Goal: Task Accomplishment & Management: Manage account settings

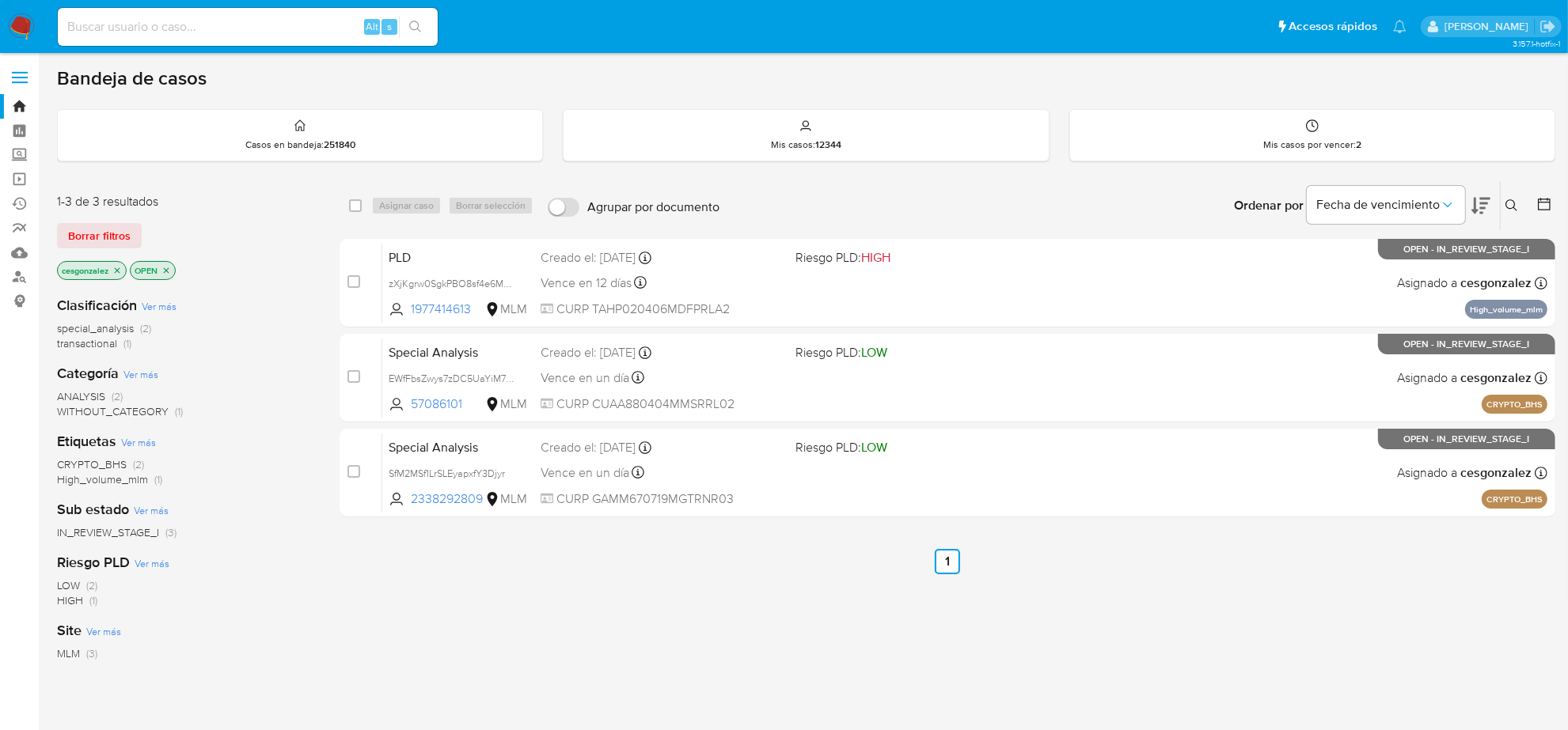
drag, startPoint x: 914, startPoint y: 526, endPoint x: 1024, endPoint y: 612, distance: 139.6
click at [1024, 612] on div "select-all-cases-checkbox Asignar caso Borrar selección Agrupar por documento O…" at bounding box center [948, 538] width 1216 height 717
click at [19, 29] on img at bounding box center [21, 27] width 27 height 27
click at [100, 250] on div "1-3 de 3 resultados Borrar filtros cesgonzalez OPEN" at bounding box center [184, 238] width 254 height 90
click at [100, 241] on span "Borrar filtros" at bounding box center [100, 236] width 63 height 23
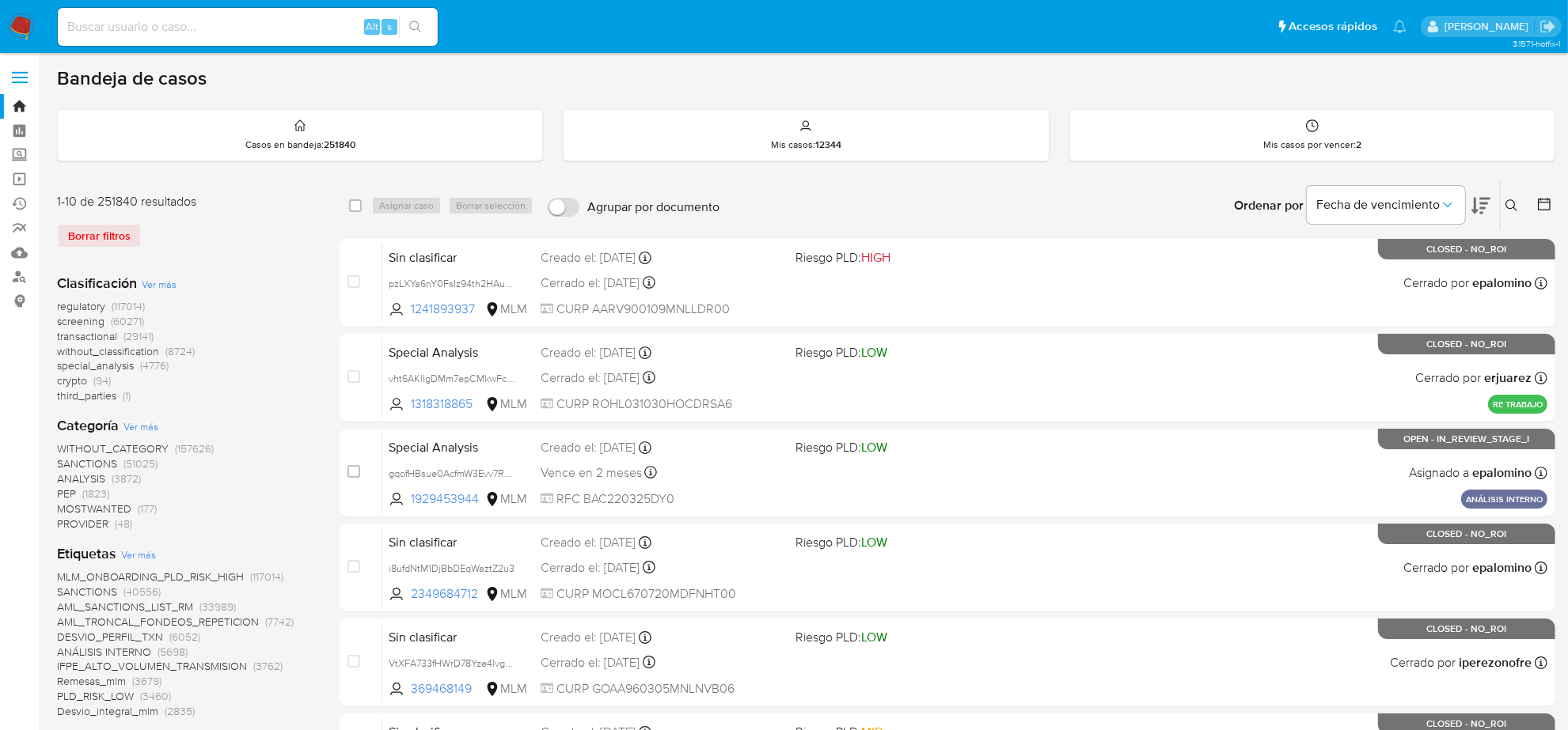
click at [72, 328] on span "transactional" at bounding box center [87, 336] width 60 height 16
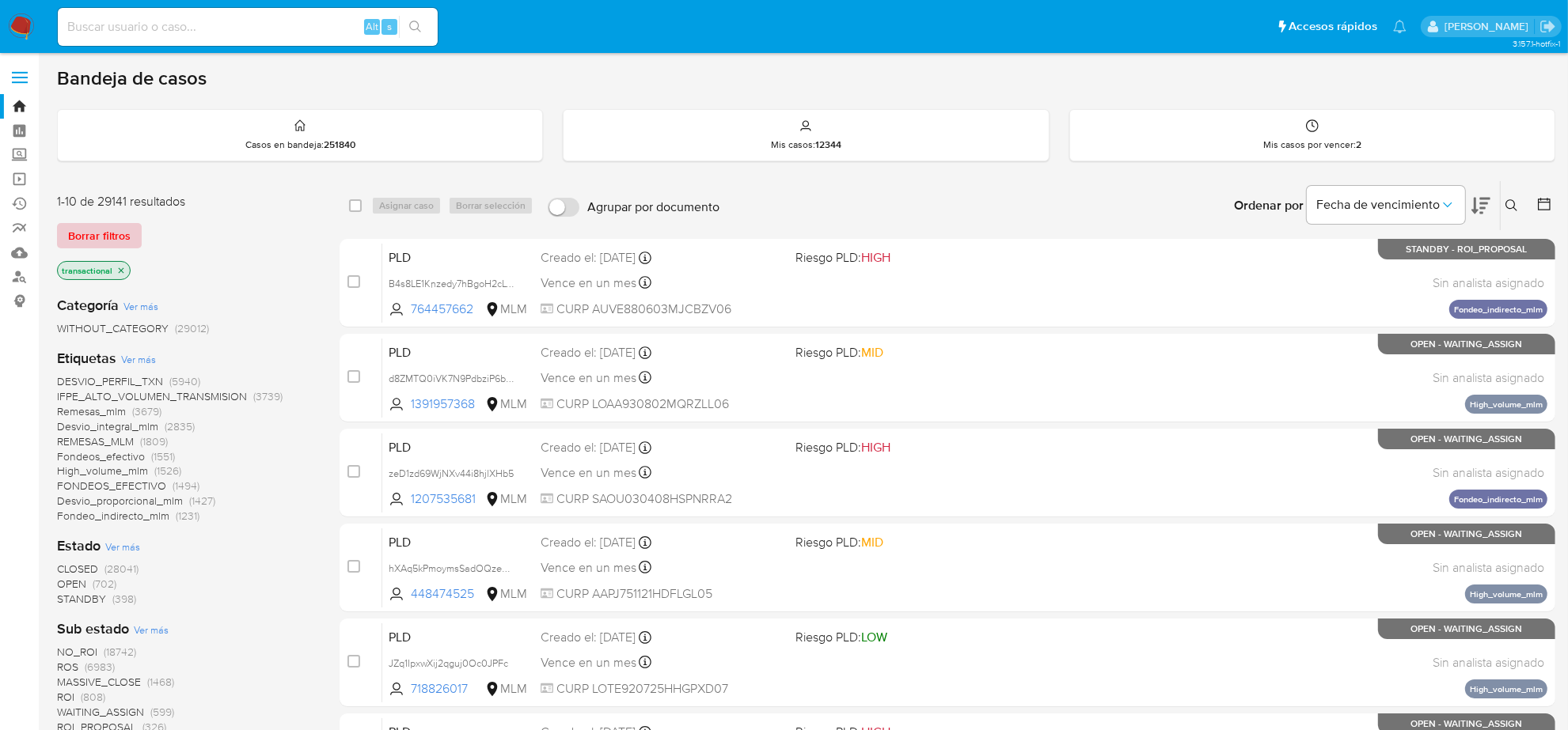
click at [79, 229] on span "Borrar filtros" at bounding box center [100, 236] width 63 height 23
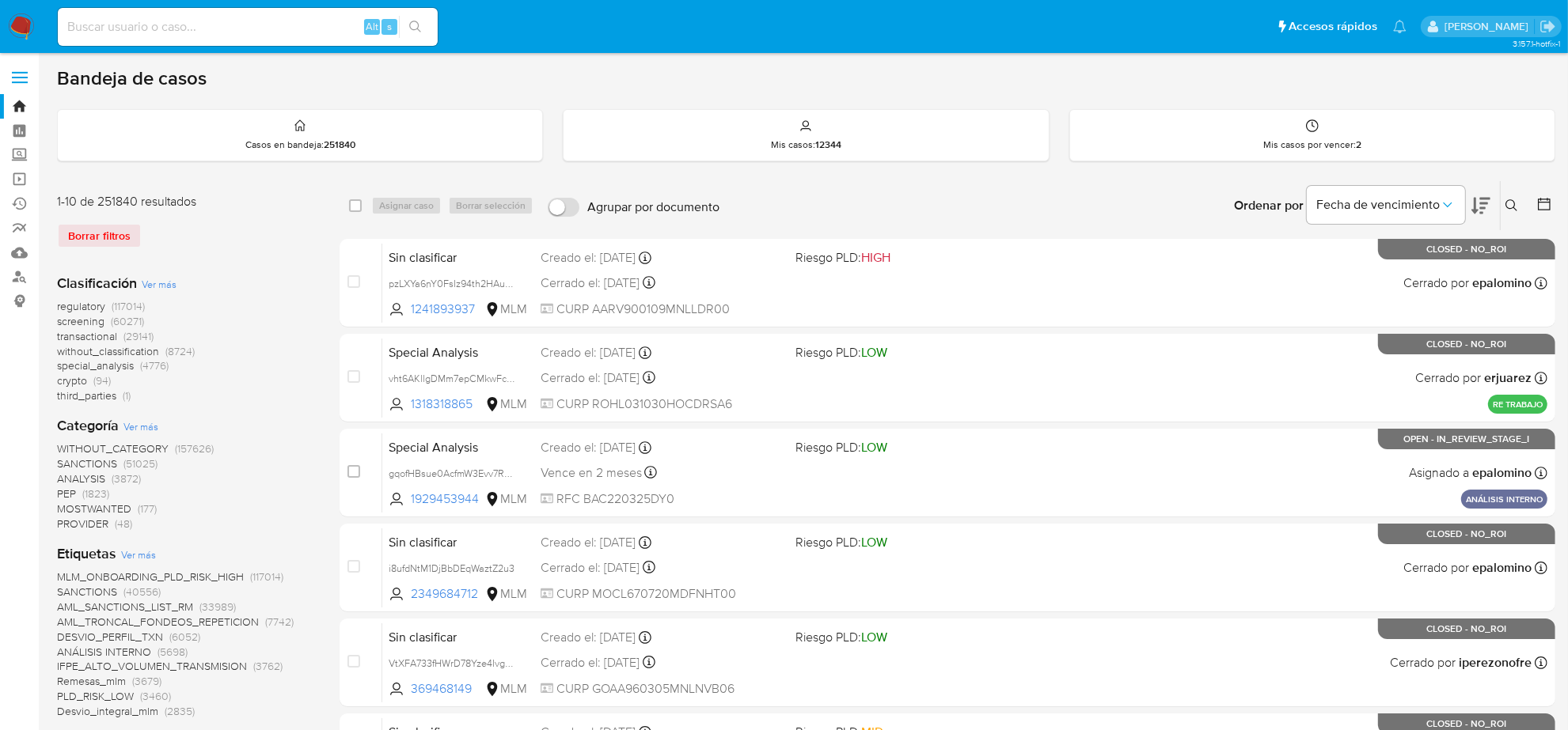
click at [85, 319] on span "screening" at bounding box center [81, 321] width 48 height 16
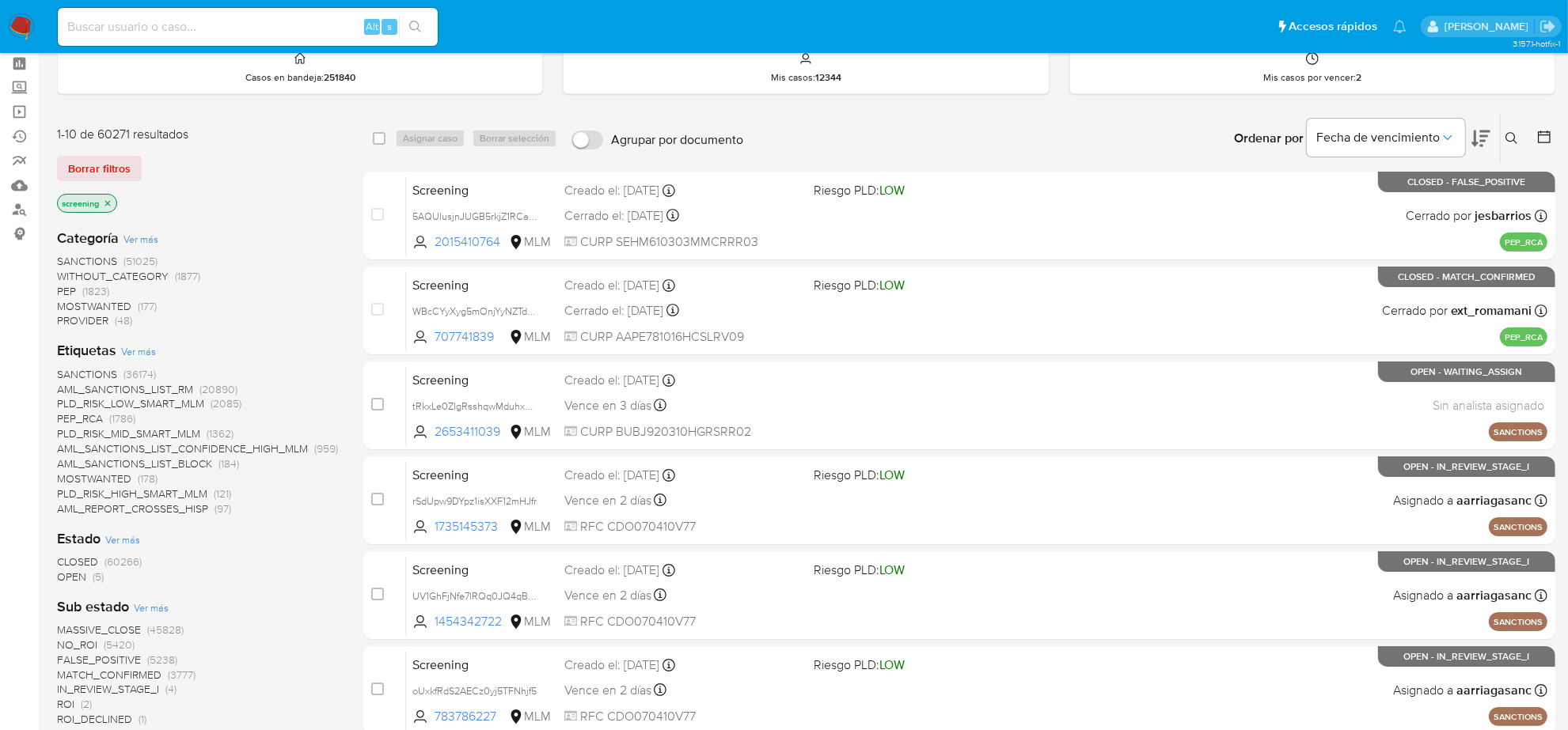
scroll to position [99, 0]
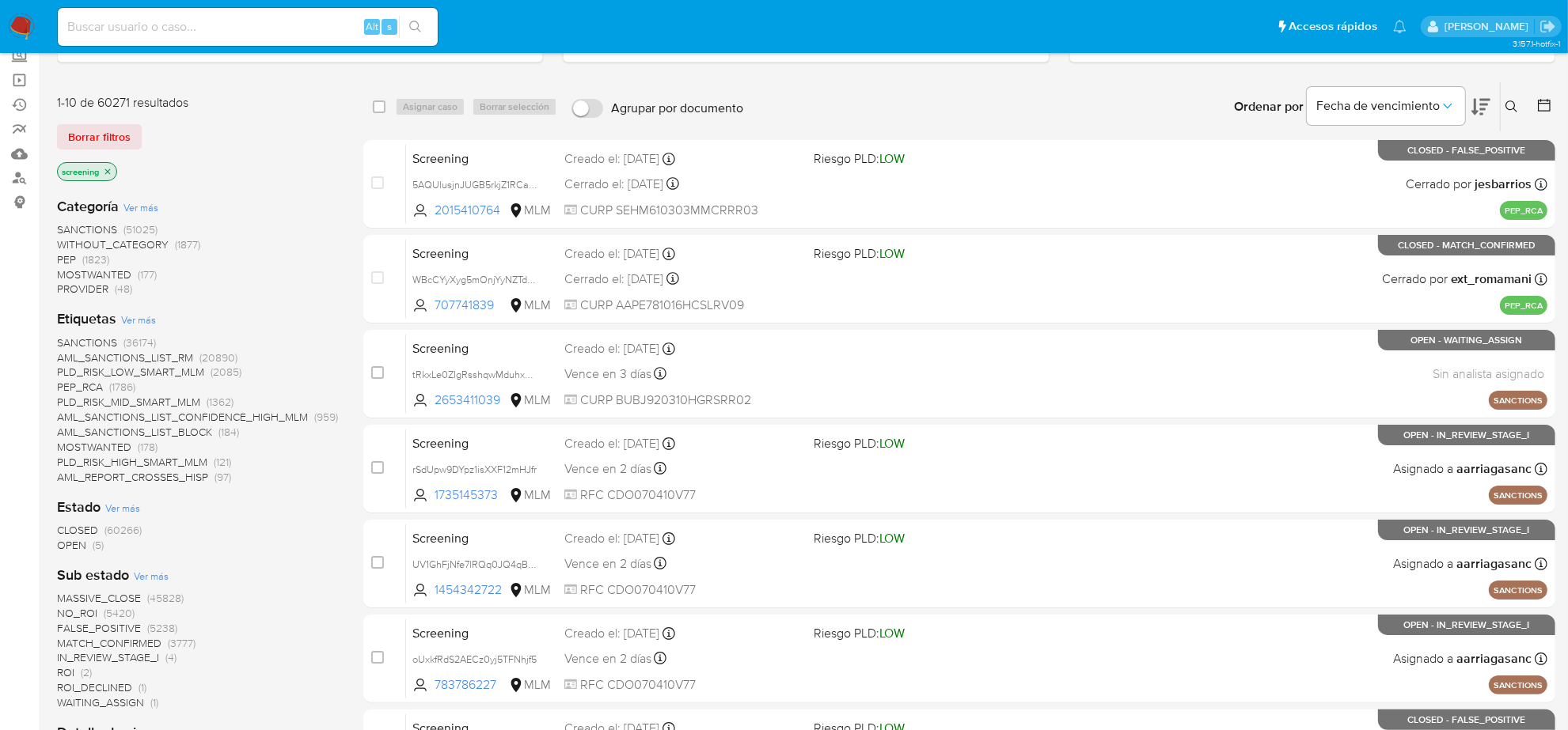
click at [88, 551] on span "OPEN (5)" at bounding box center [81, 545] width 47 height 15
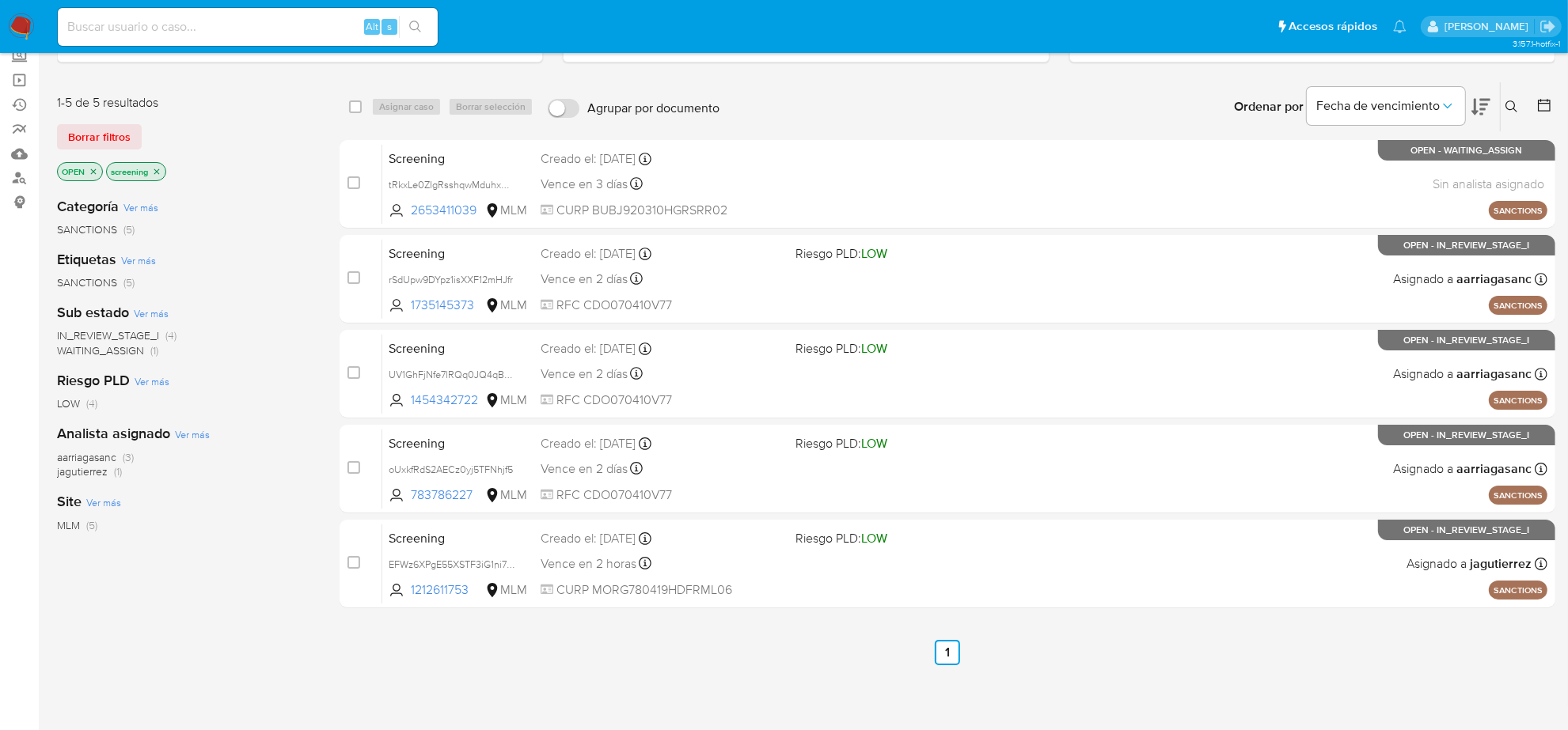
scroll to position [109, 0]
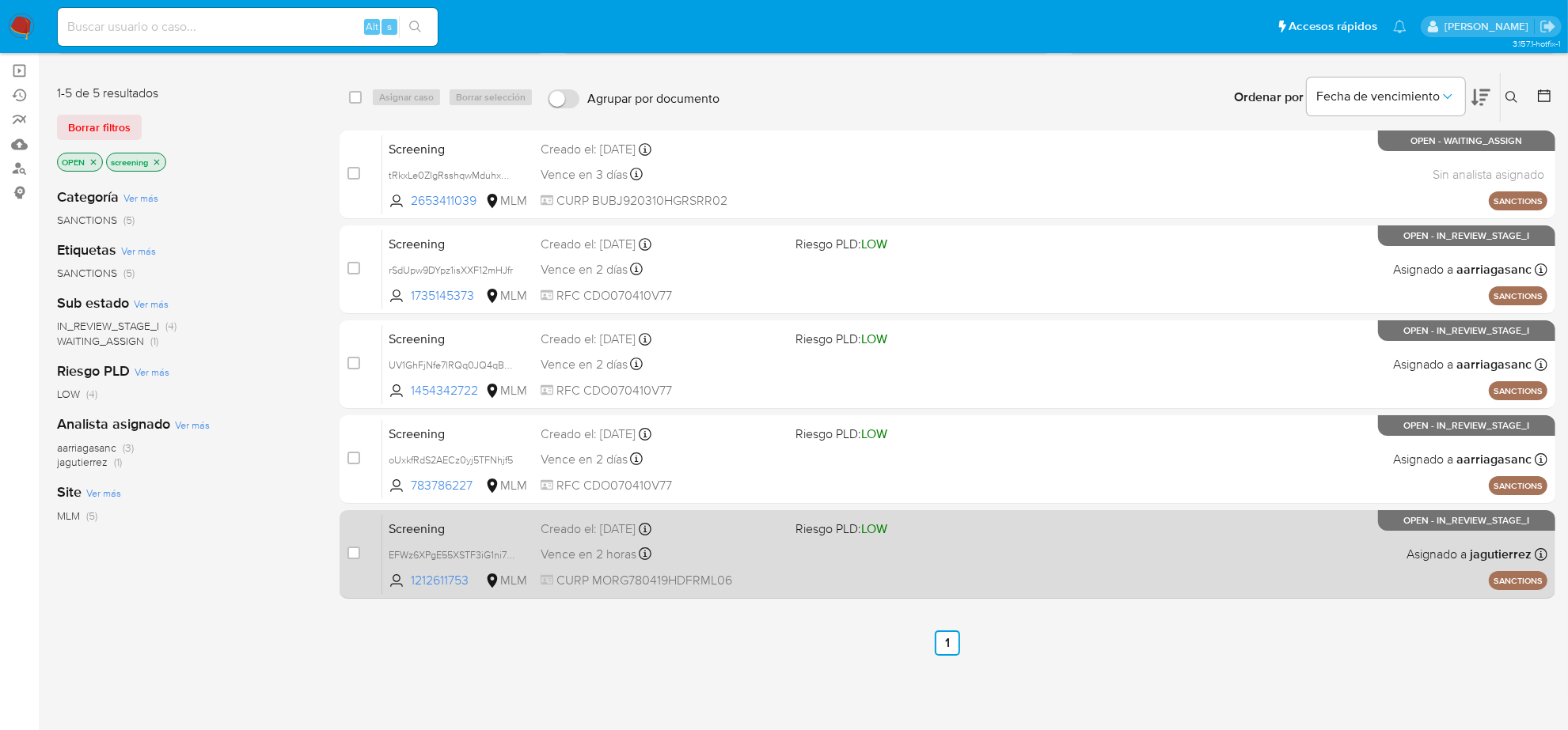
drag, startPoint x: 916, startPoint y: 618, endPoint x: 1007, endPoint y: 597, distance: 93.4
click at [1007, 597] on div "select-all-cases-checkbox Asignar caso Borrar selección Agrupar por documento O…" at bounding box center [948, 430] width 1216 height 717
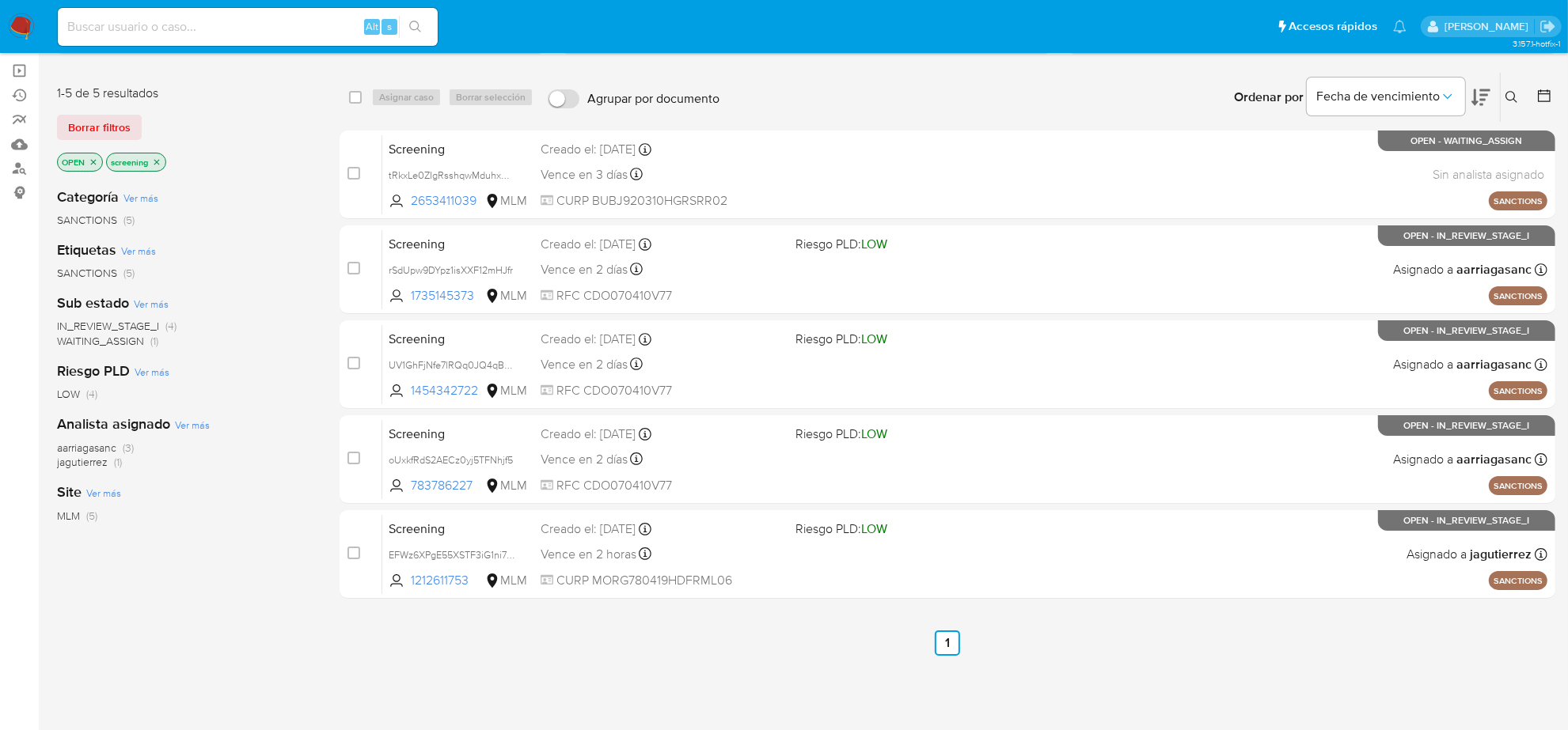
click at [903, 626] on div "select-all-cases-checkbox Asignar caso Borrar selección Agrupar por documento O…" at bounding box center [948, 430] width 1216 height 717
drag, startPoint x: 911, startPoint y: 615, endPoint x: 1005, endPoint y: 659, distance: 103.8
click at [1005, 659] on div "select-all-cases-checkbox Asignar caso Borrar selección Agrupar por documento O…" at bounding box center [948, 430] width 1216 height 717
drag, startPoint x: 924, startPoint y: 614, endPoint x: 991, endPoint y: 633, distance: 69.6
click at [991, 633] on div "select-all-cases-checkbox Asignar caso Borrar selección Agrupar por documento O…" at bounding box center [948, 430] width 1216 height 717
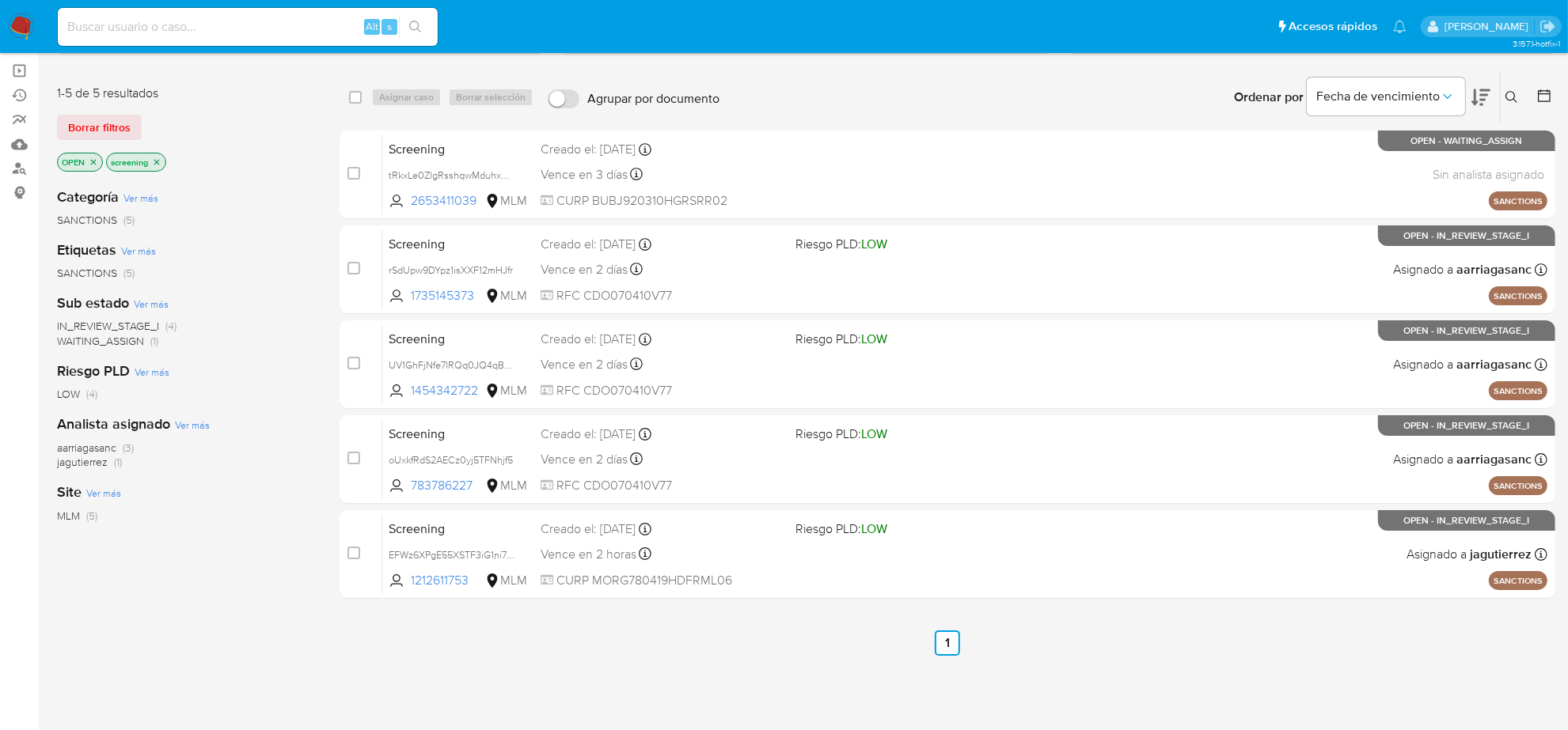
drag, startPoint x: 922, startPoint y: 612, endPoint x: 974, endPoint y: 678, distance: 84.0
click at [974, 678] on div "select-all-cases-checkbox Asignar caso Borrar selección Agrupar por documento O…" at bounding box center [948, 430] width 1216 height 717
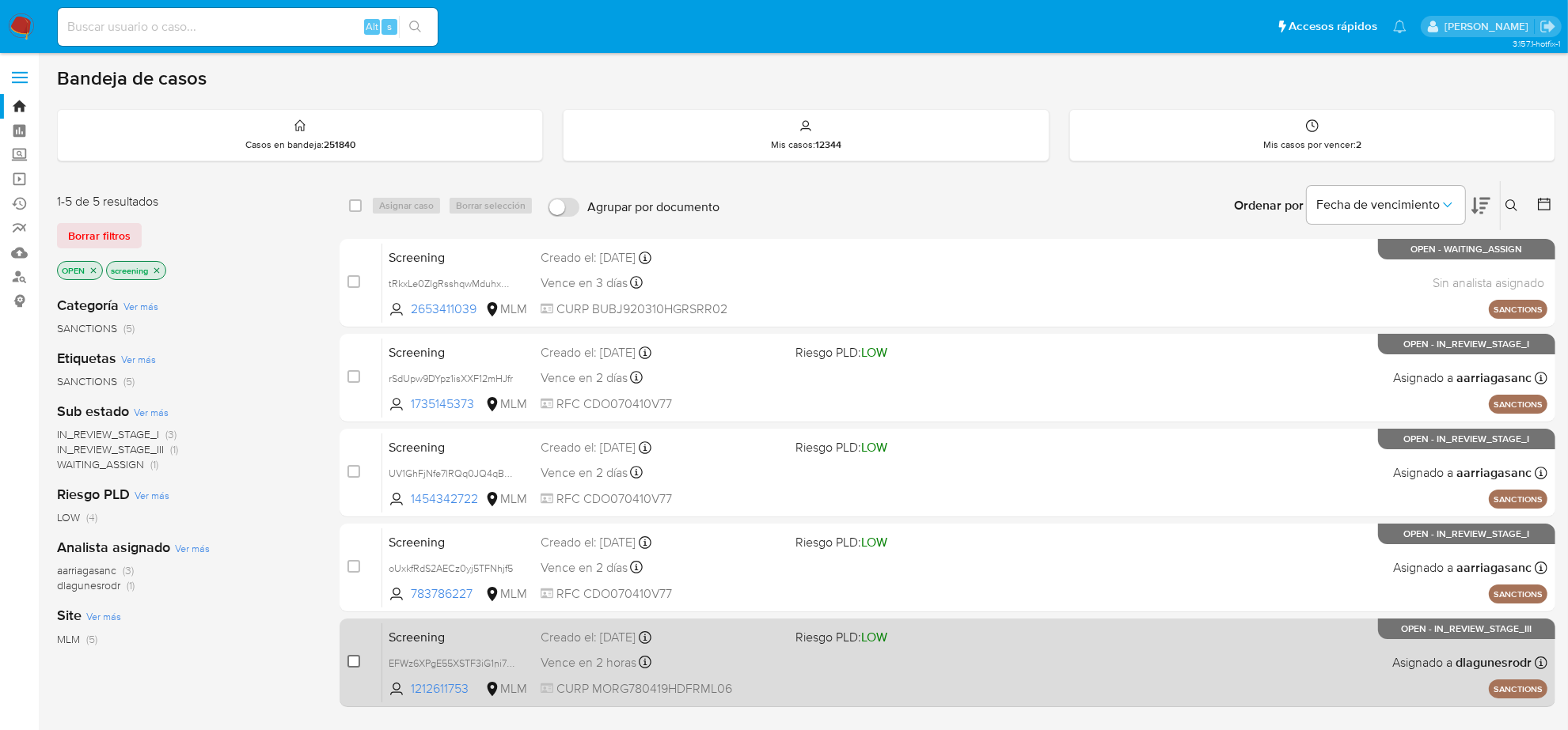
click at [351, 663] on input "checkbox" at bounding box center [354, 662] width 13 height 13
checkbox input "true"
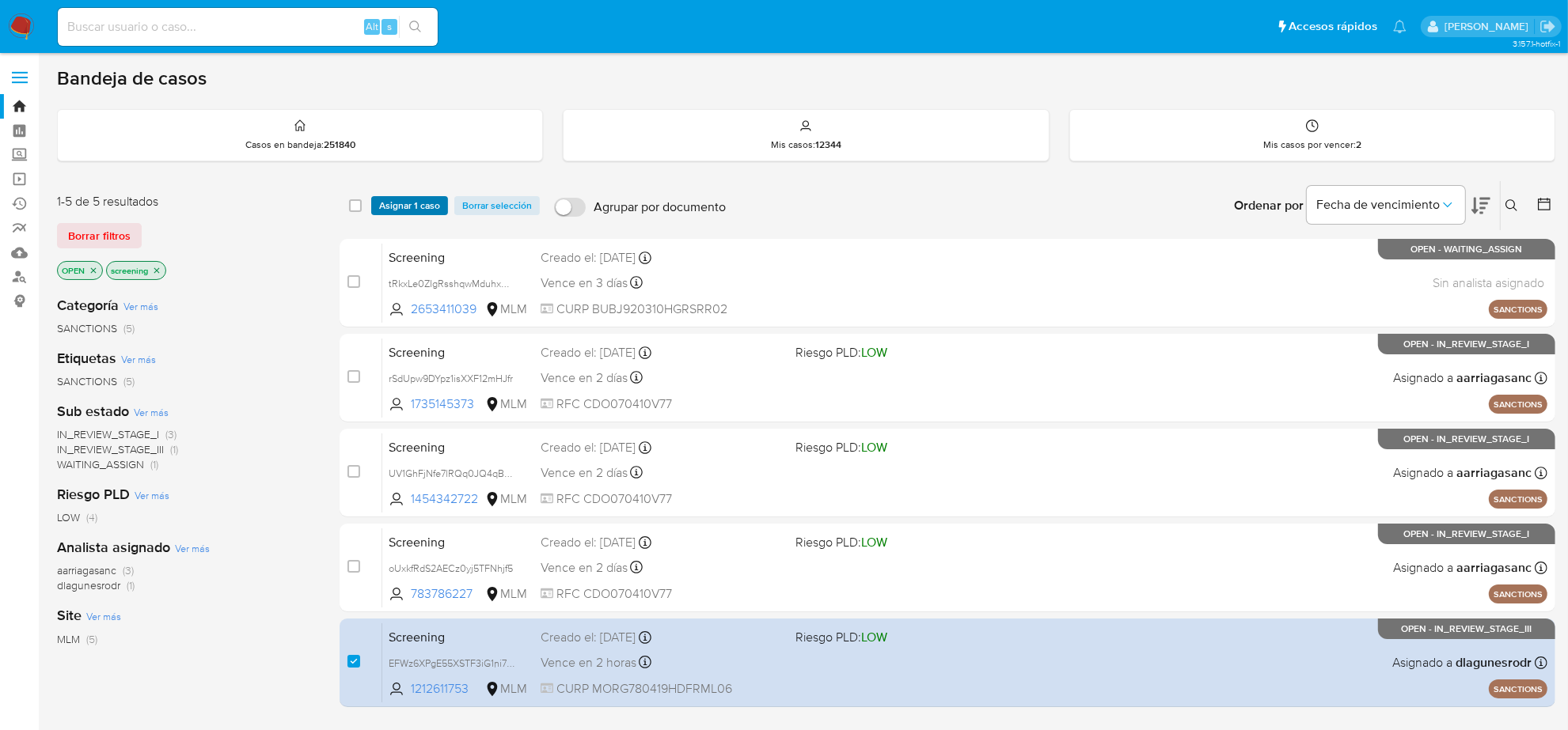
click at [412, 204] on span "Asignar 1 caso" at bounding box center [410, 206] width 61 height 16
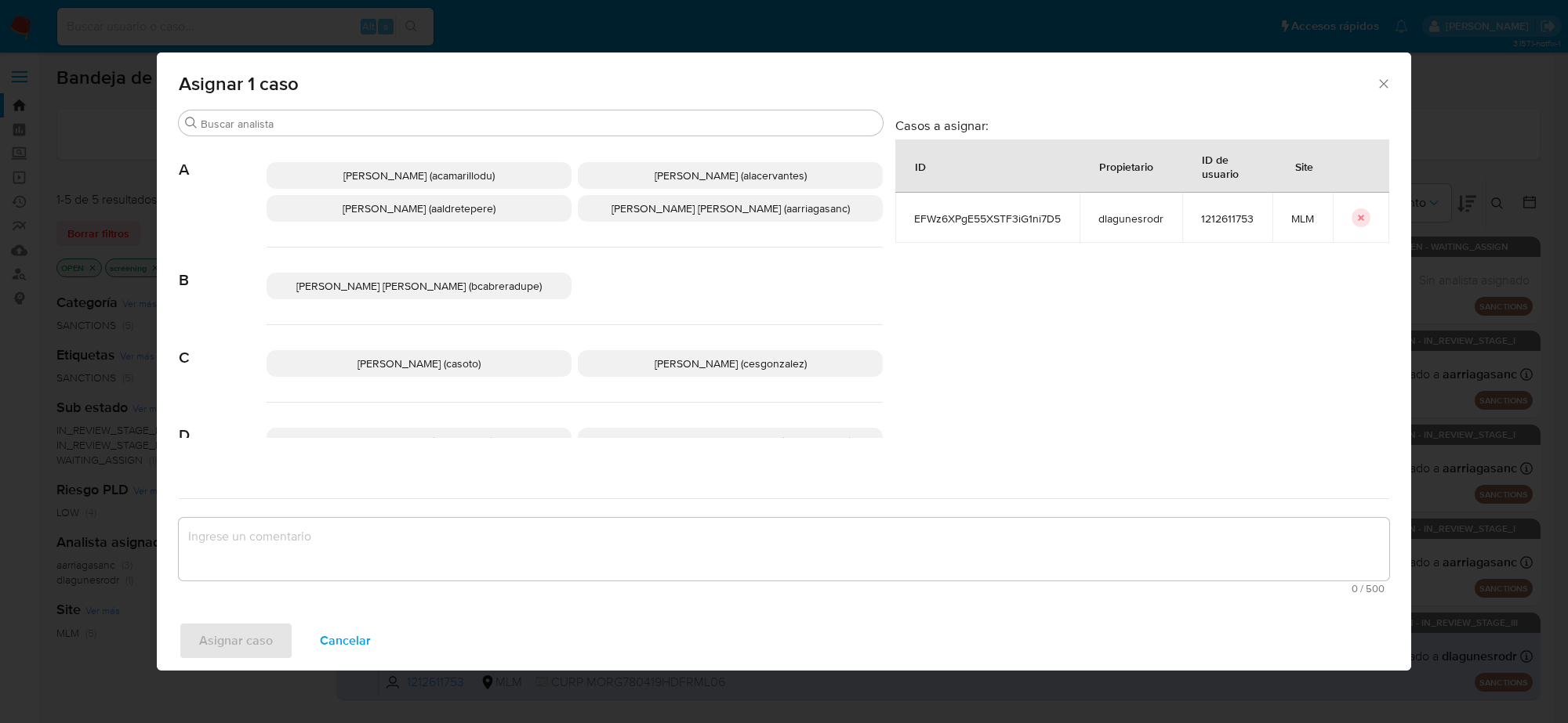
click at [762, 363] on span "Cesar Gonzalez (cesgonzalez)" at bounding box center [731, 363] width 152 height 16
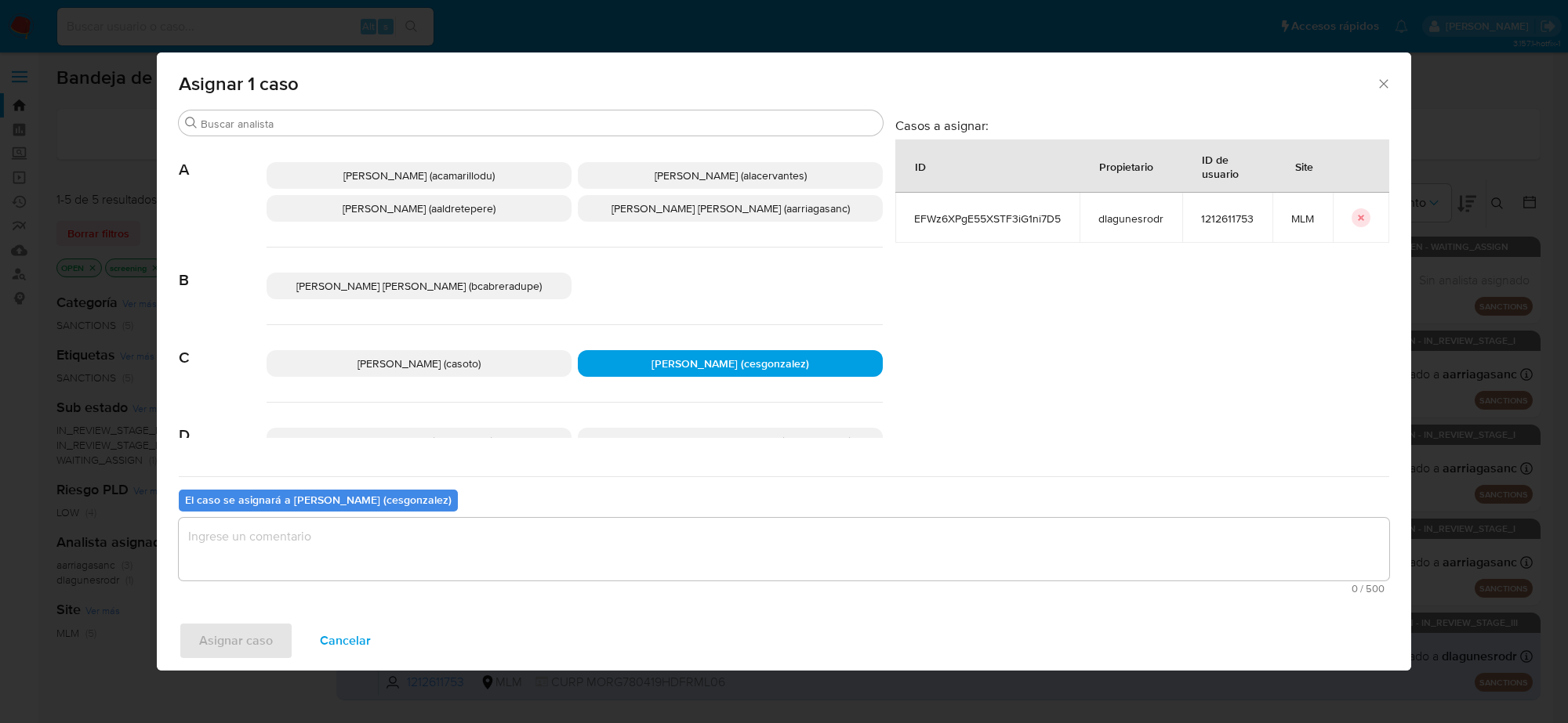
click at [361, 561] on textarea "assign-modal" at bounding box center [784, 549] width 1211 height 63
click at [264, 646] on span "Asignar caso" at bounding box center [236, 641] width 73 height 34
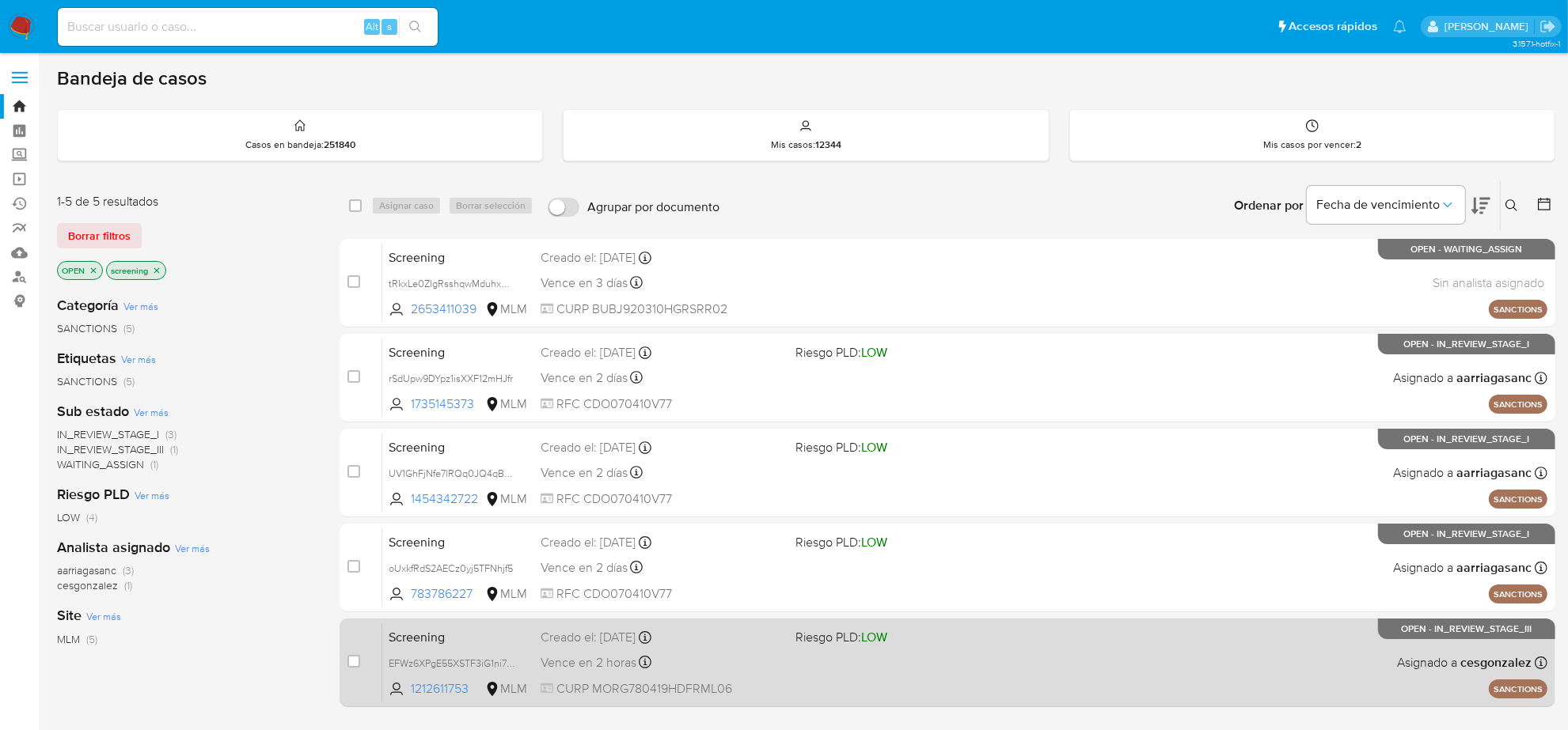
click at [607, 680] on span "CURP MORG780419HDFRML06" at bounding box center [661, 689] width 242 height 18
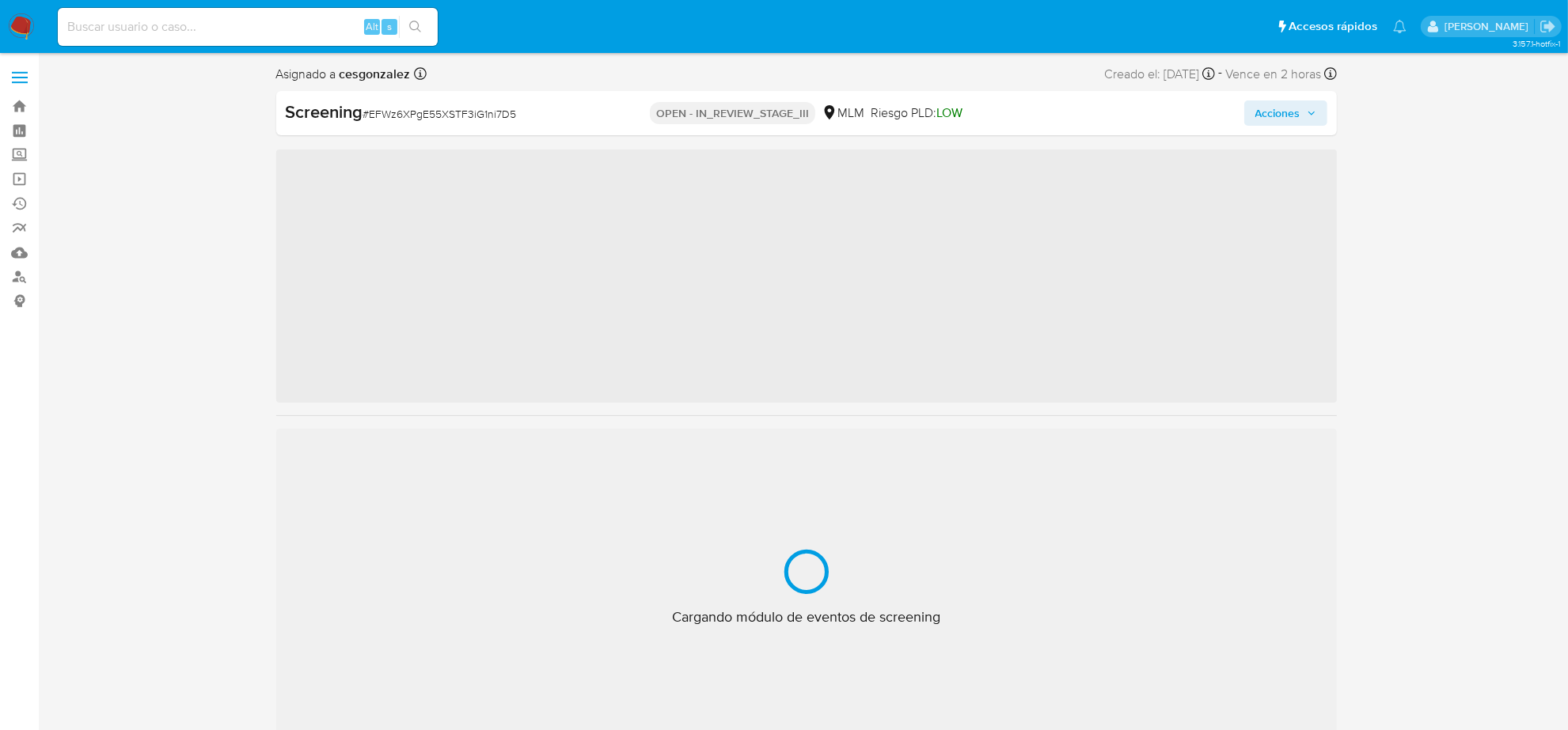
scroll to position [667, 0]
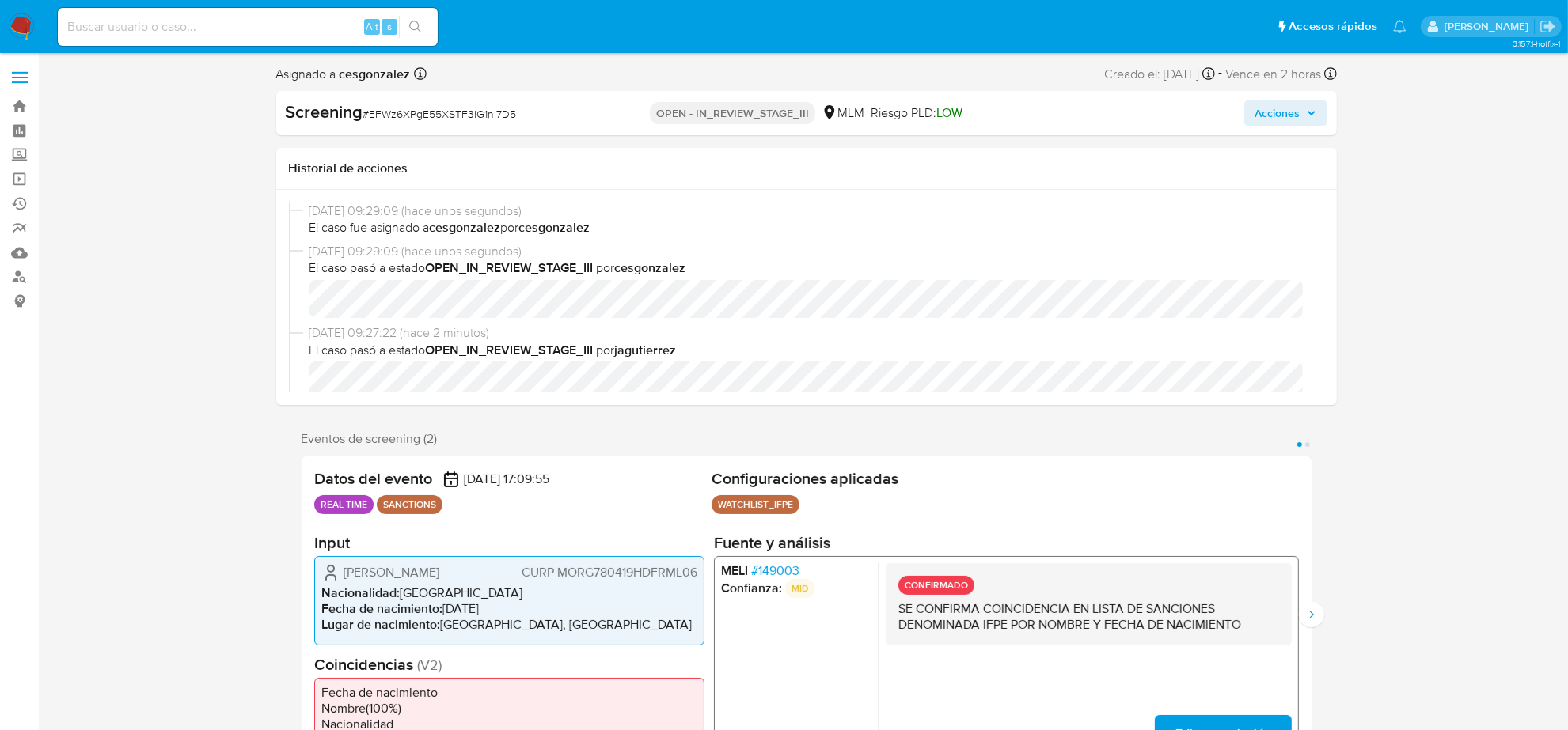
select select "10"
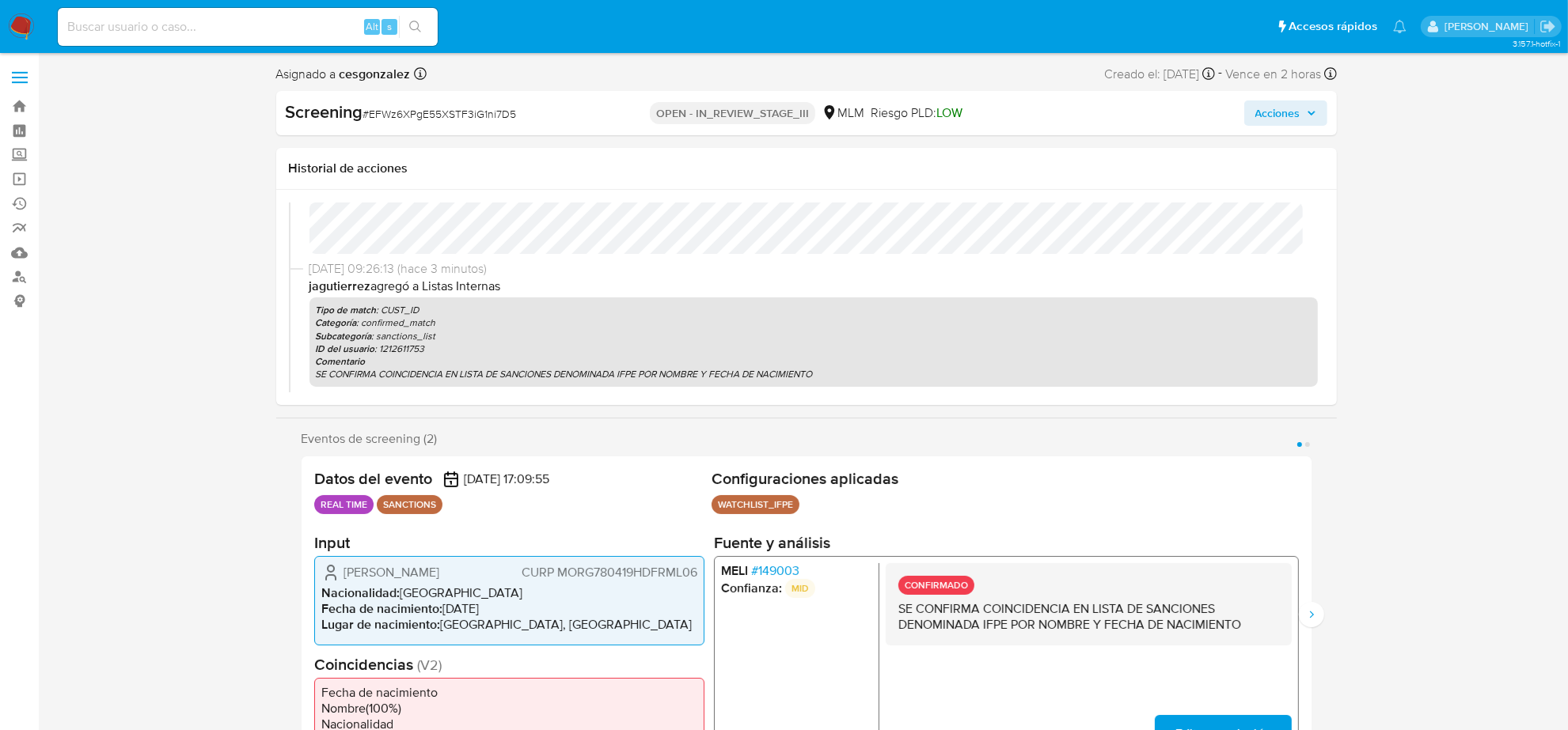
scroll to position [99, 0]
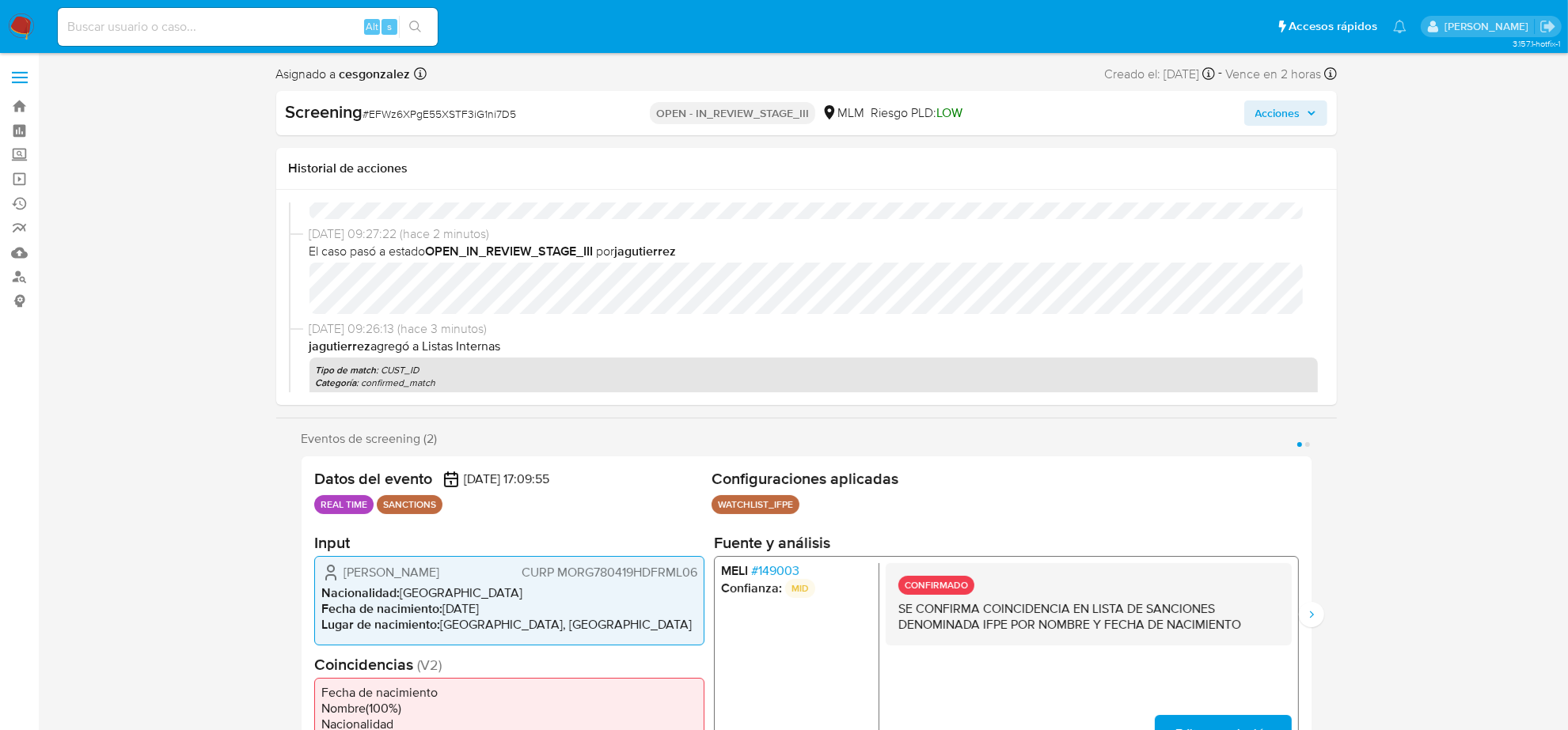
click at [1289, 117] on span "Acciones" at bounding box center [1278, 113] width 45 height 25
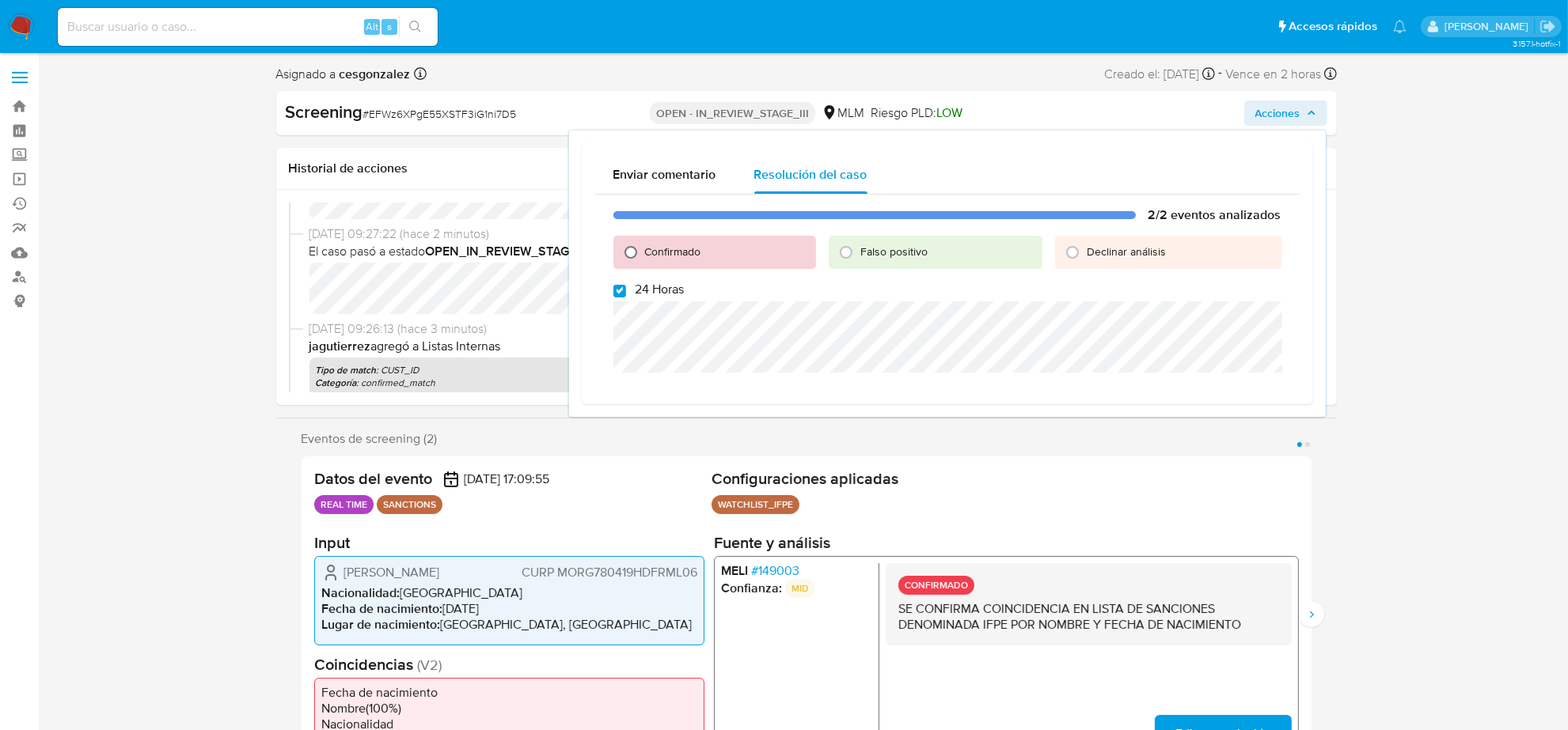
click at [623, 250] on input "Confirmado" at bounding box center [631, 252] width 25 height 25
radio input "true"
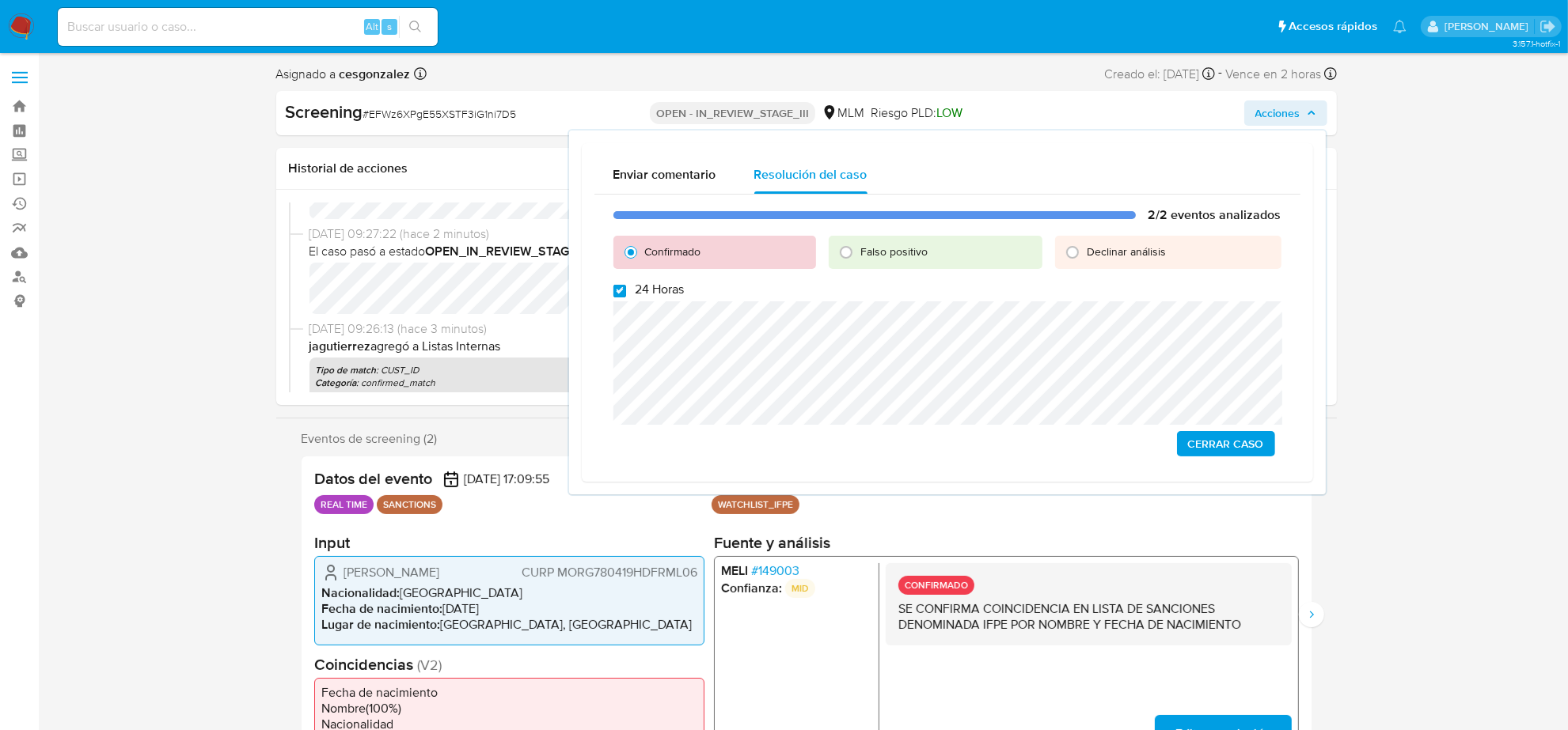
click at [619, 290] on input "24 Horas" at bounding box center [620, 291] width 13 height 13
checkbox input "false"
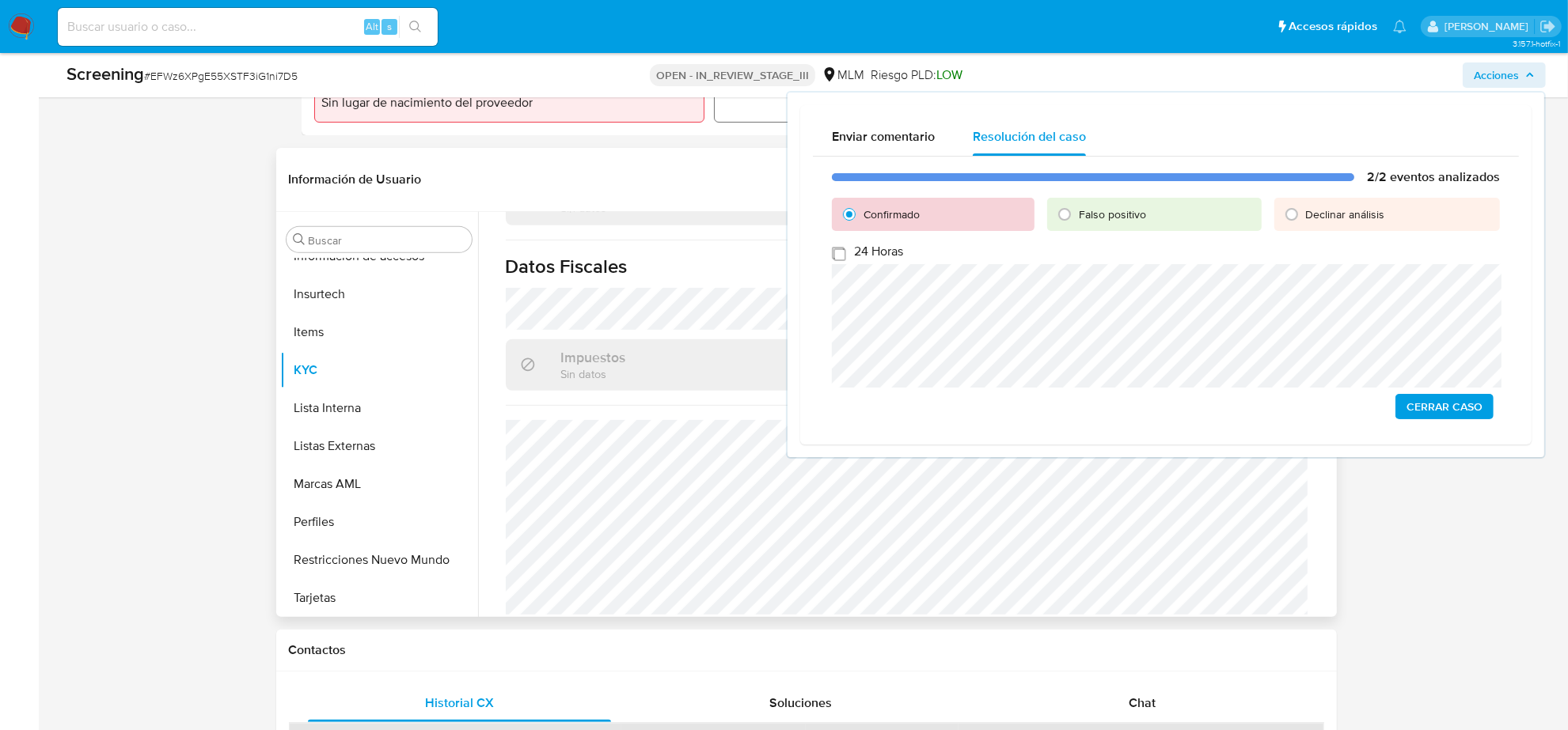
scroll to position [900, 0]
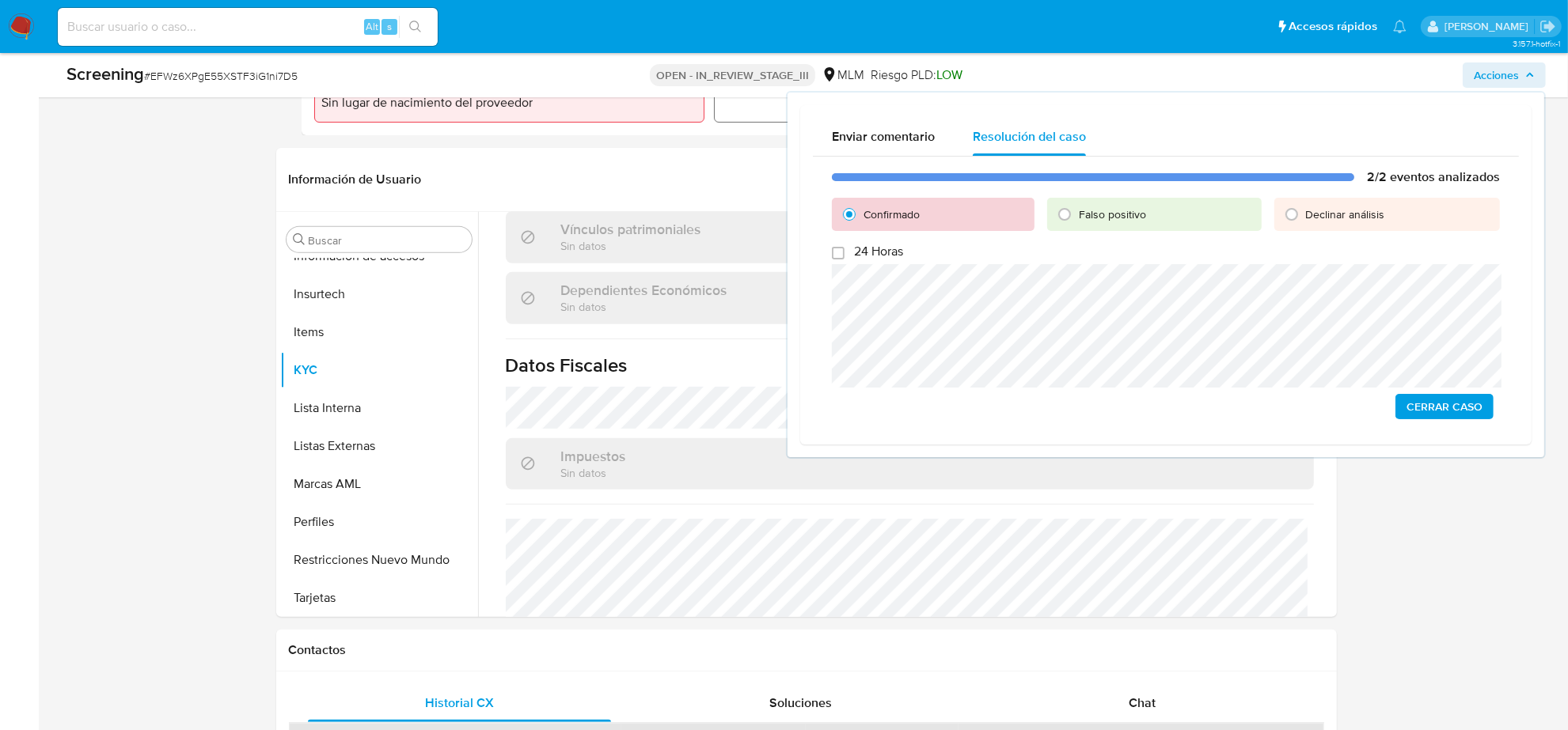
click at [1481, 406] on span "Cerrar Caso" at bounding box center [1445, 407] width 76 height 23
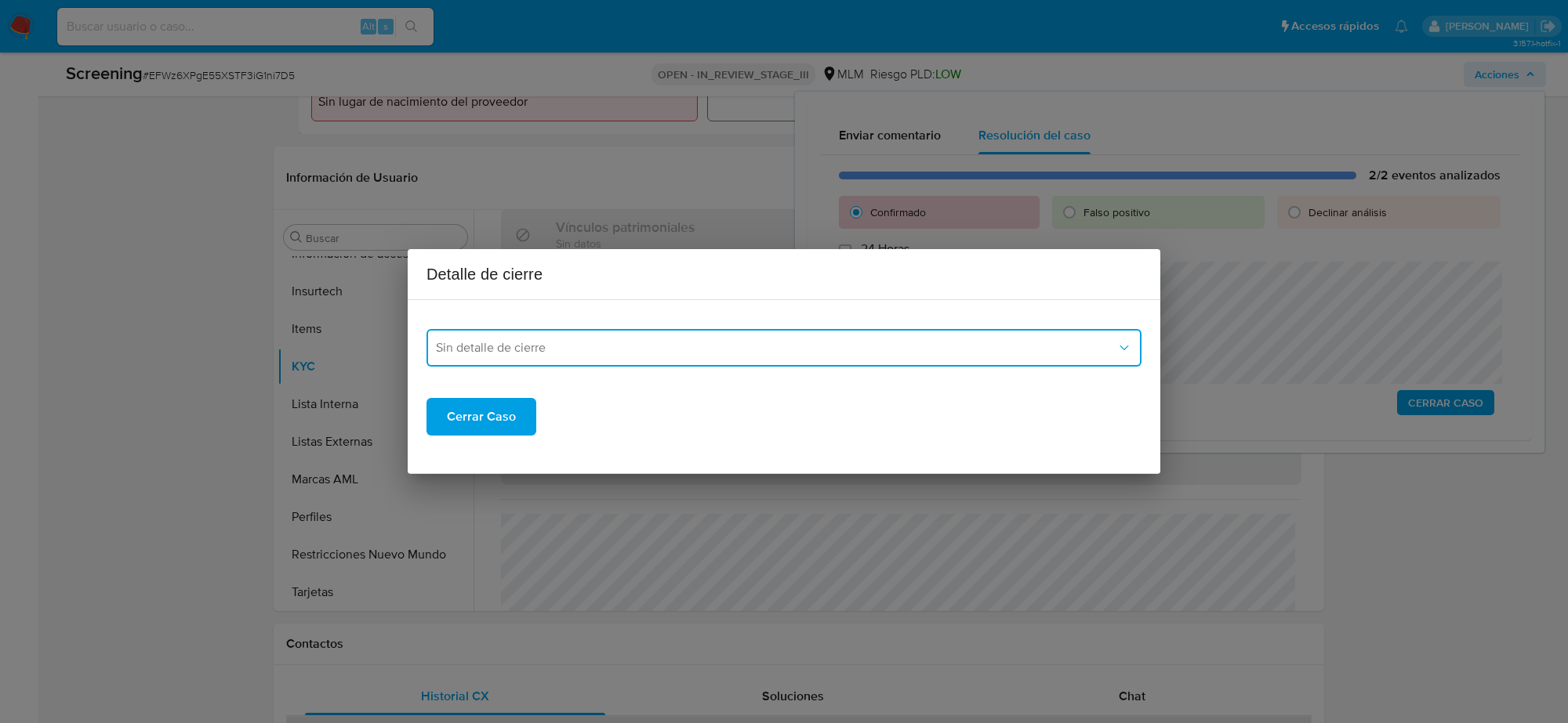
click at [695, 358] on button "Sin detalle de cierre" at bounding box center [784, 348] width 715 height 37
click at [530, 450] on div "LPB" at bounding box center [784, 465] width 696 height 37
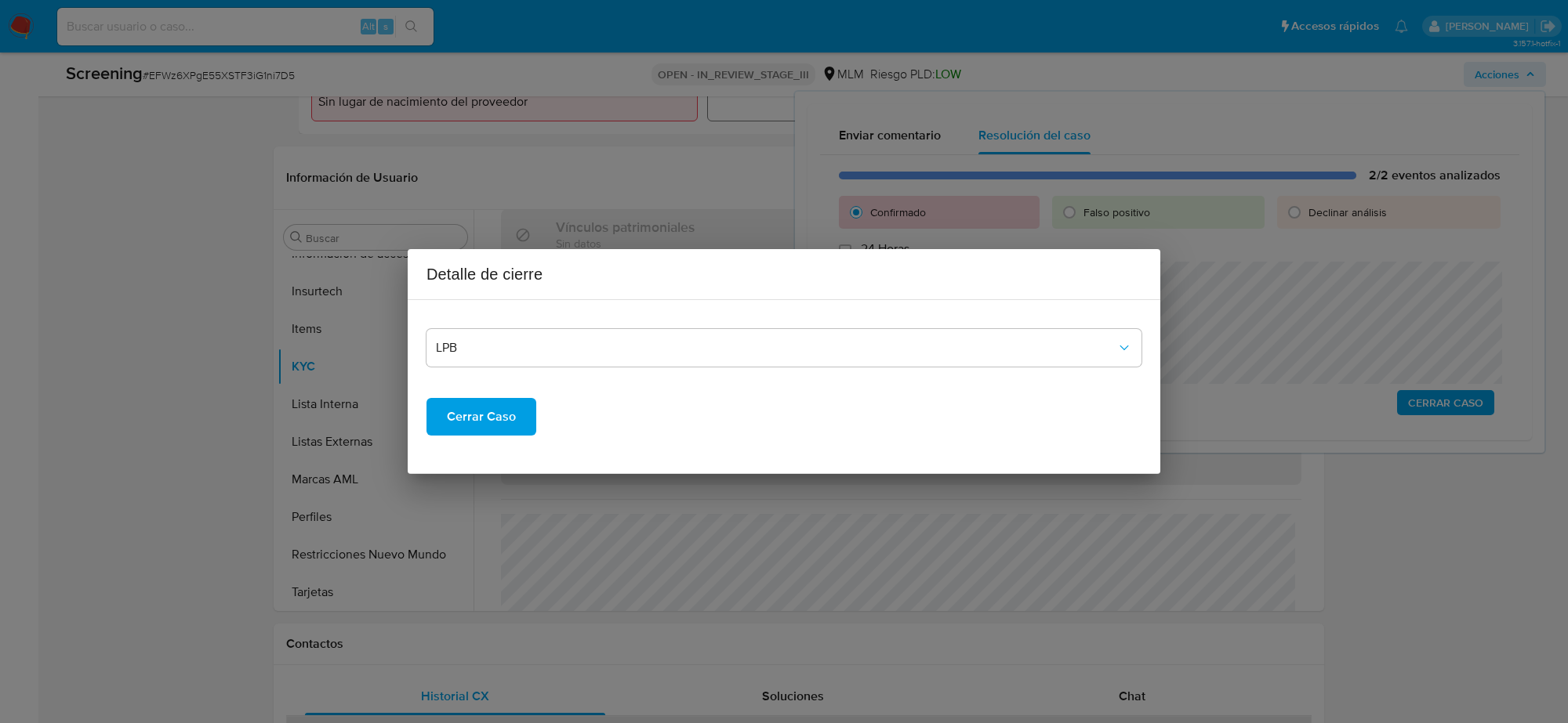
click at [468, 413] on span "Cerrar Caso" at bounding box center [481, 416] width 69 height 34
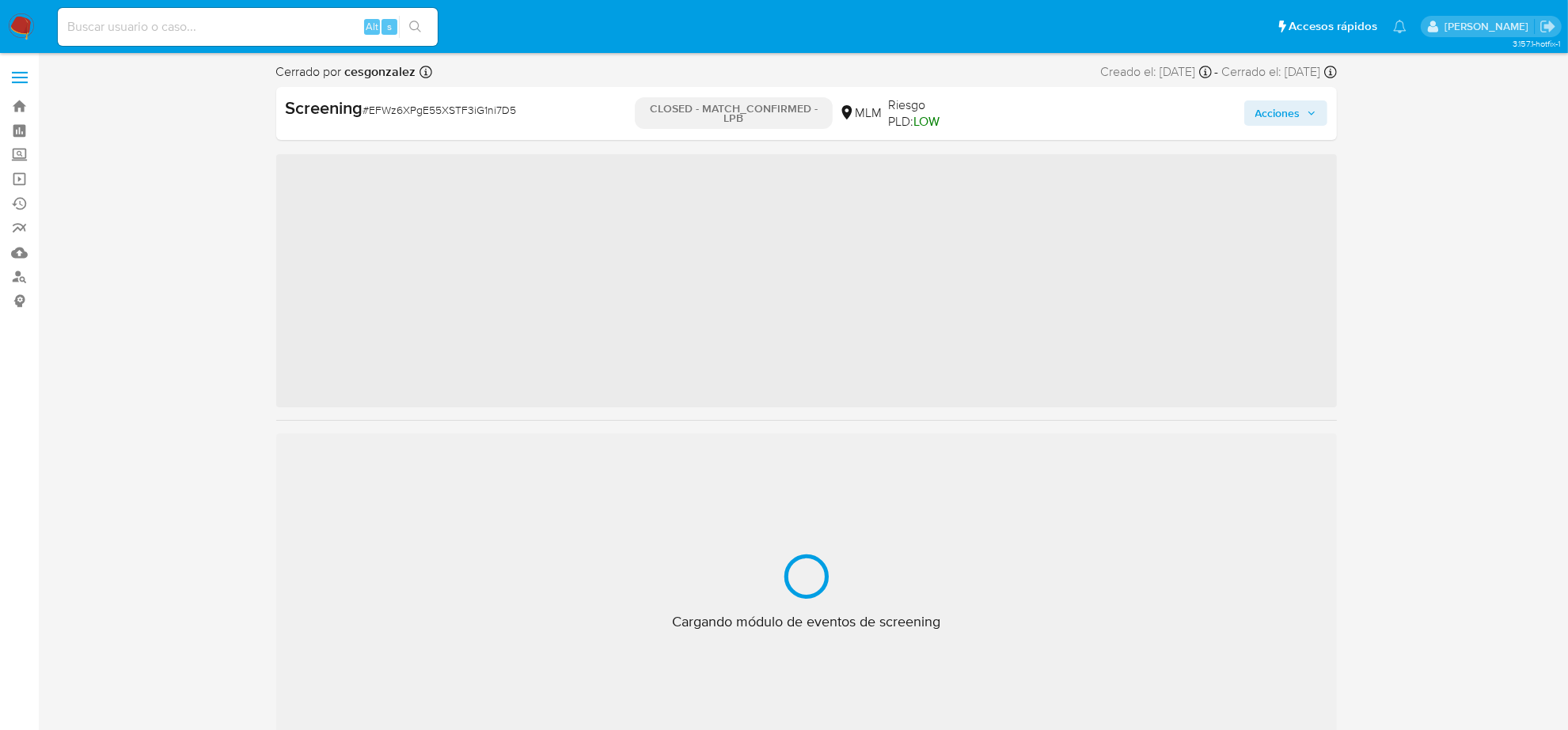
scroll to position [667, 0]
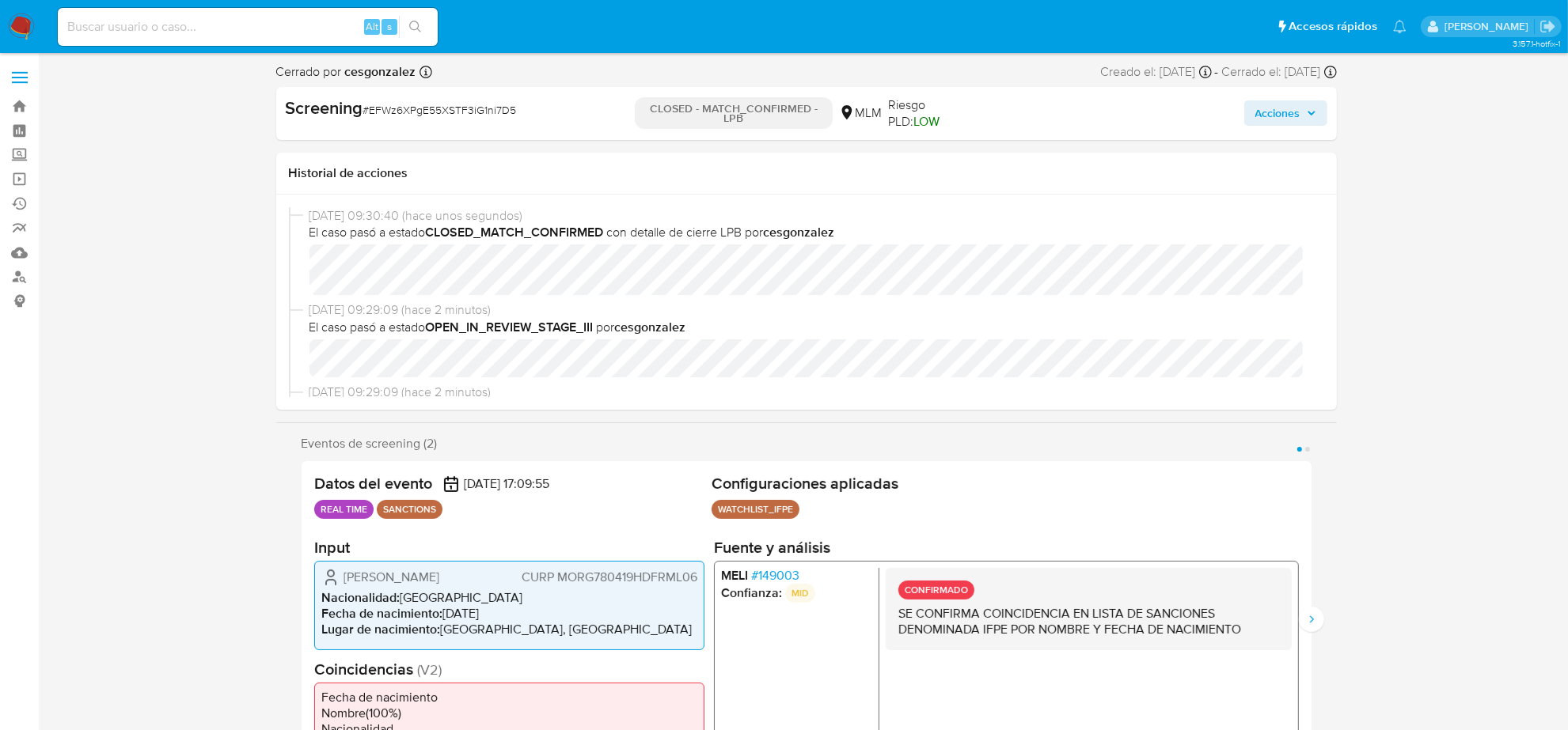
select select "10"
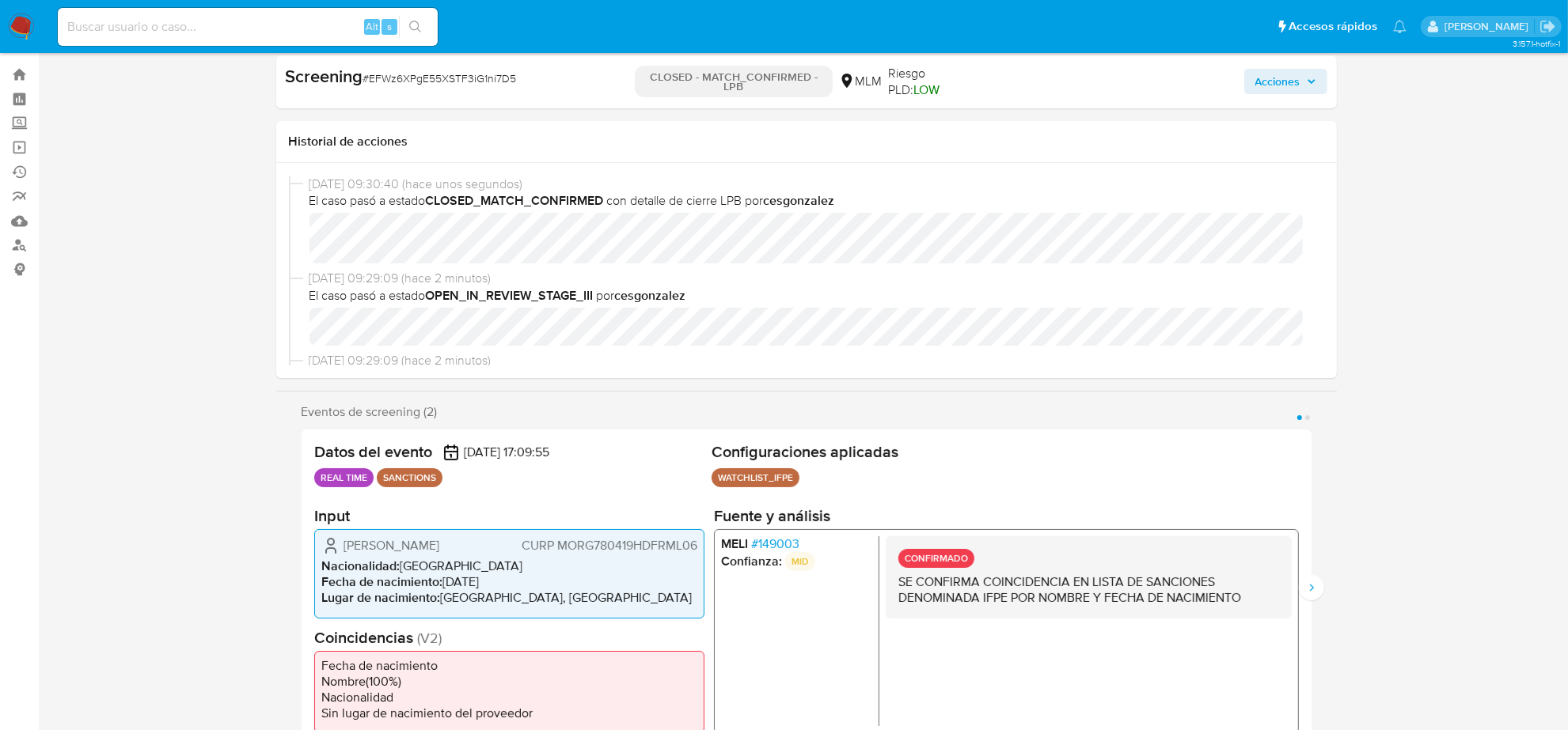
scroll to position [0, 0]
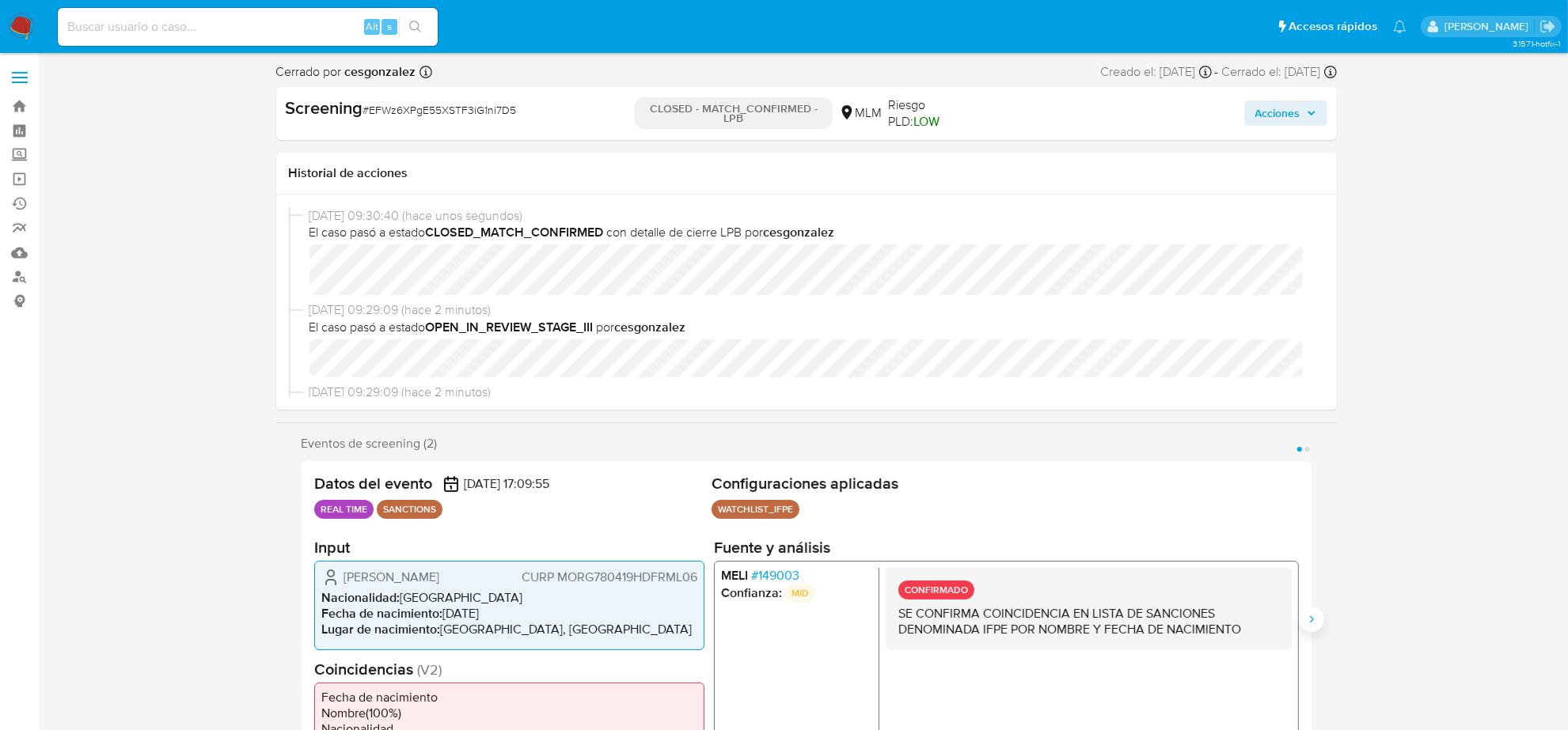
click at [1315, 620] on icon "Siguiente" at bounding box center [1312, 620] width 13 height 13
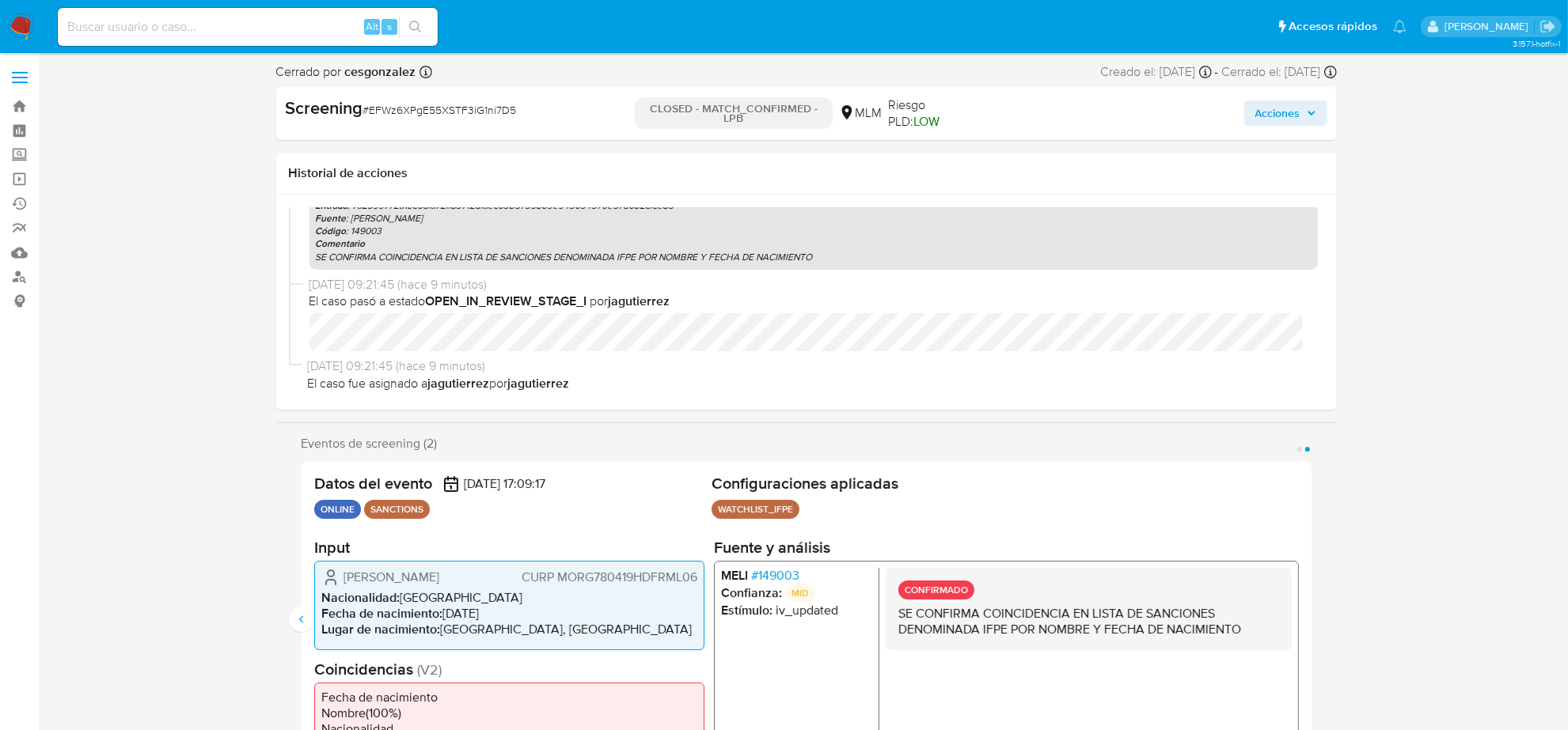
scroll to position [651, 0]
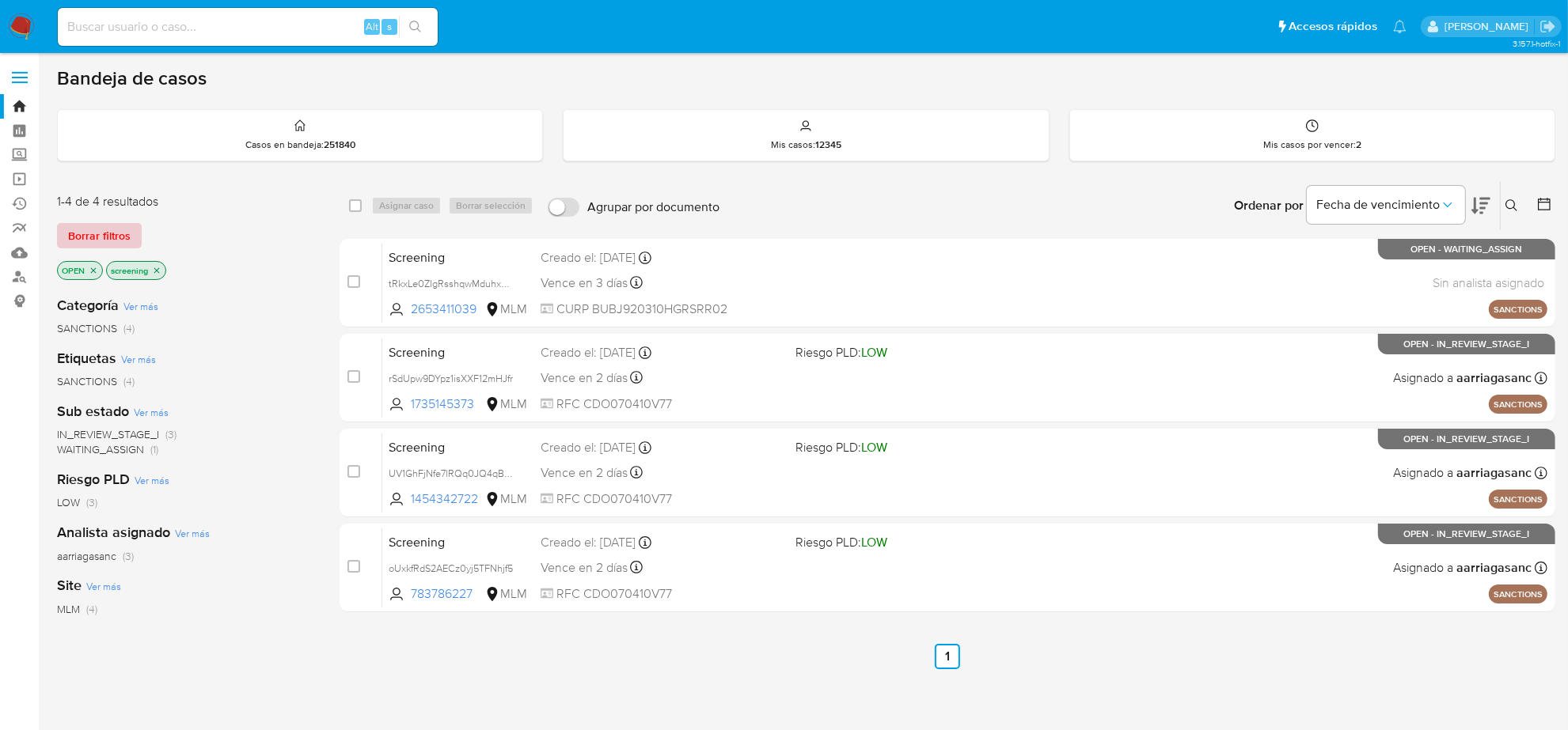
click at [70, 240] on span "Borrar filtros" at bounding box center [100, 236] width 63 height 23
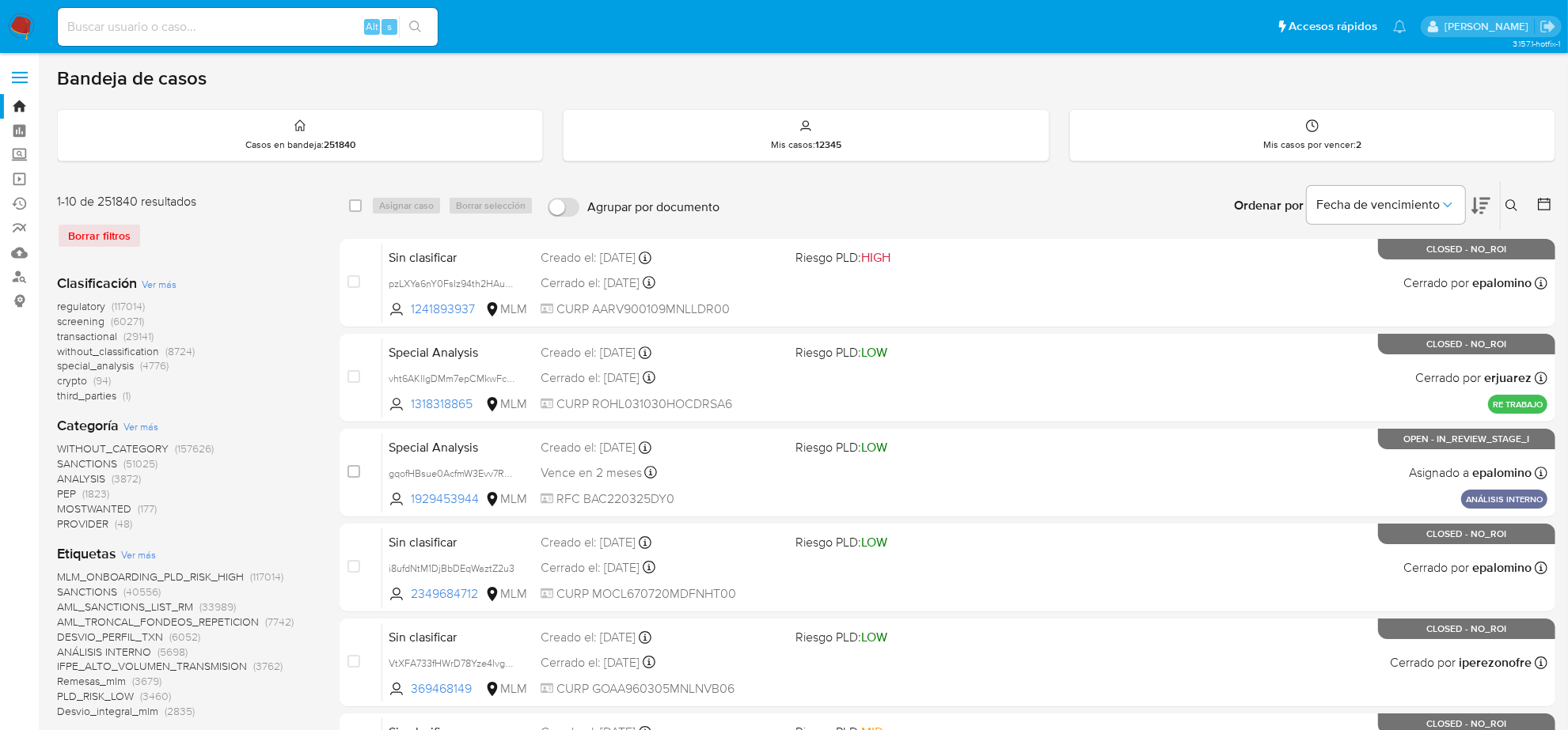
click at [1545, 204] on icon at bounding box center [1545, 204] width 16 height 16
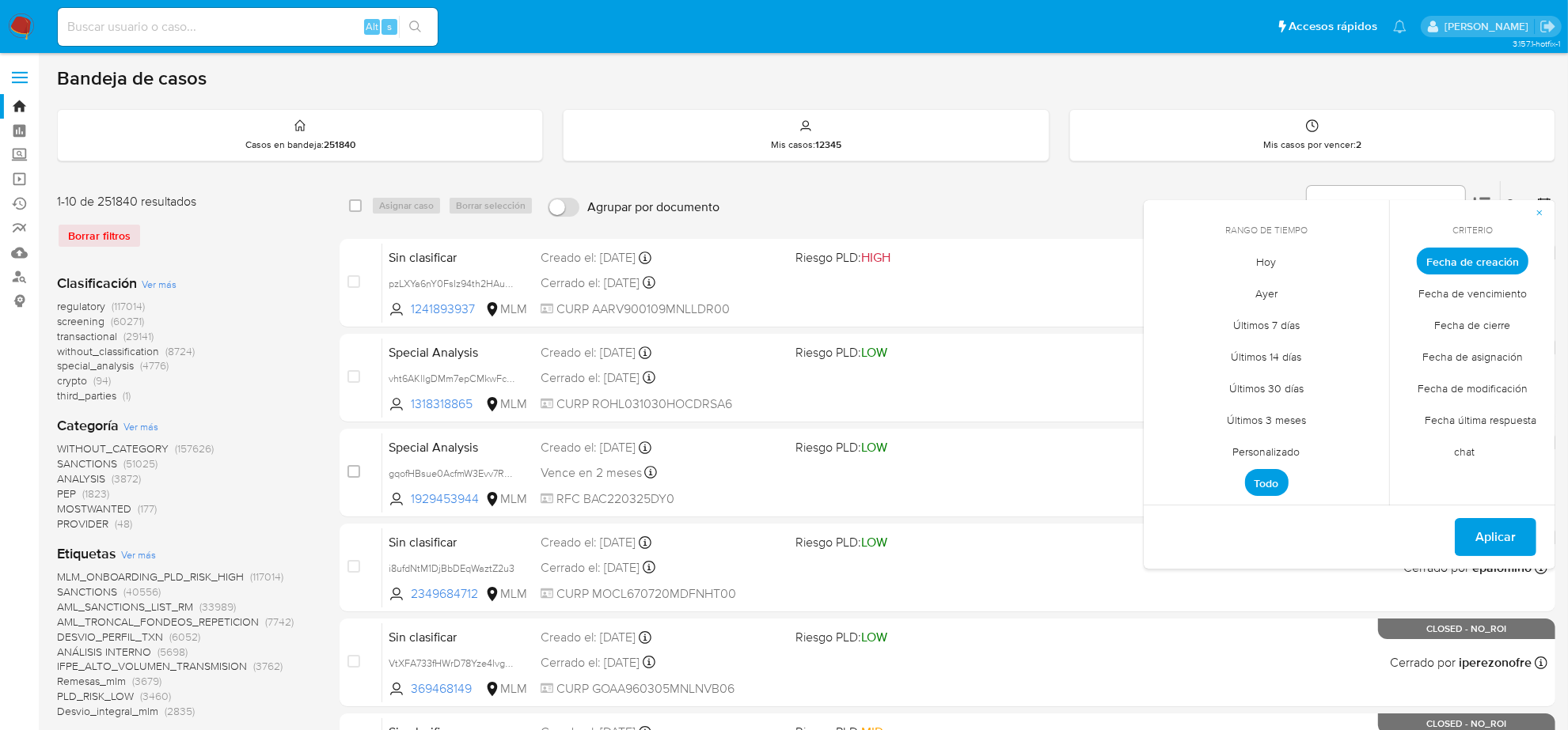
click at [1264, 447] on span "Personalizado" at bounding box center [1267, 452] width 101 height 32
click at [1206, 410] on button "12" at bounding box center [1203, 411] width 25 height 25
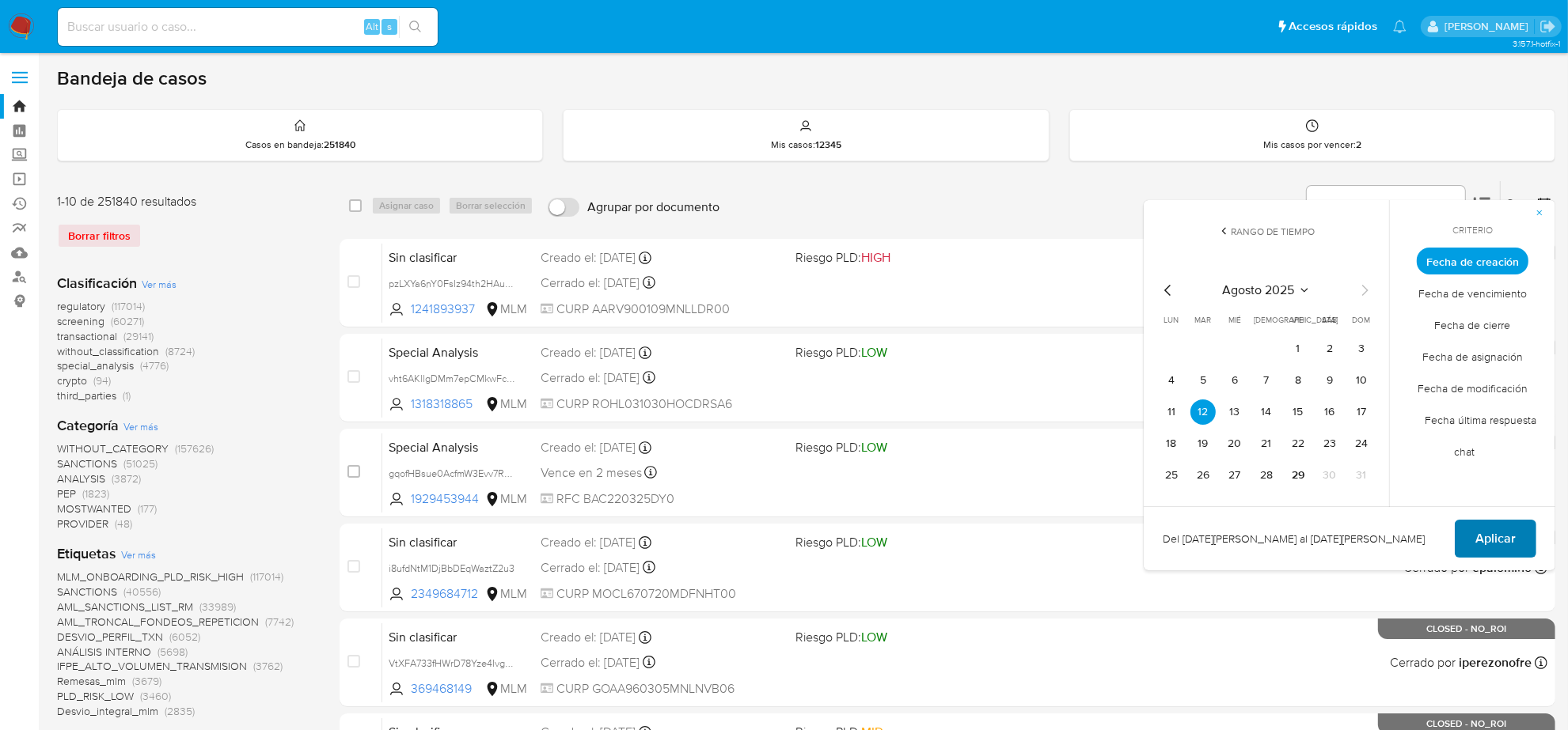
click at [1503, 531] on span "Aplicar" at bounding box center [1496, 538] width 40 height 35
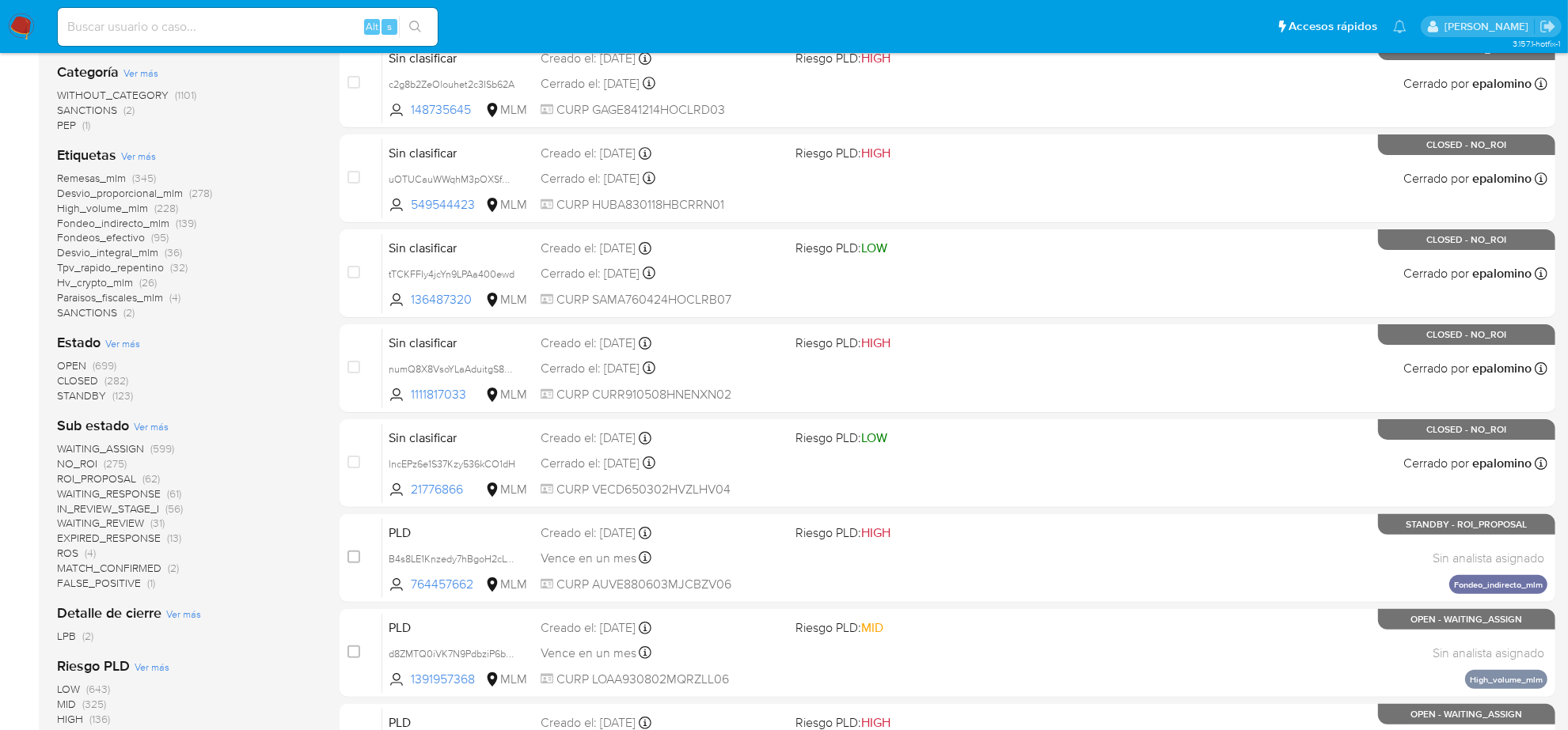
scroll to position [297, 0]
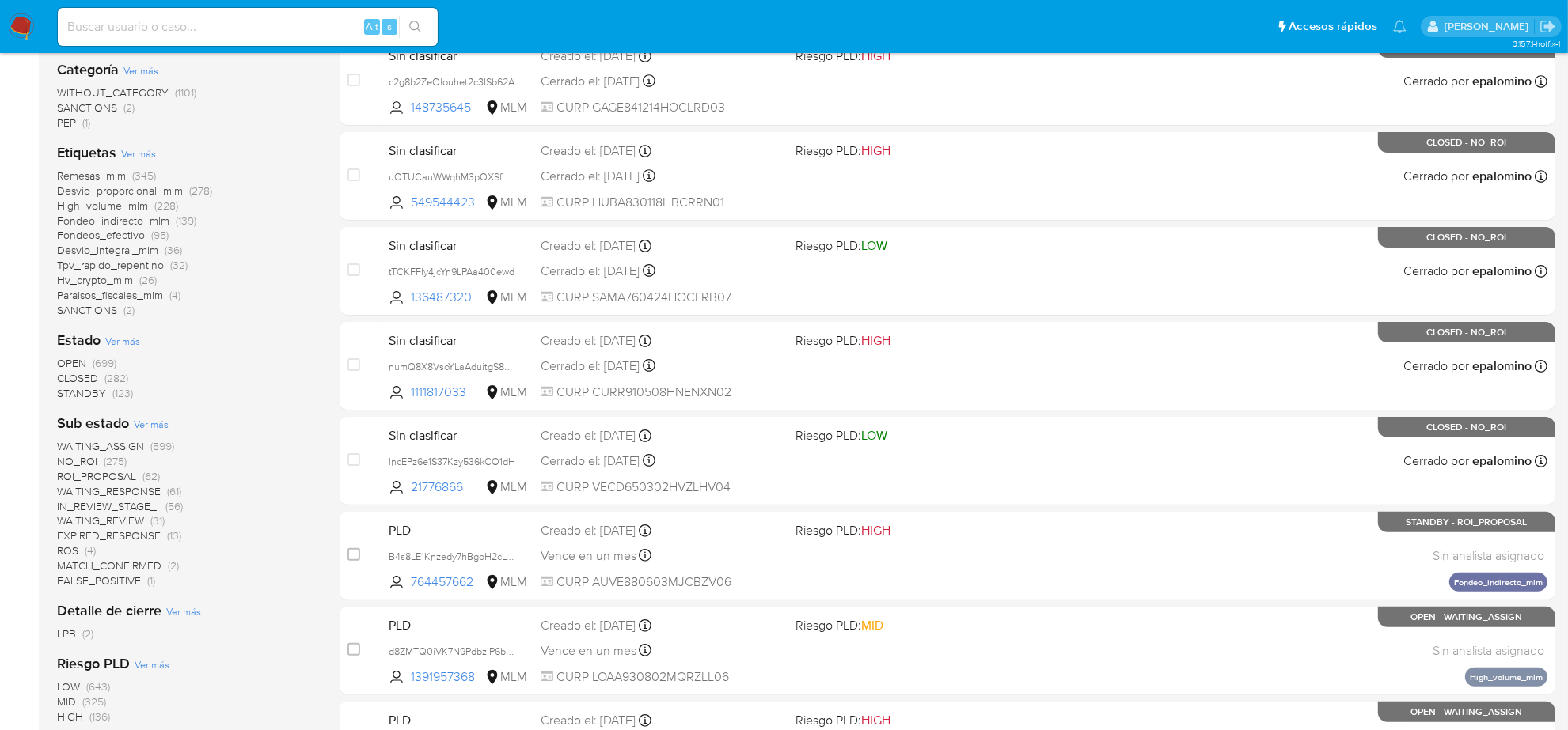
click at [91, 464] on span "NO_ROI" at bounding box center [77, 461] width 40 height 16
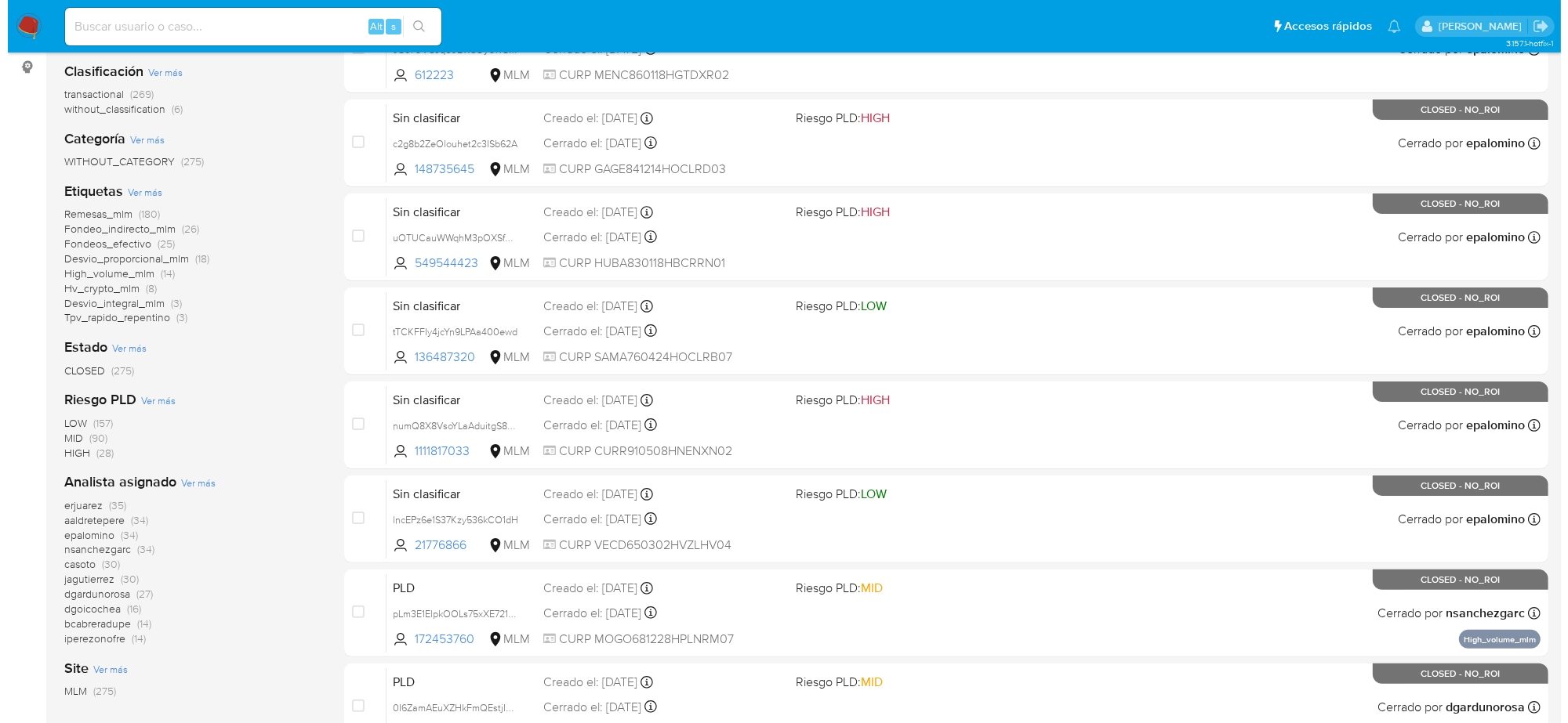
scroll to position [196, 0]
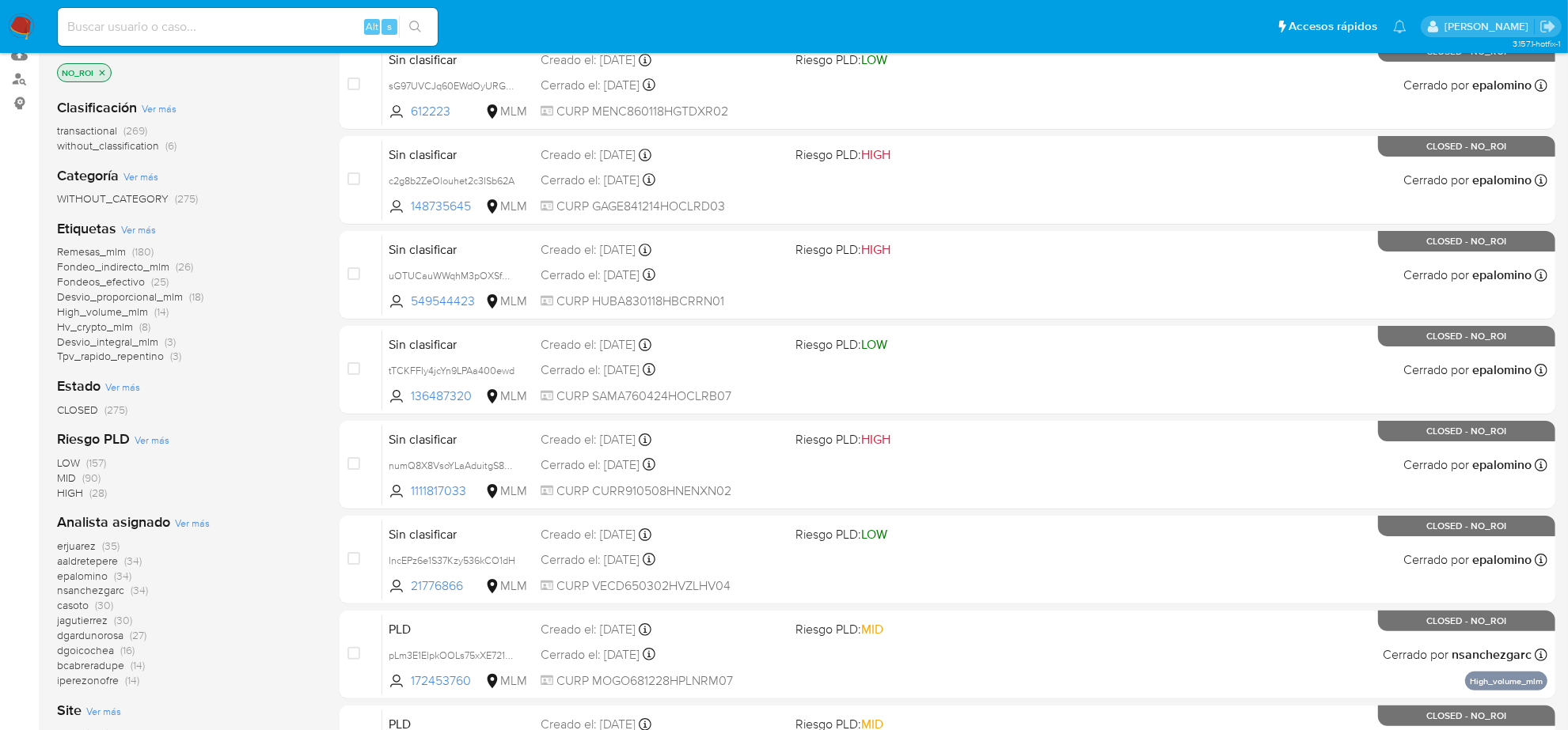
click at [196, 526] on span "Ver más" at bounding box center [192, 523] width 35 height 14
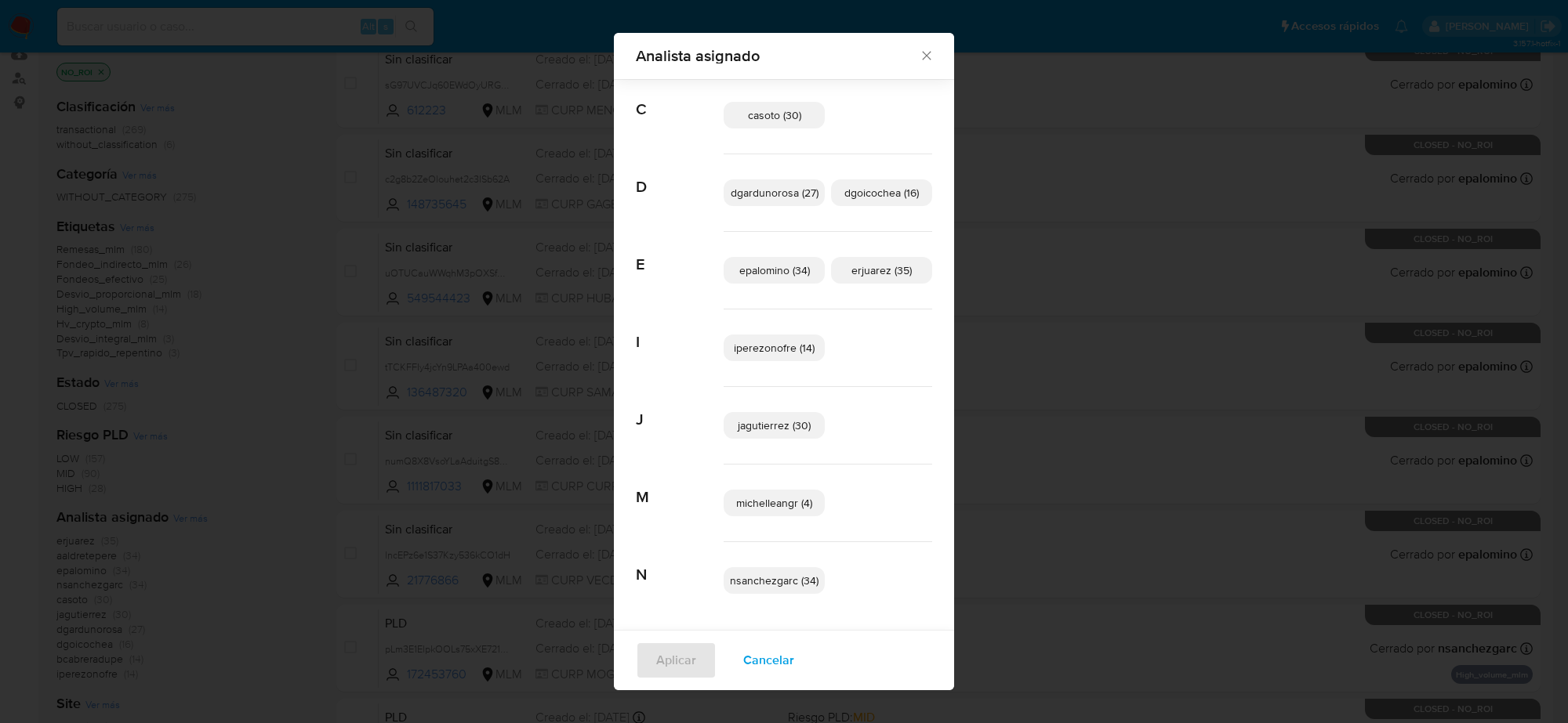
scroll to position [186, 0]
click at [759, 644] on span "Cancelar" at bounding box center [769, 646] width 51 height 34
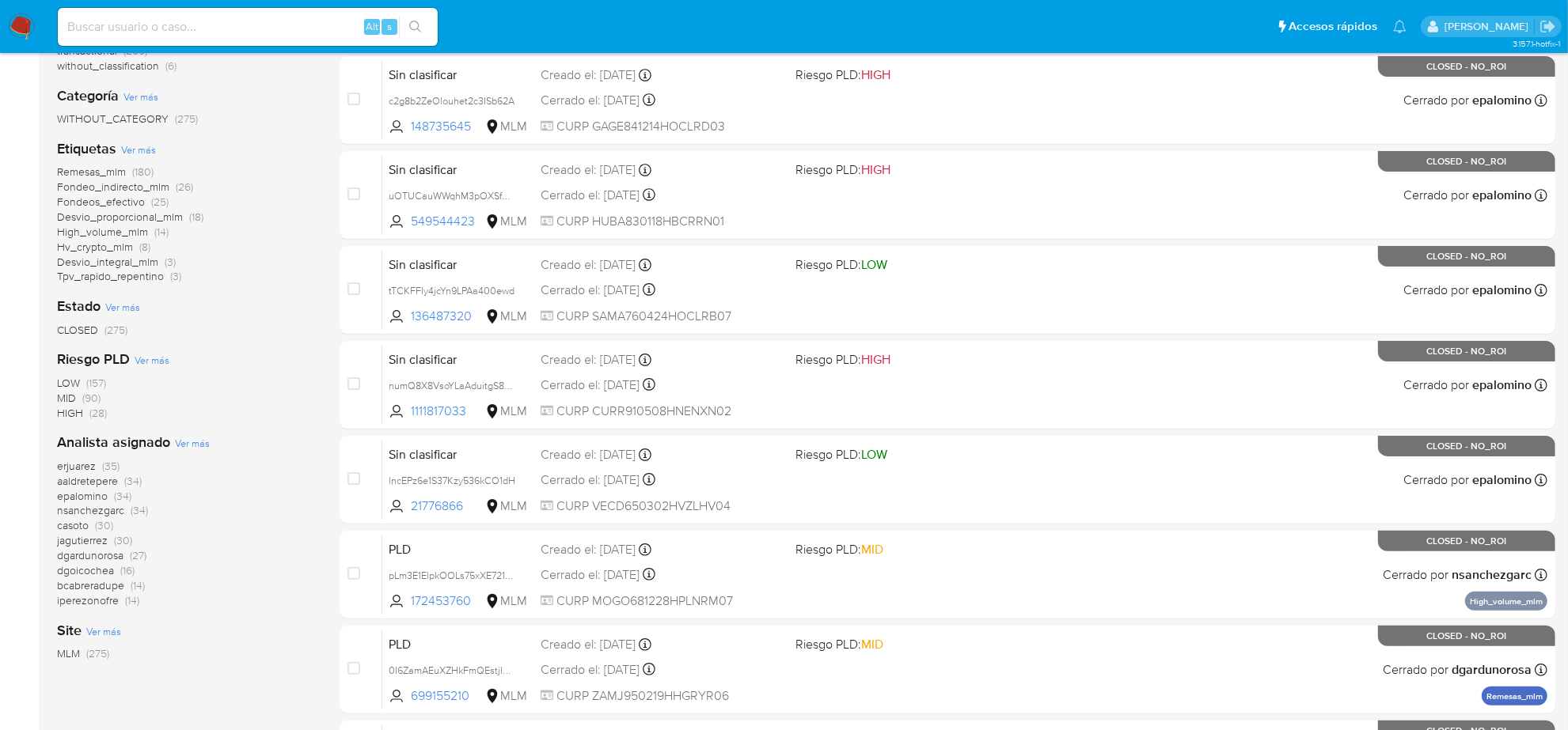
scroll to position [0, 0]
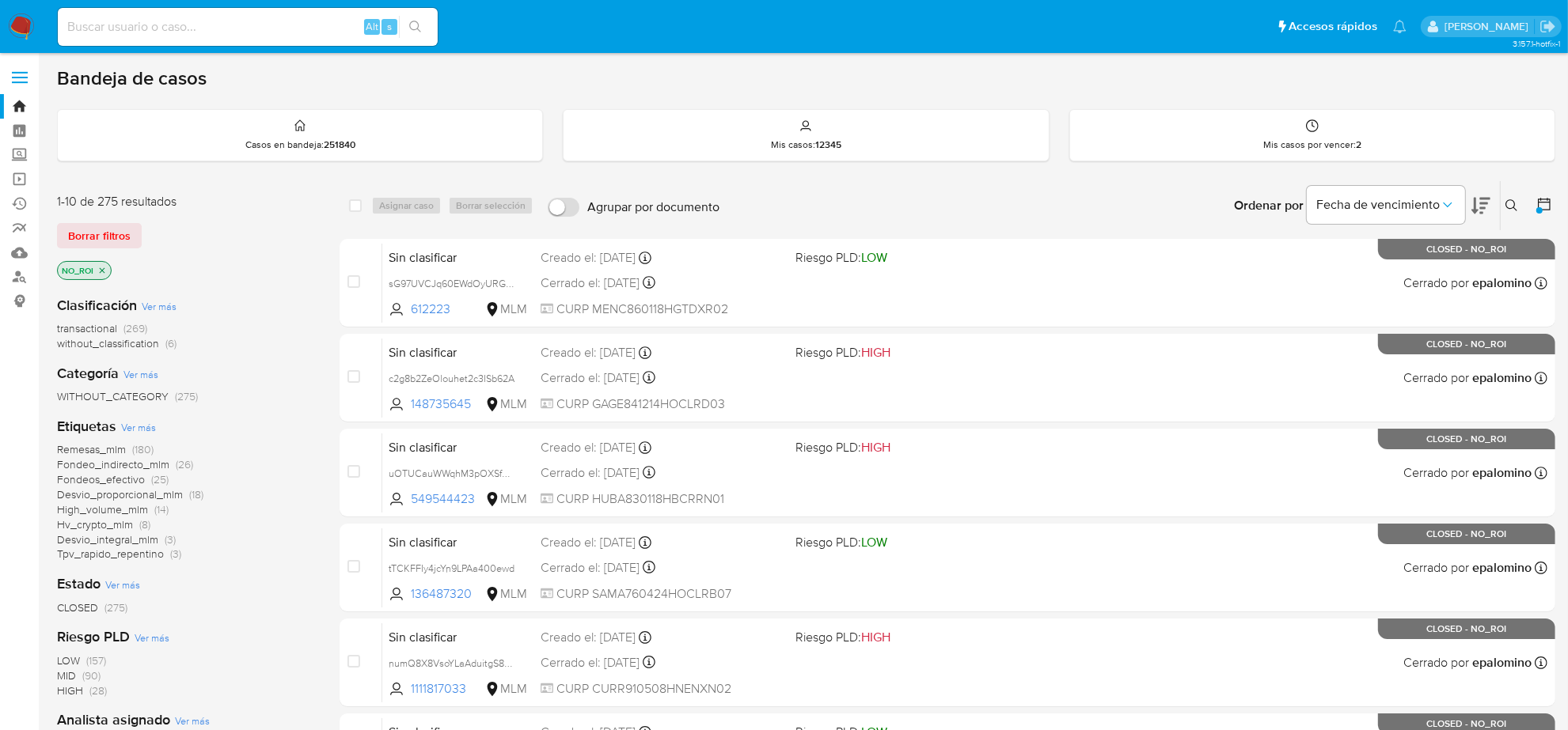
click at [99, 274] on icon "close-filter" at bounding box center [102, 270] width 10 height 10
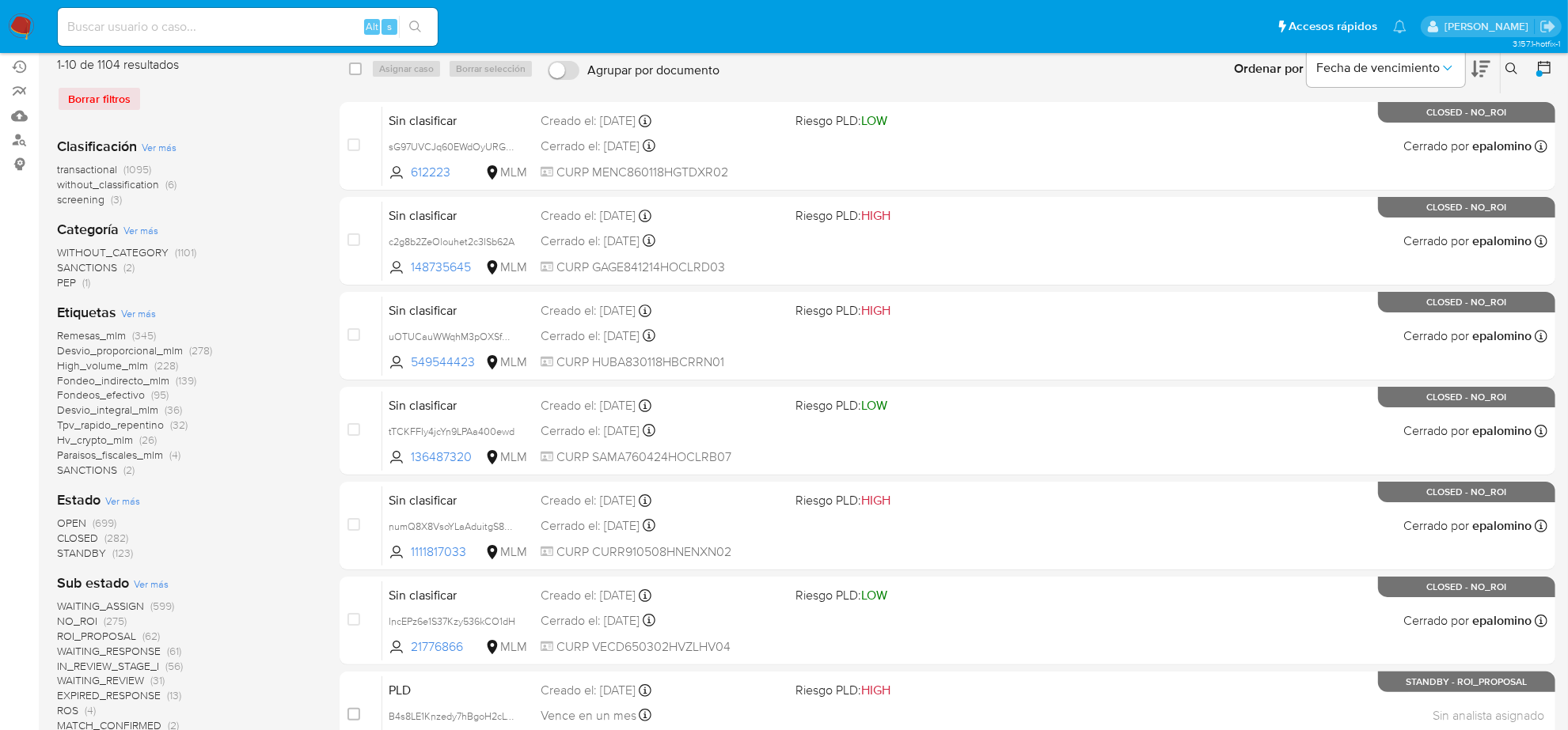
scroll to position [297, 0]
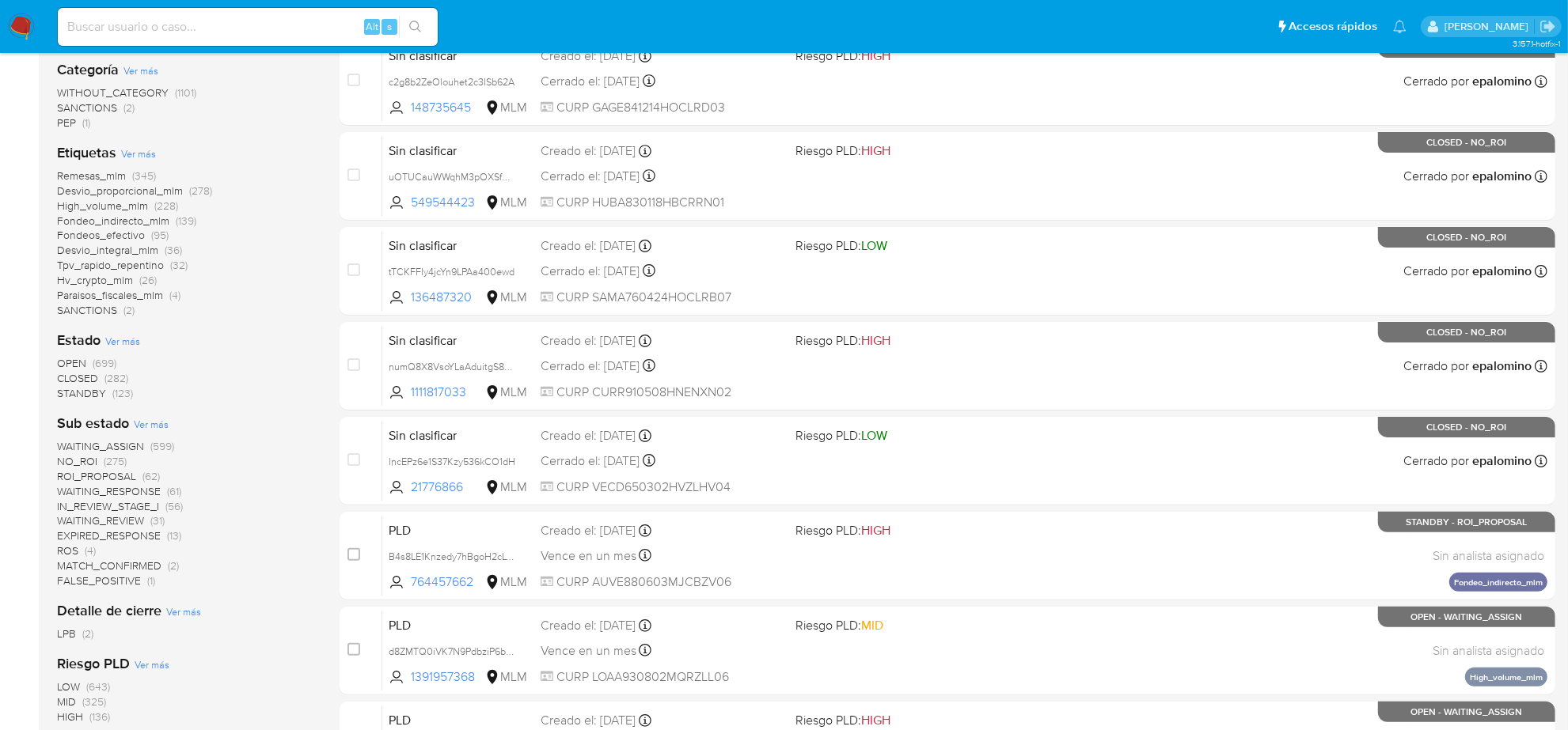
click at [132, 521] on span "WAITING_REVIEW" at bounding box center [101, 521] width 87 height 16
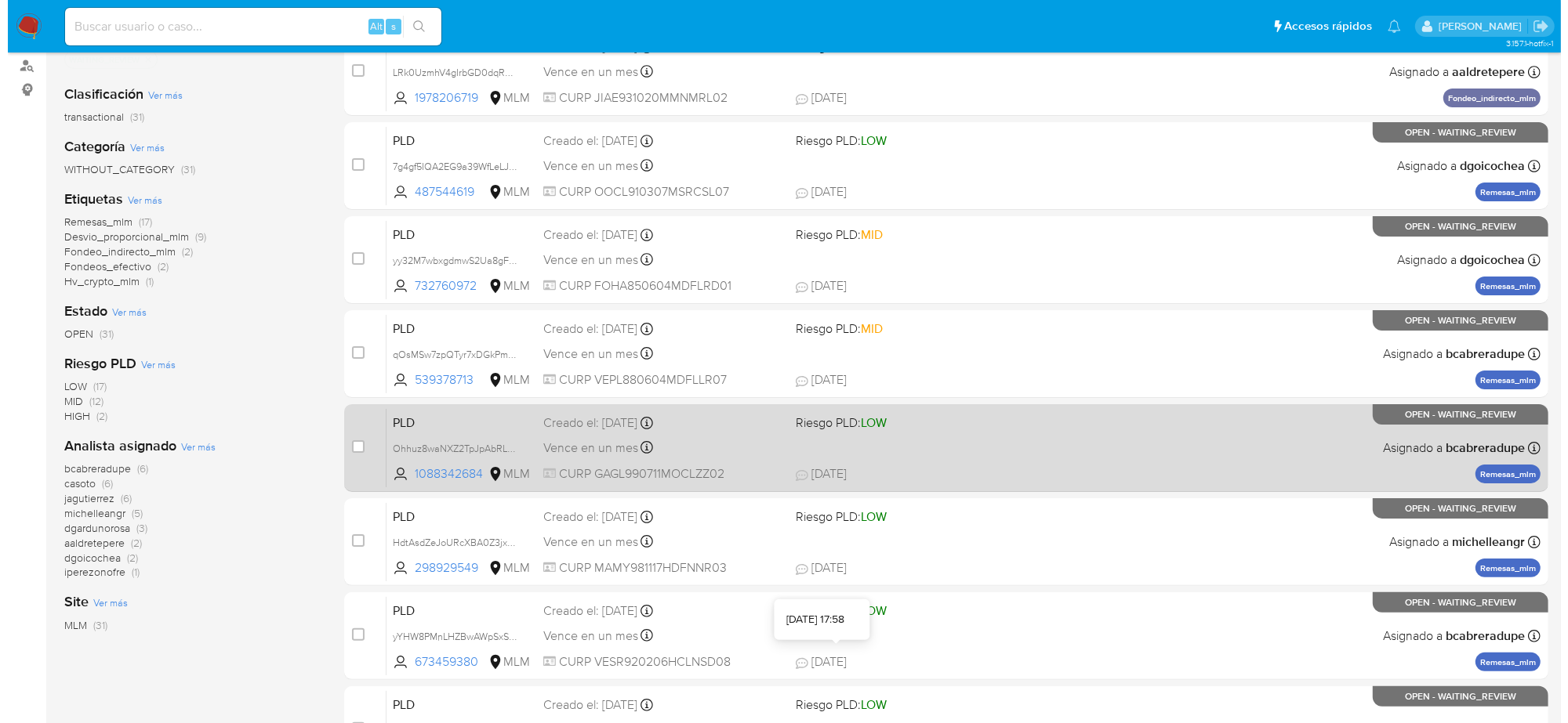
scroll to position [98, 0]
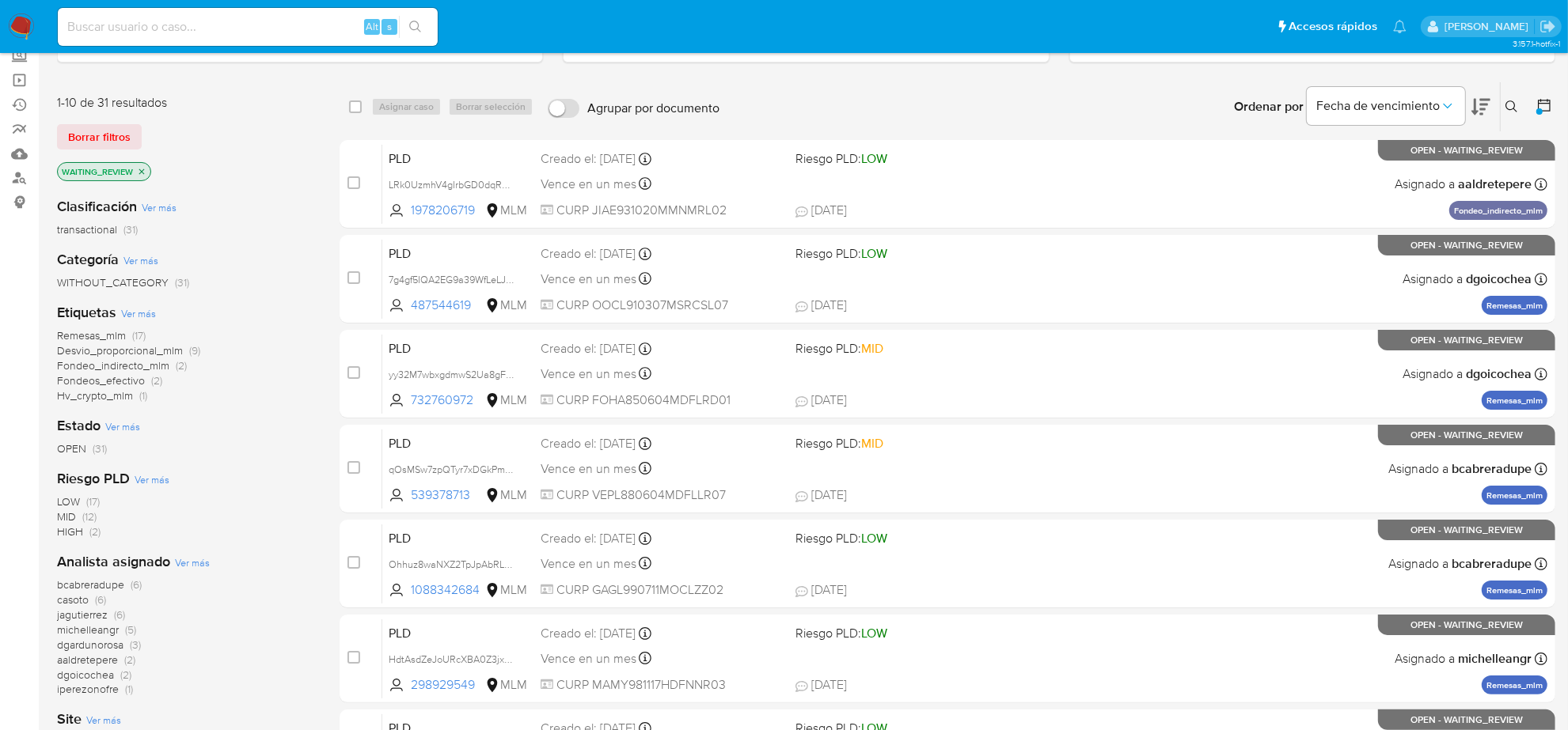
click at [198, 563] on span "Ver más" at bounding box center [192, 563] width 35 height 14
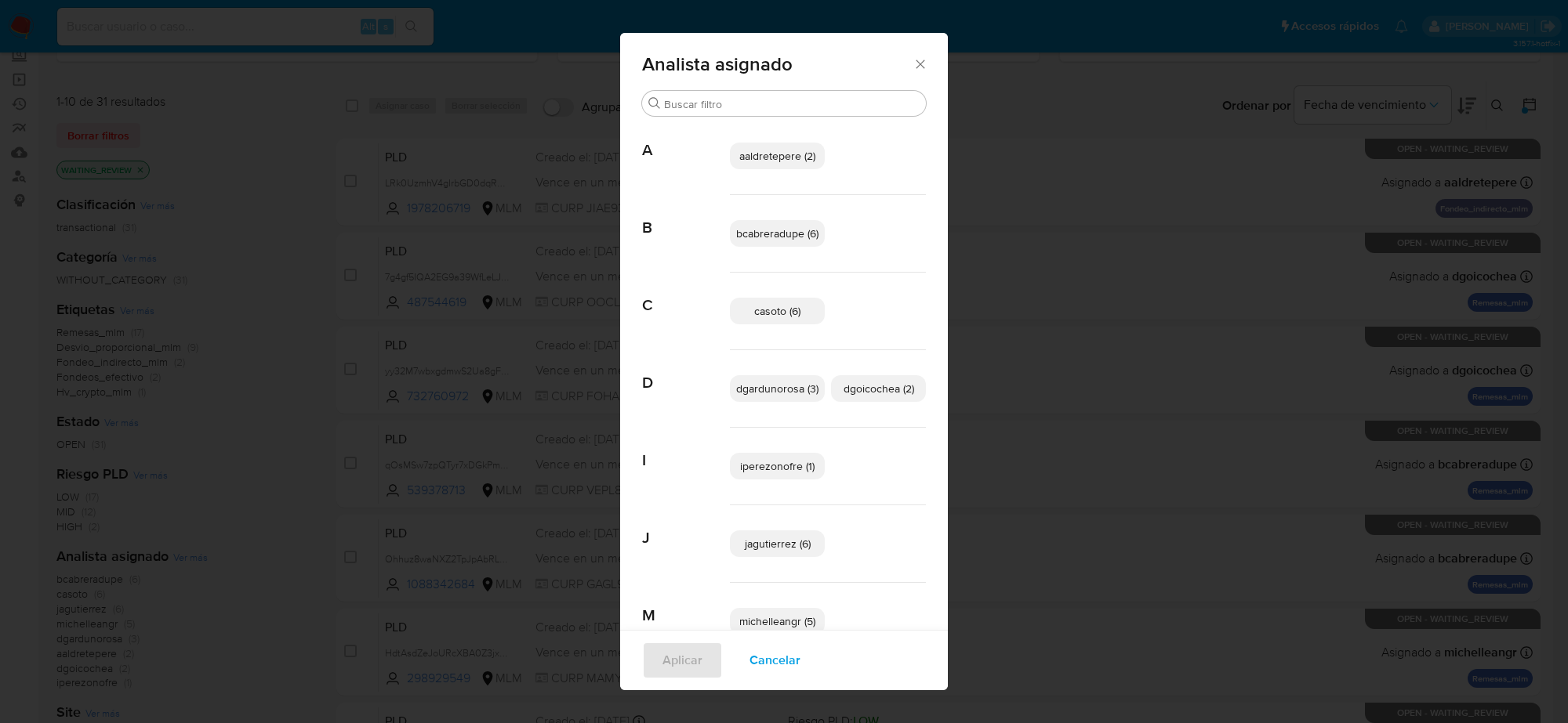
scroll to position [41, 0]
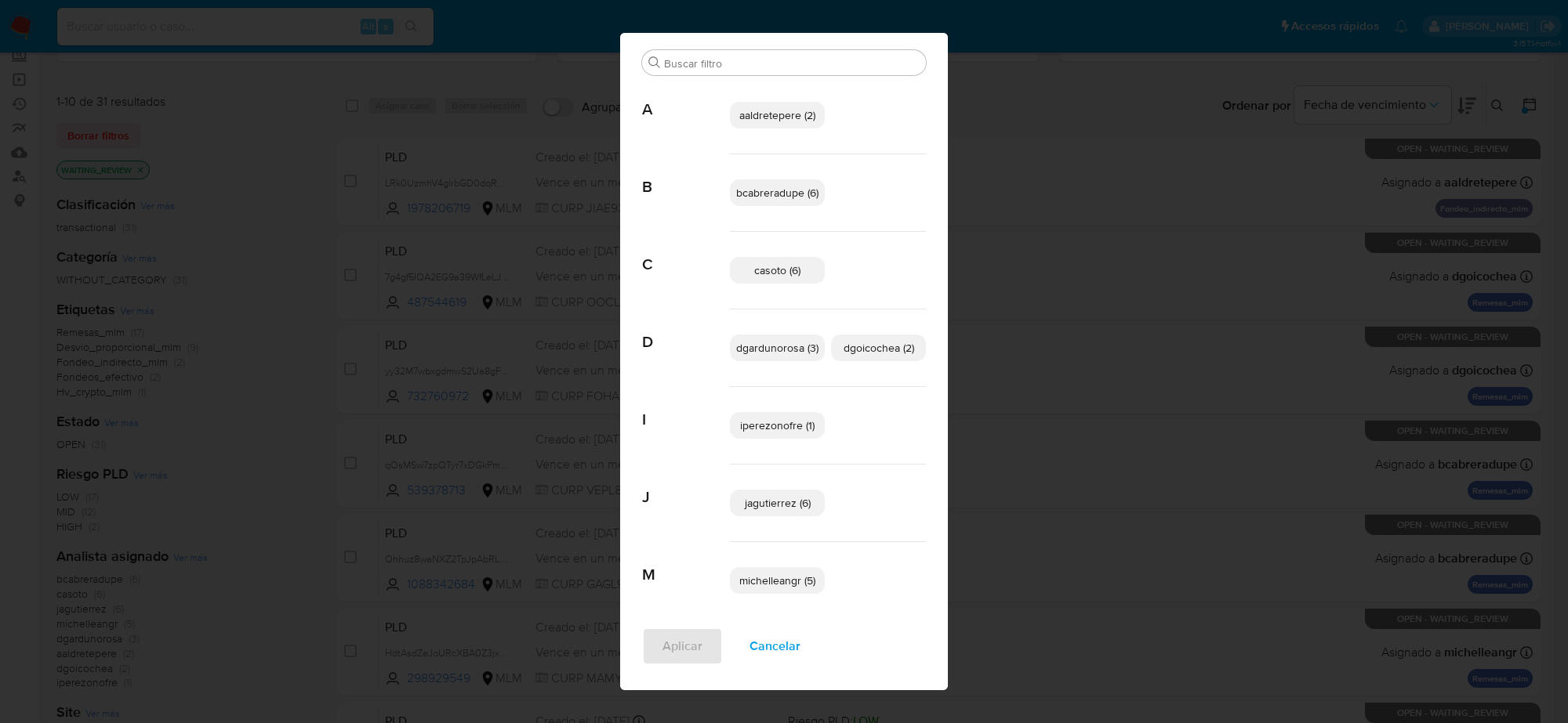
click at [777, 651] on span "Cancelar" at bounding box center [775, 646] width 51 height 34
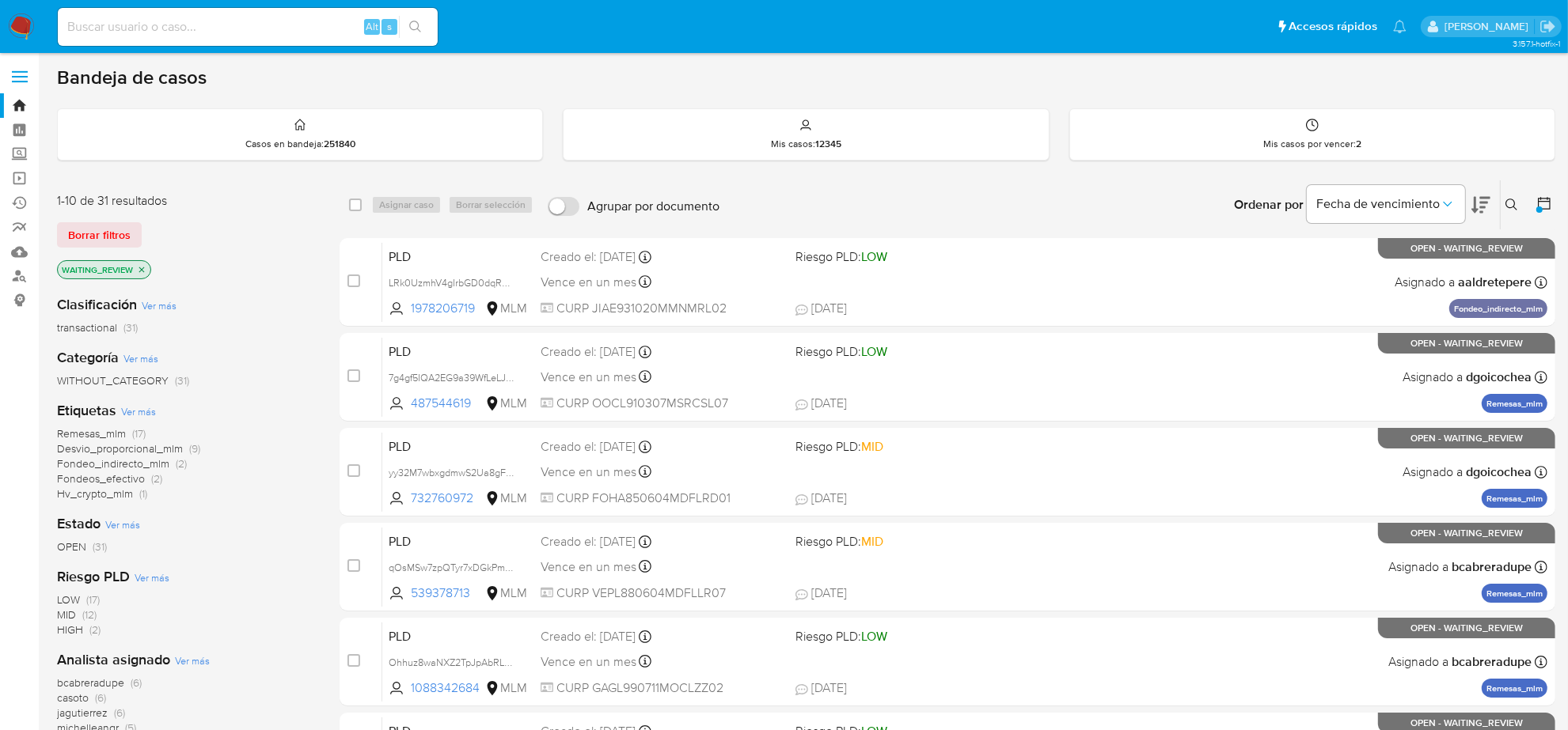
scroll to position [0, 0]
click at [141, 266] on icon "close-filter" at bounding box center [142, 270] width 10 height 10
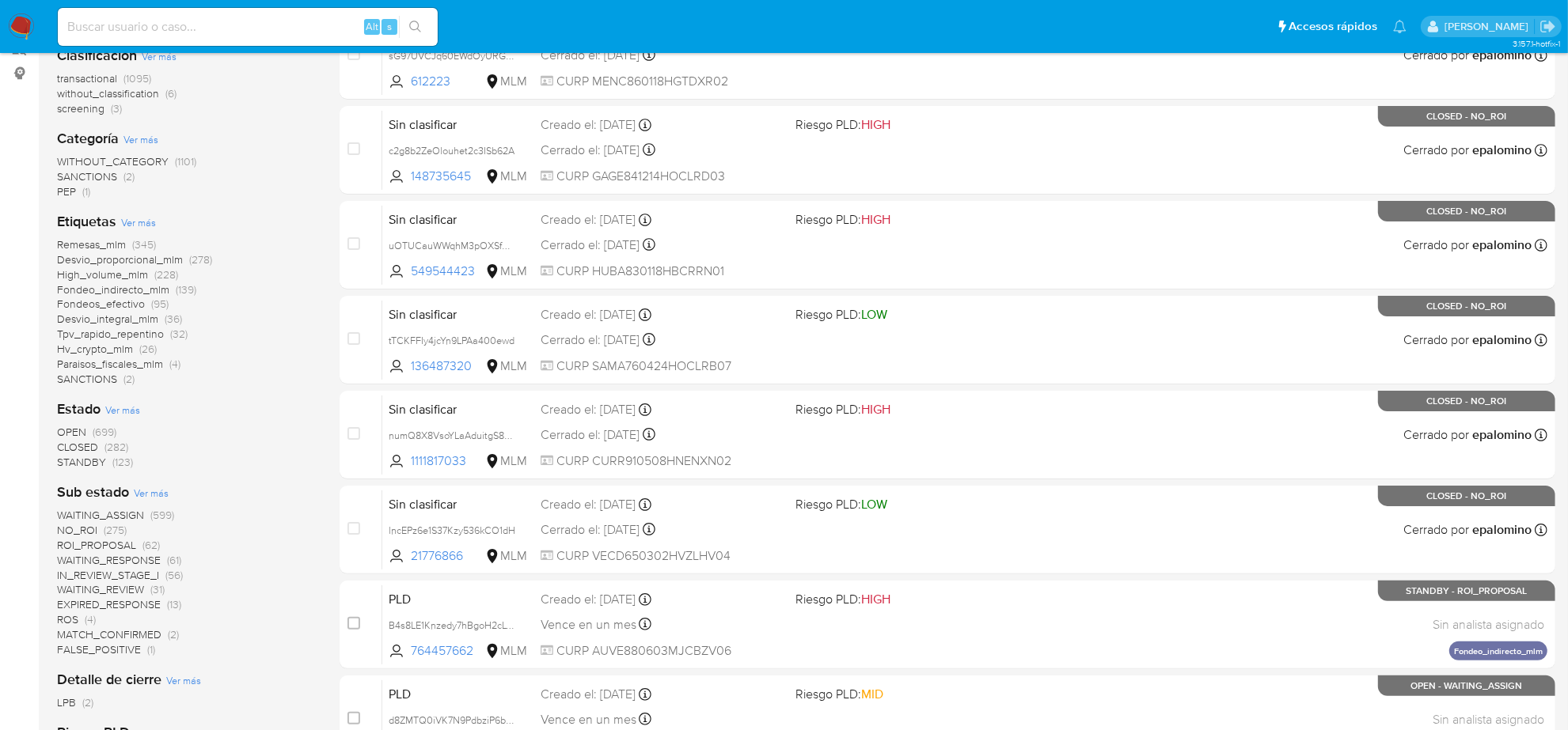
scroll to position [297, 0]
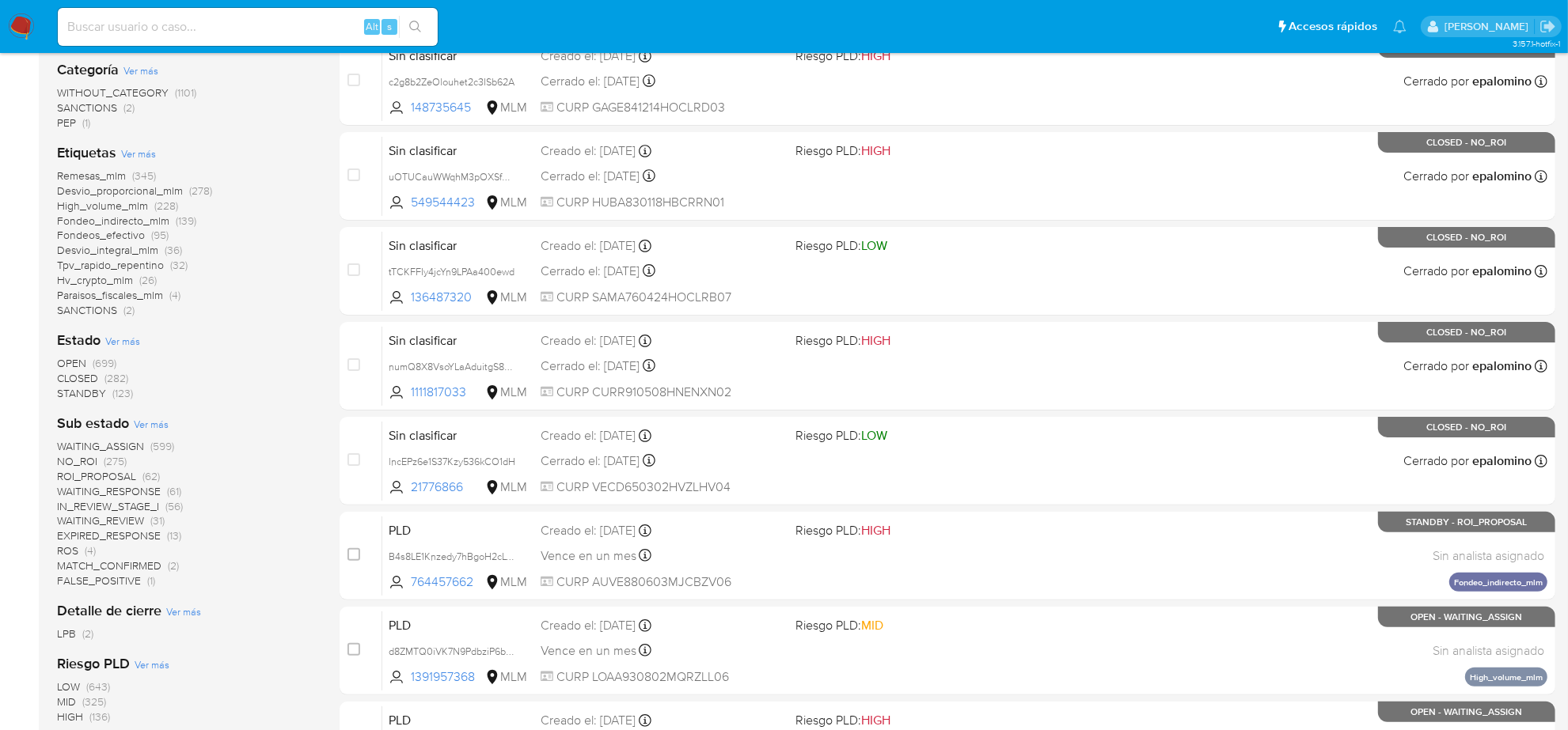
click at [139, 533] on span "EXPIRED_RESPONSE" at bounding box center [109, 536] width 104 height 16
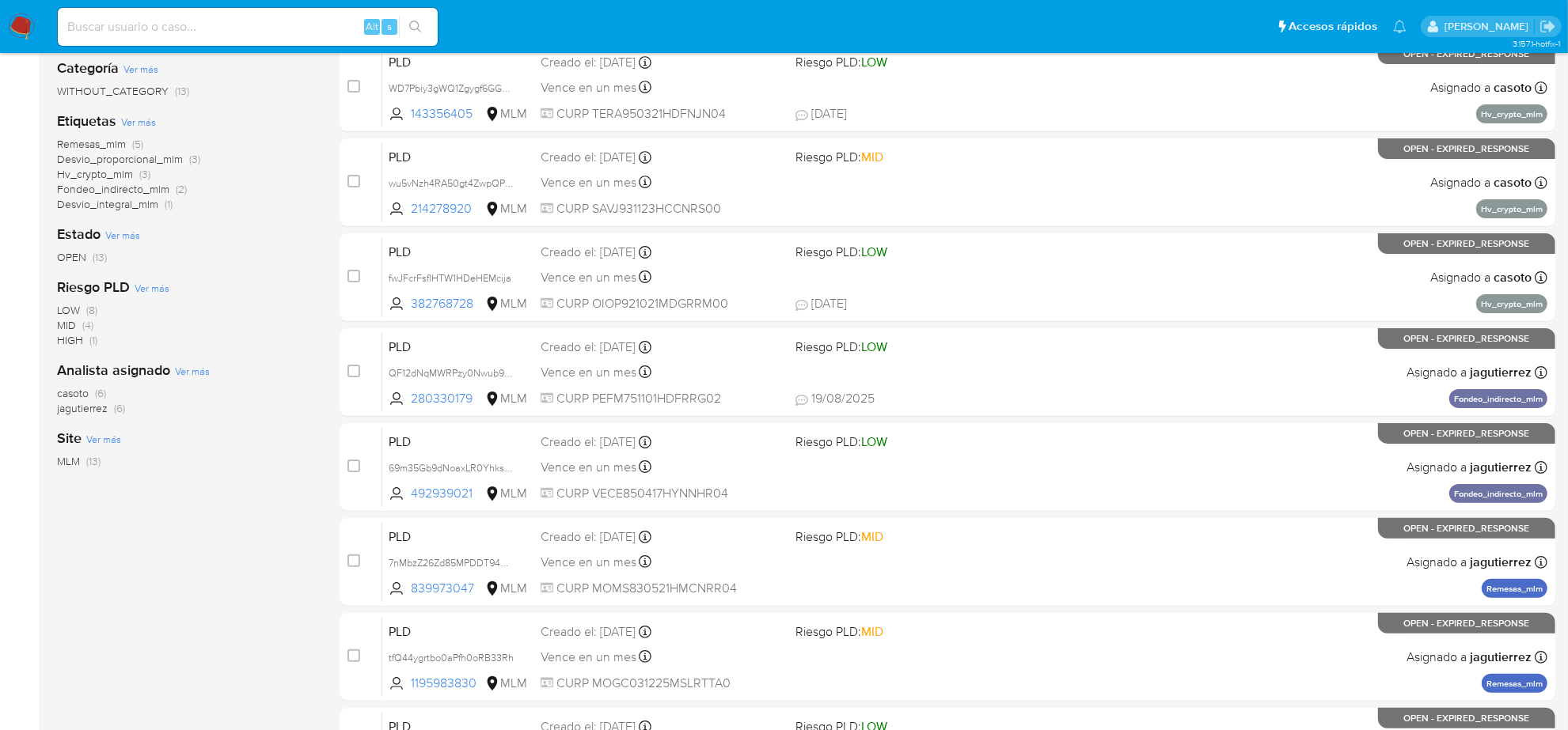
scroll to position [198, 0]
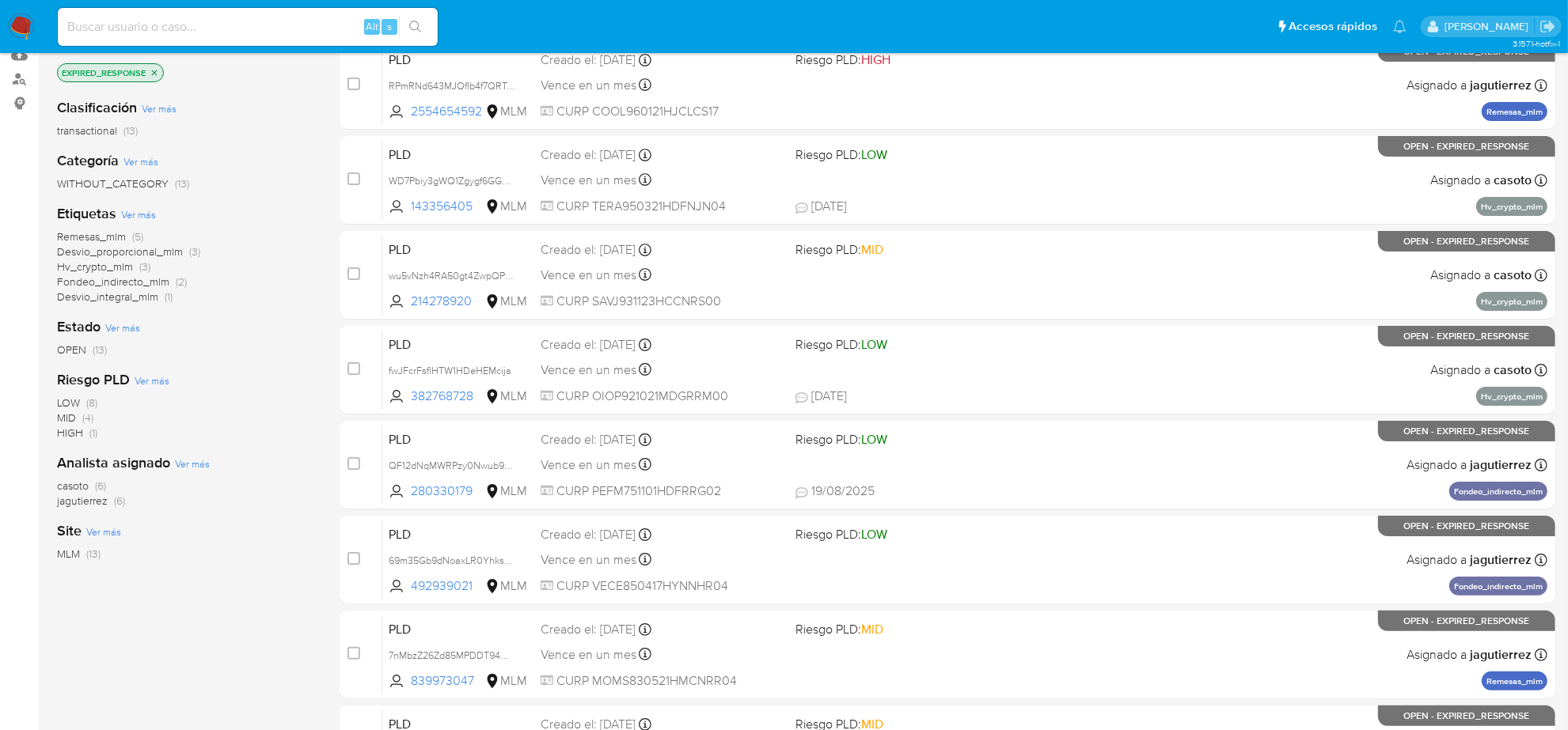
click at [192, 464] on span "Ver más" at bounding box center [192, 464] width 35 height 14
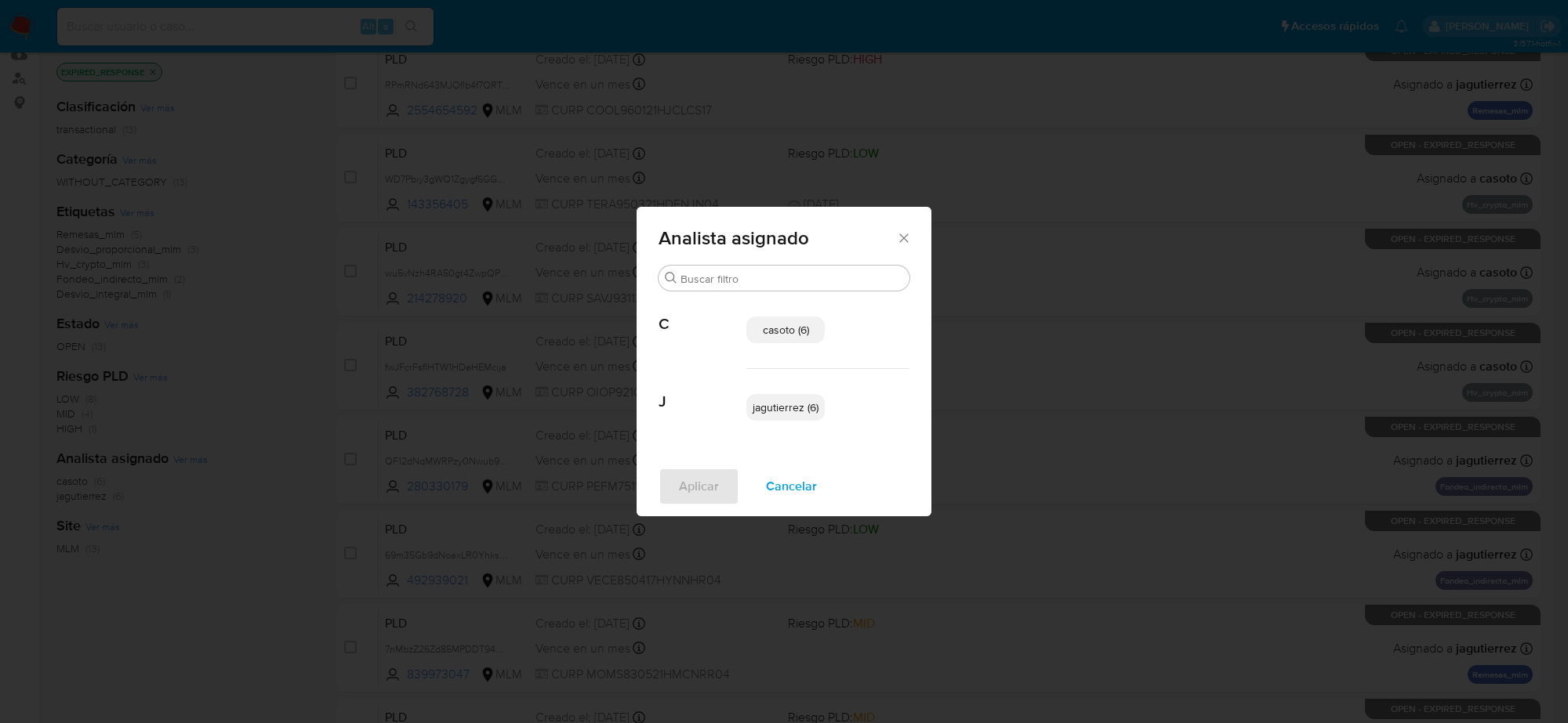
click at [778, 487] on span "Cancelar" at bounding box center [791, 486] width 51 height 34
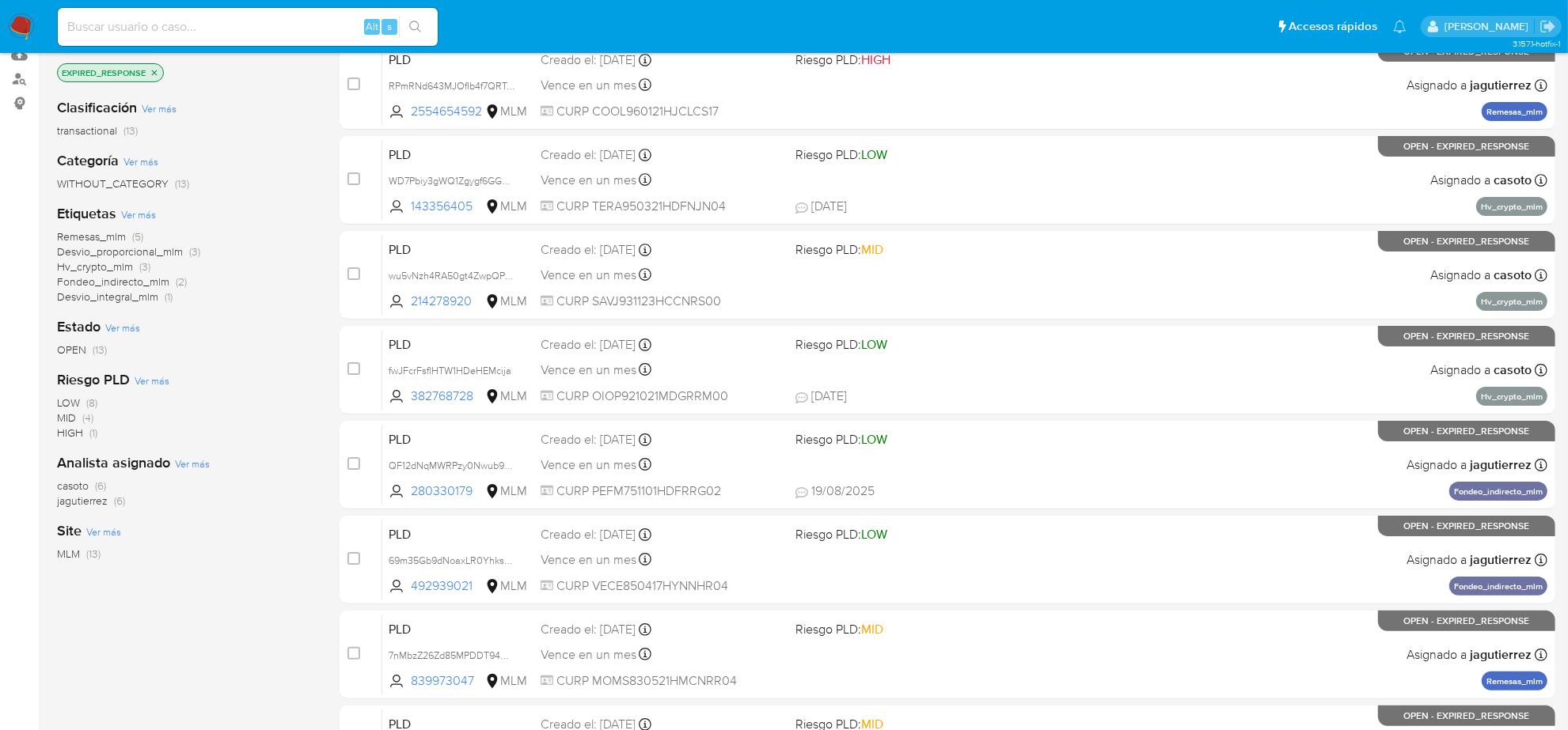
click at [155, 72] on icon "close-filter" at bounding box center [155, 72] width 6 height 6
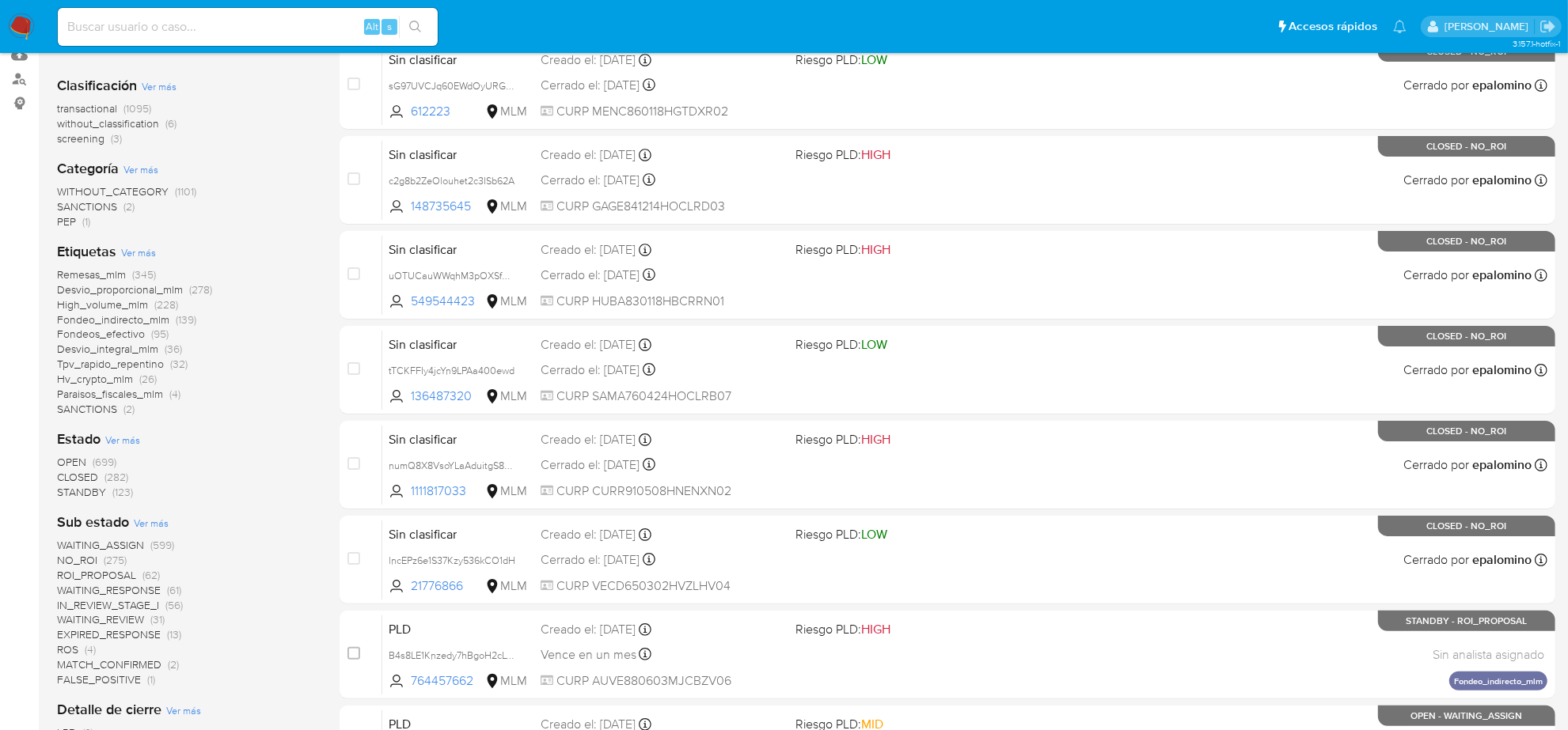
scroll to position [297, 0]
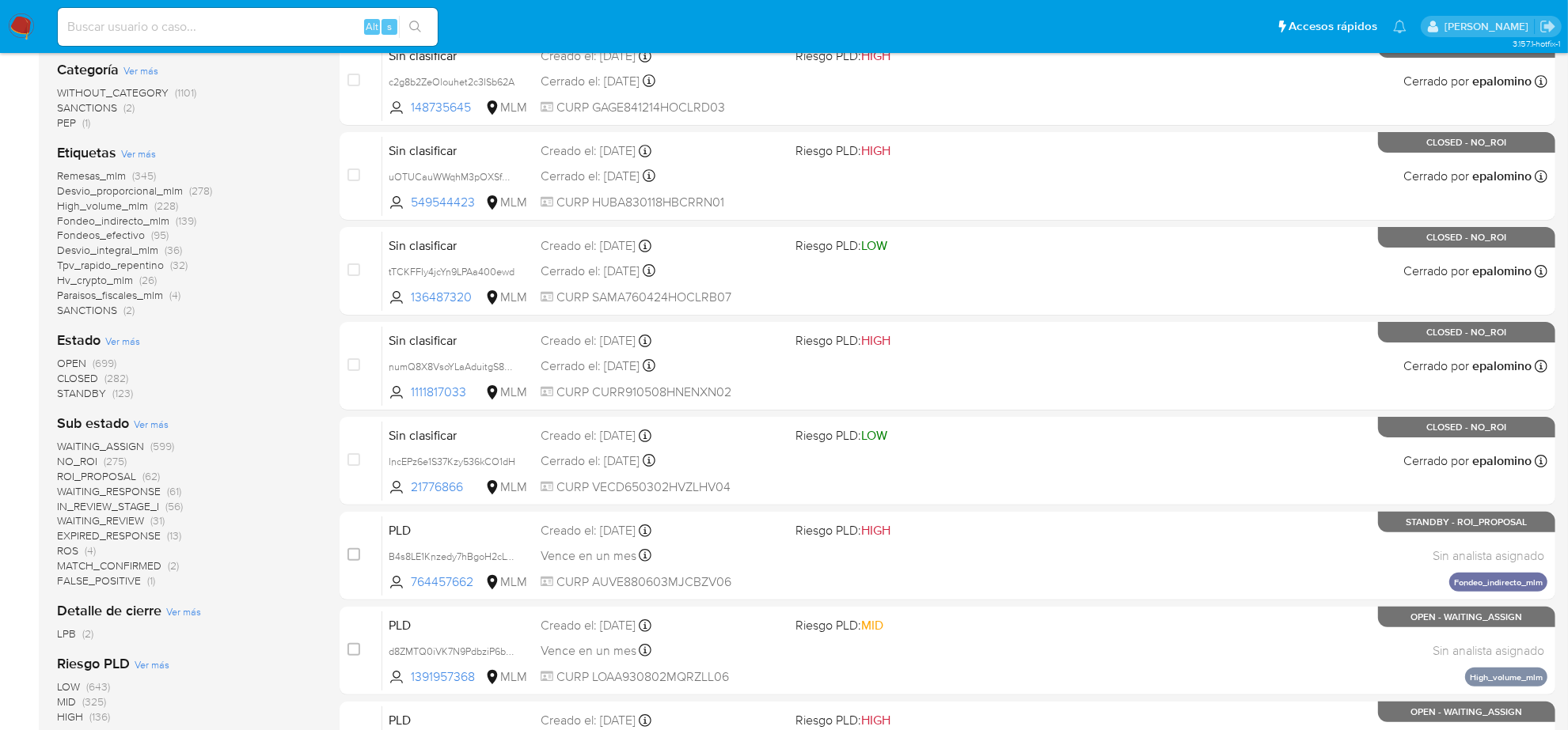
click at [144, 494] on span "WAITING_RESPONSE" at bounding box center [109, 492] width 104 height 16
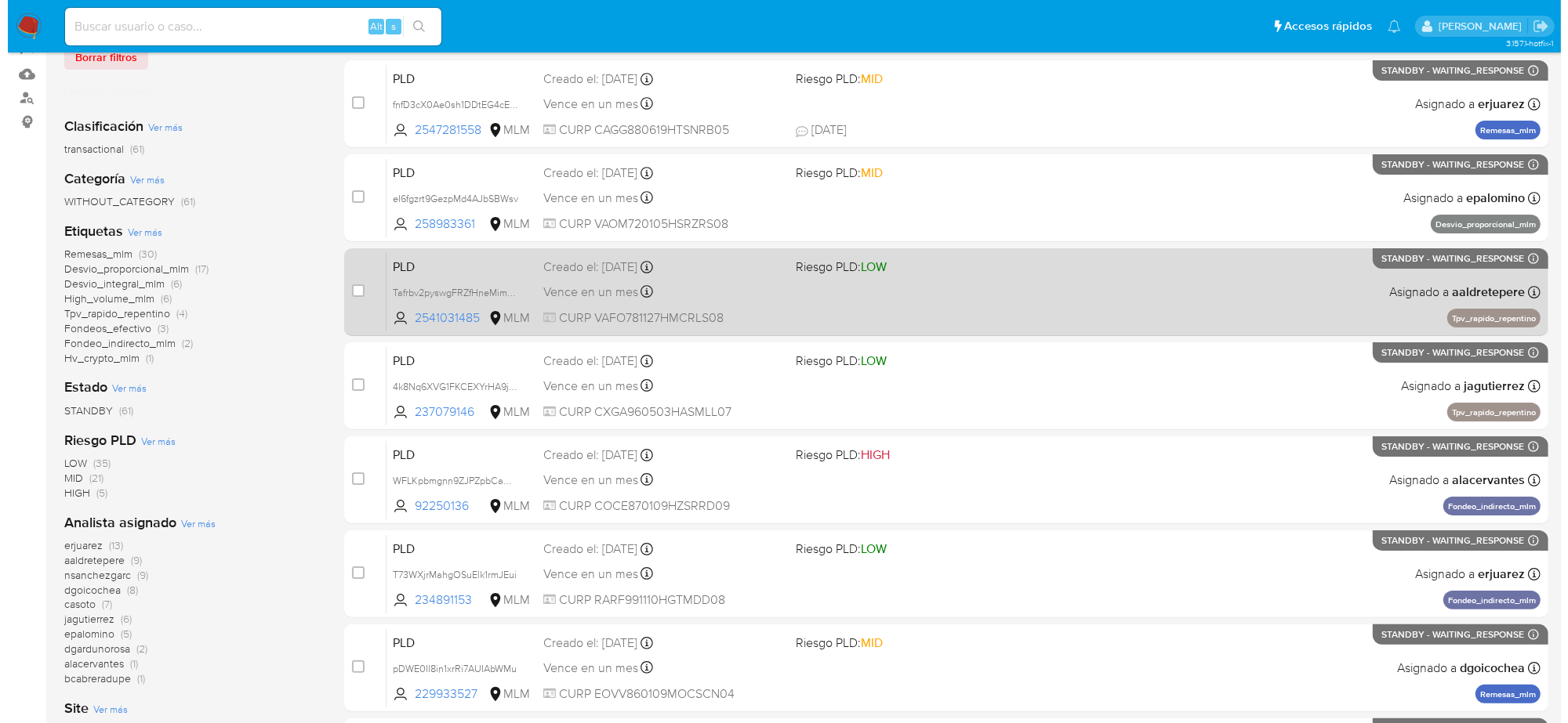
scroll to position [196, 0]
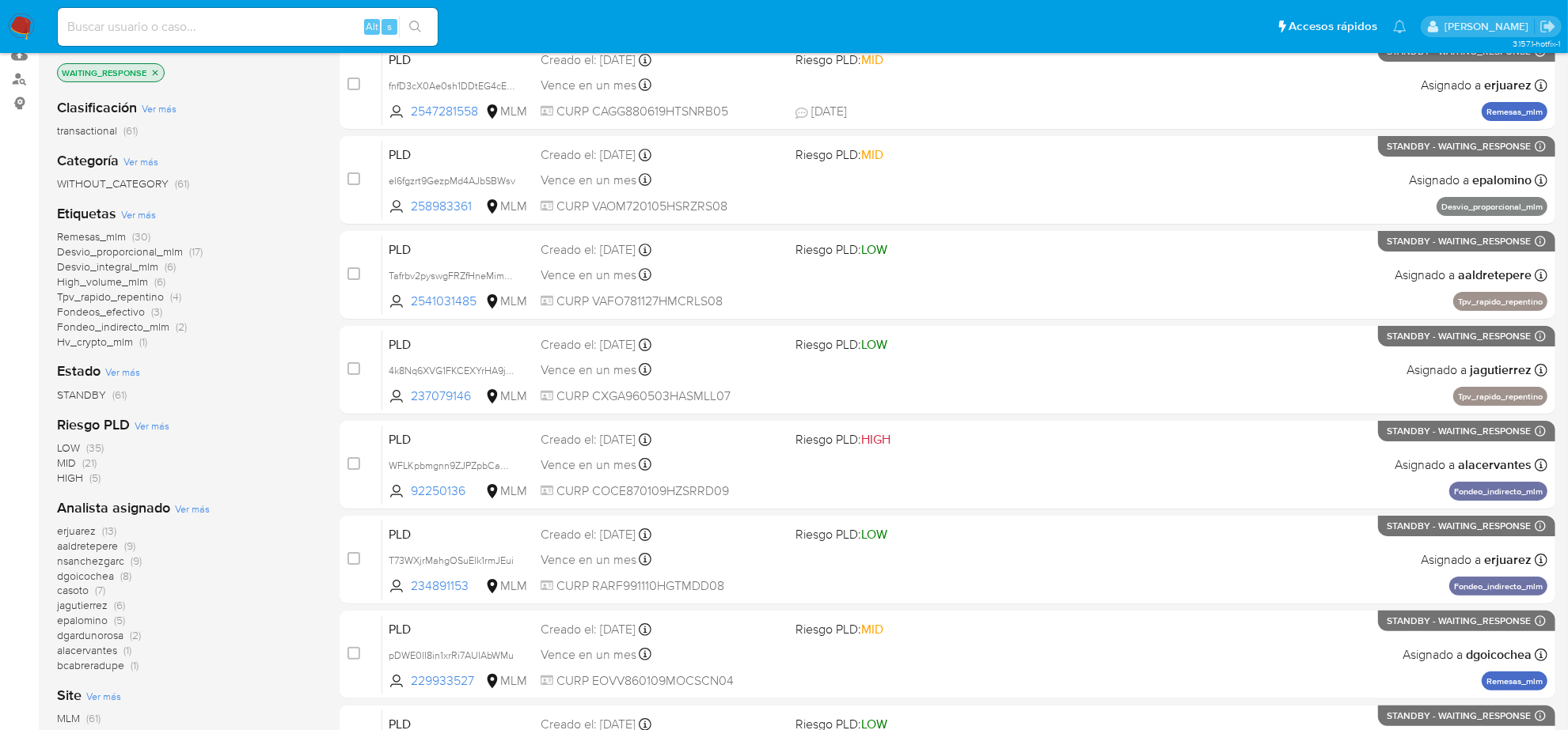
click at [192, 512] on span "Ver más" at bounding box center [192, 509] width 35 height 14
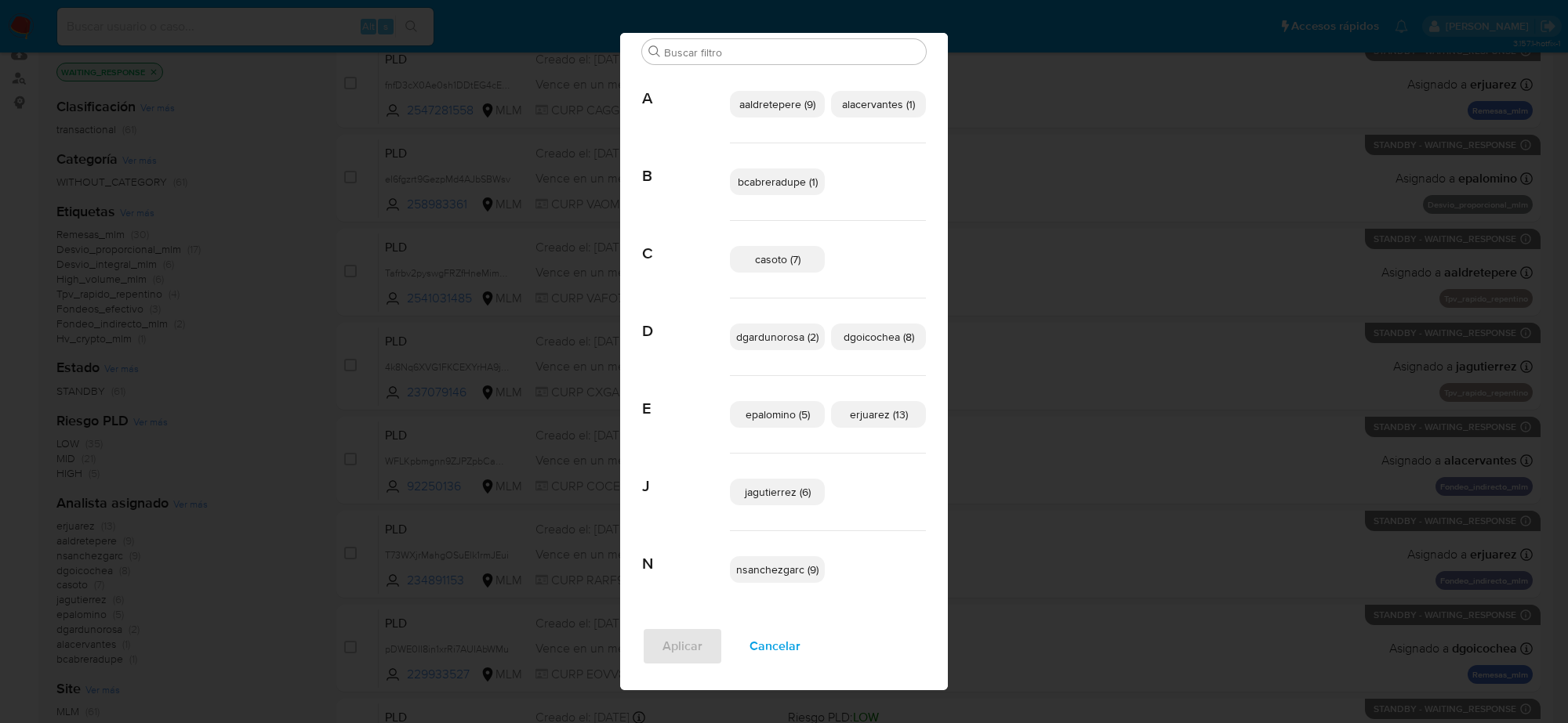
scroll to position [53, 0]
click at [773, 644] on span "Cancelar" at bounding box center [775, 646] width 51 height 34
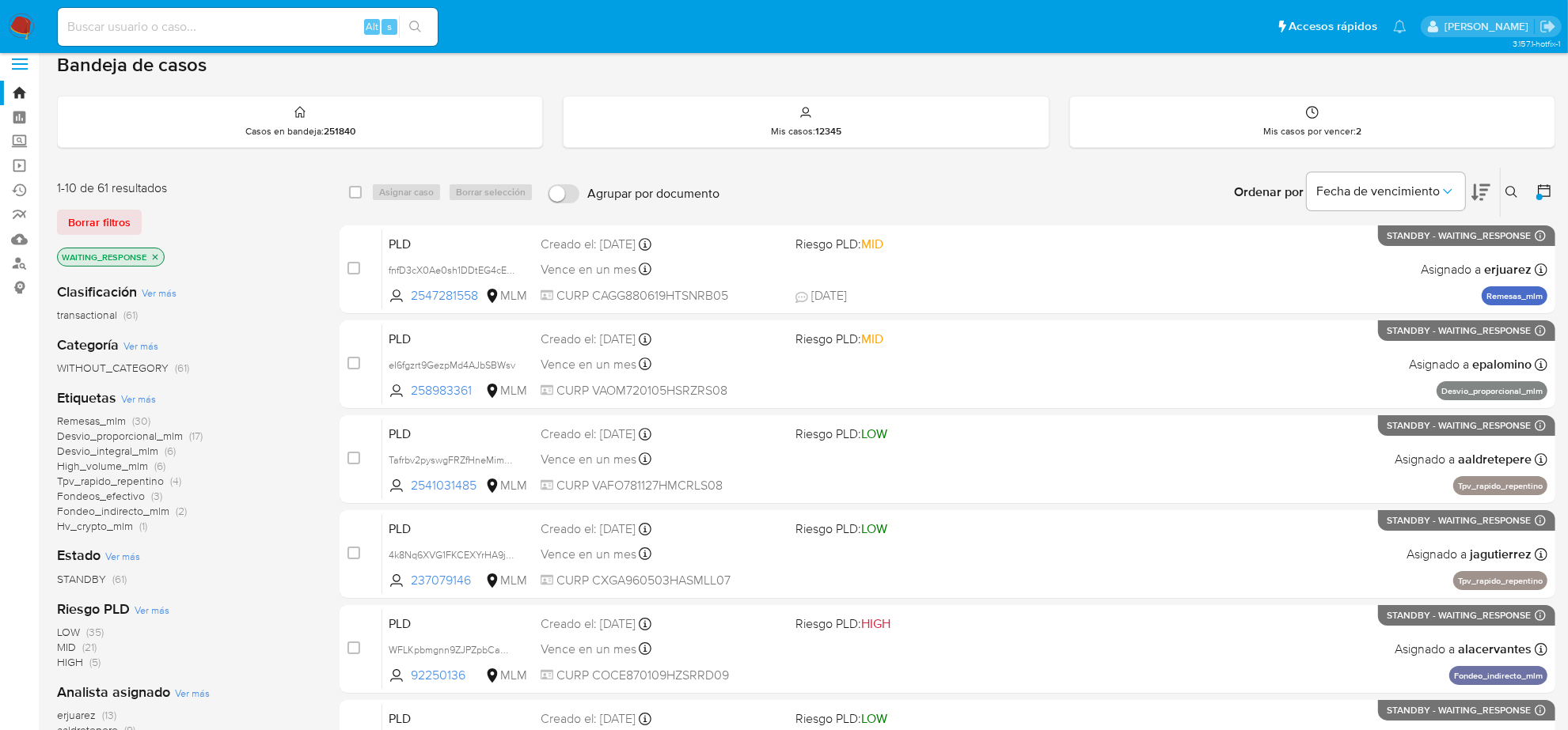
scroll to position [0, 0]
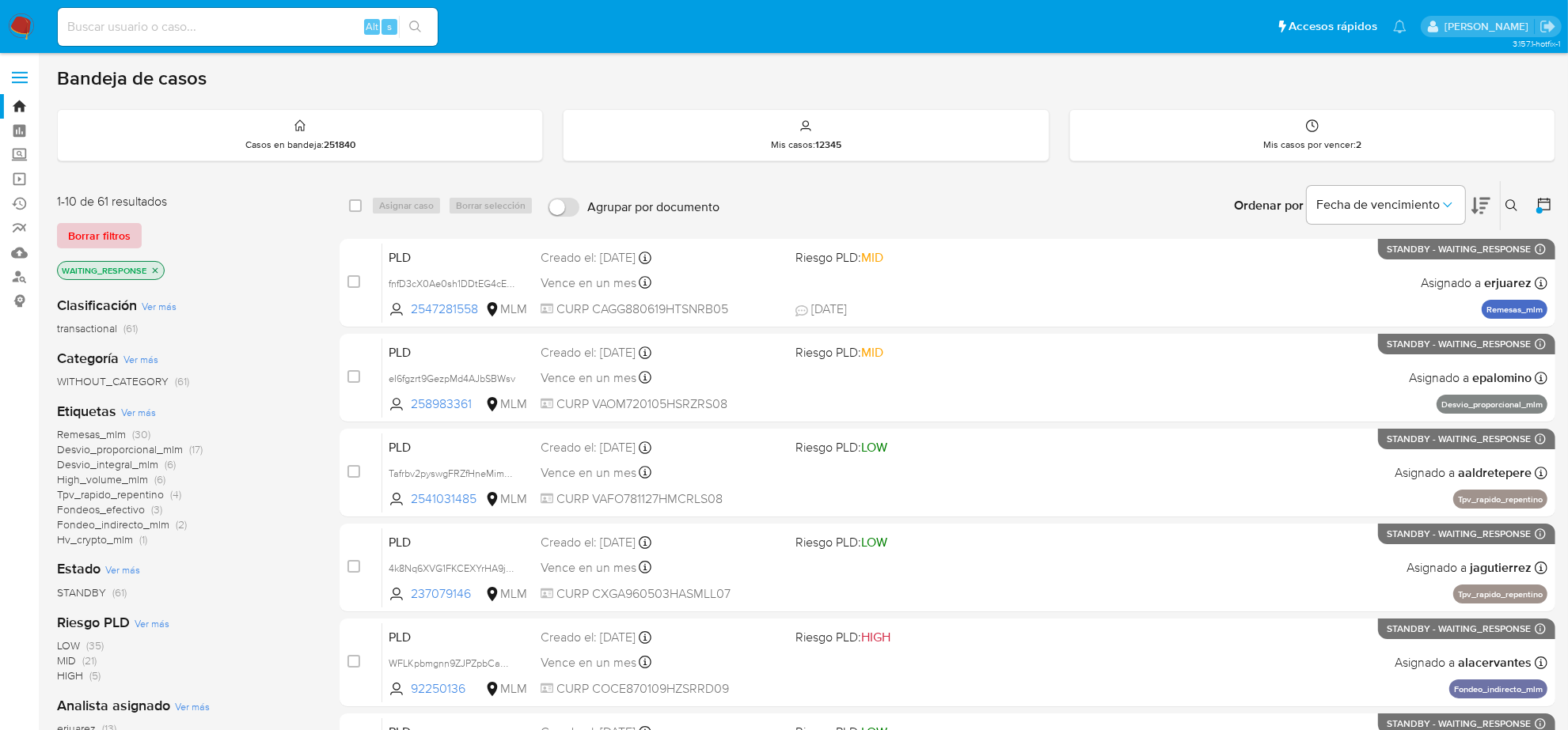
click at [101, 231] on span "Borrar filtros" at bounding box center [100, 236] width 63 height 23
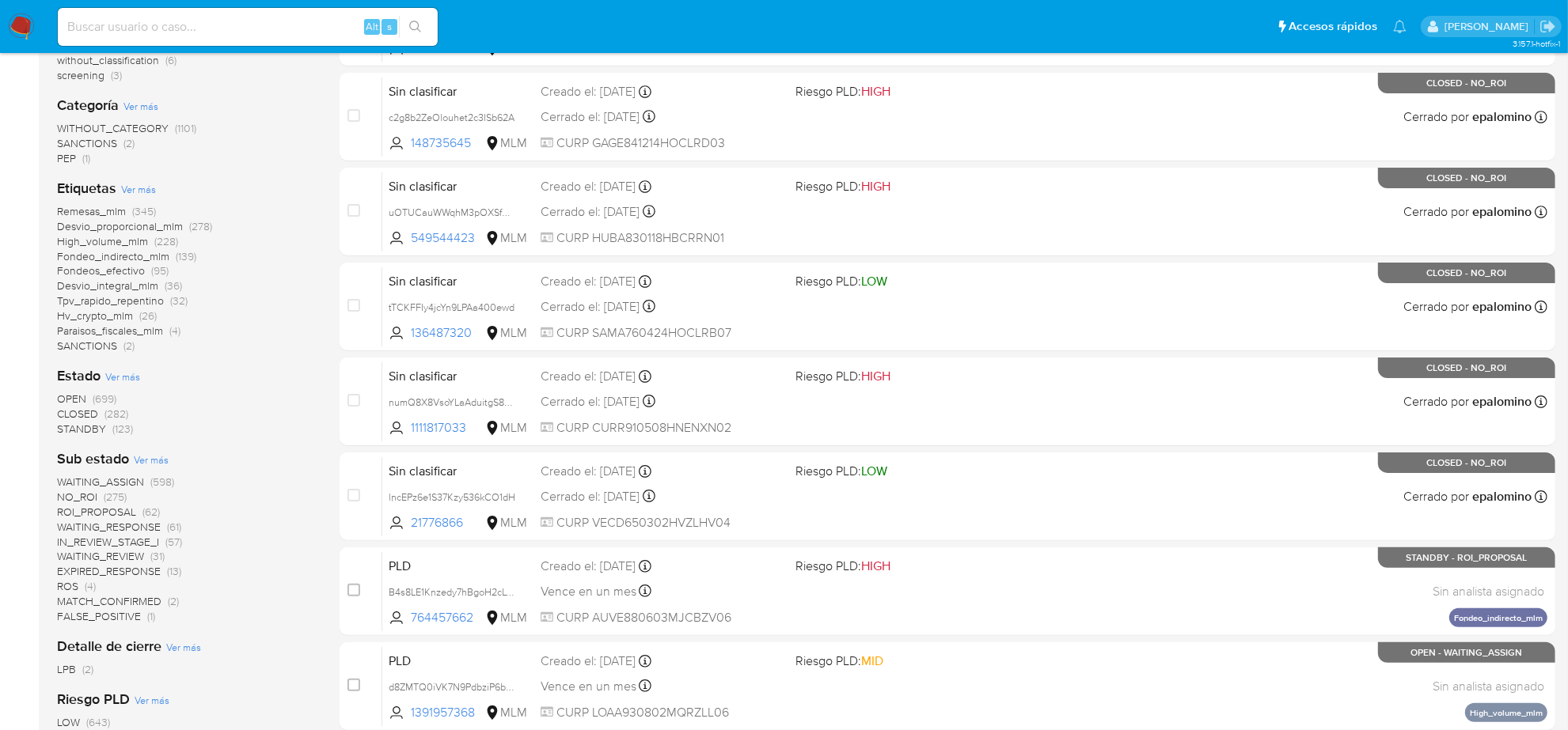
scroll to position [297, 0]
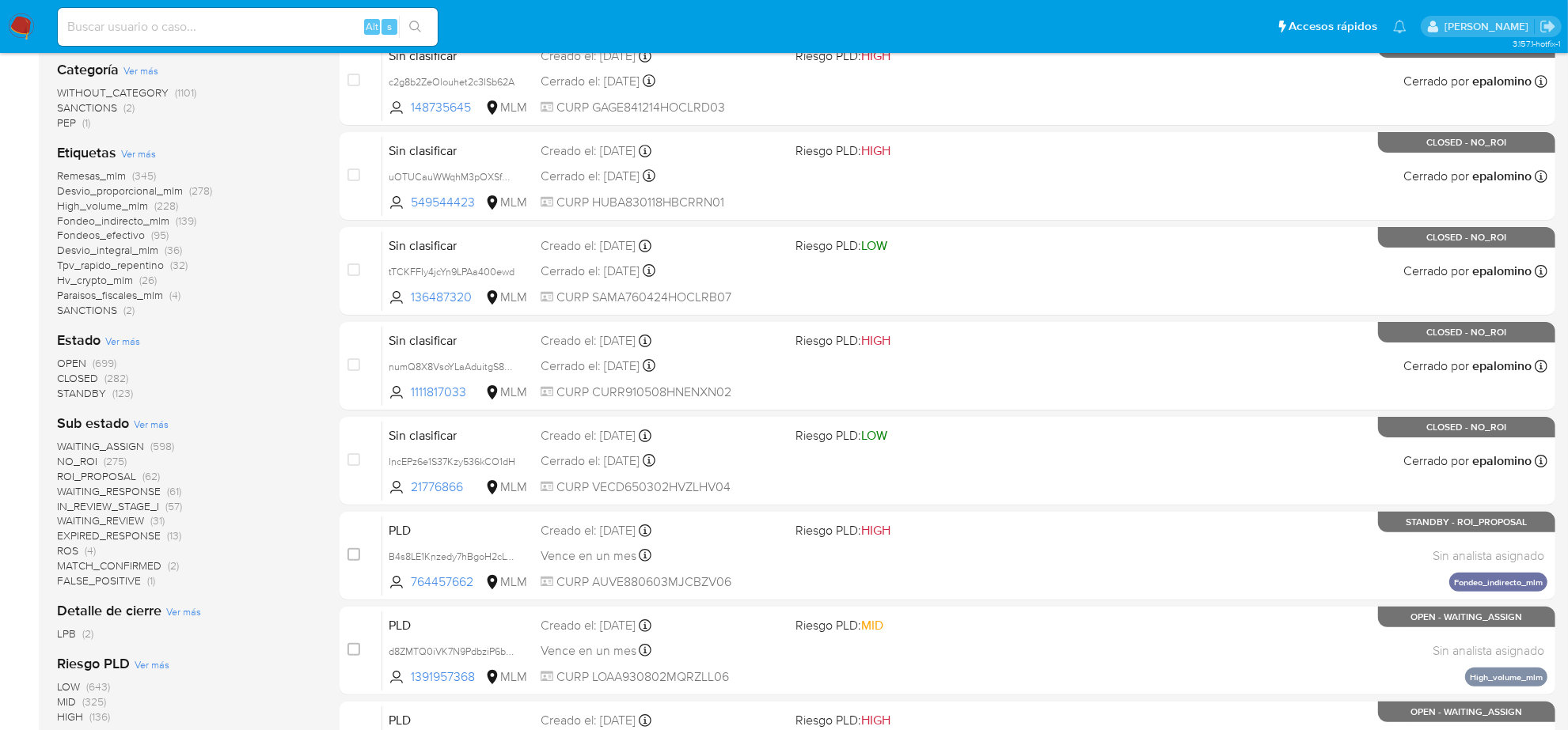
click at [81, 551] on span "ROS (4)" at bounding box center [77, 551] width 39 height 15
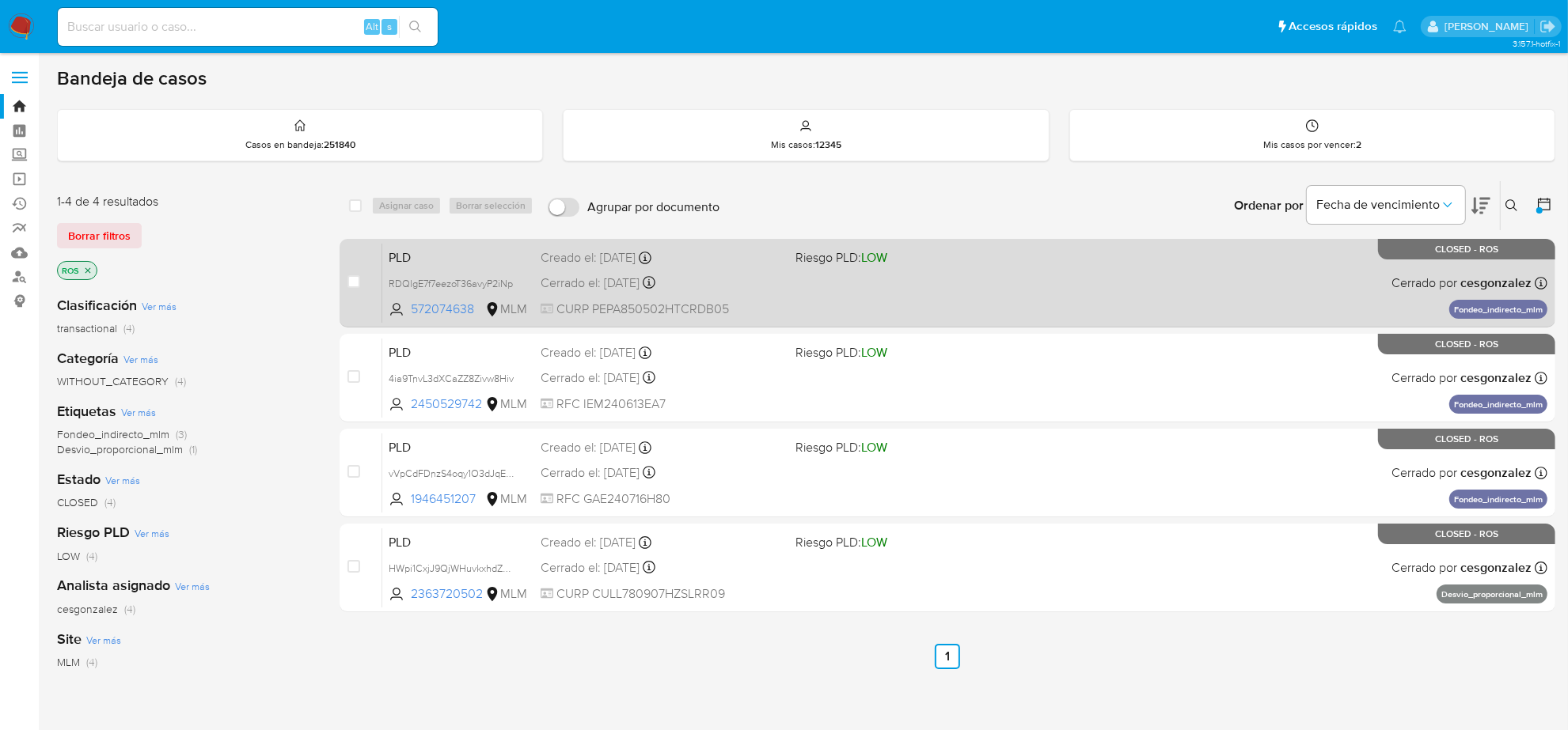
click at [772, 318] on div "PLD RDQlgE7f7eezoT36avyP2iNp 572074638 MLM Riesgo PLD: LOW Creado el: 12/08/202…" at bounding box center [965, 283] width 1165 height 80
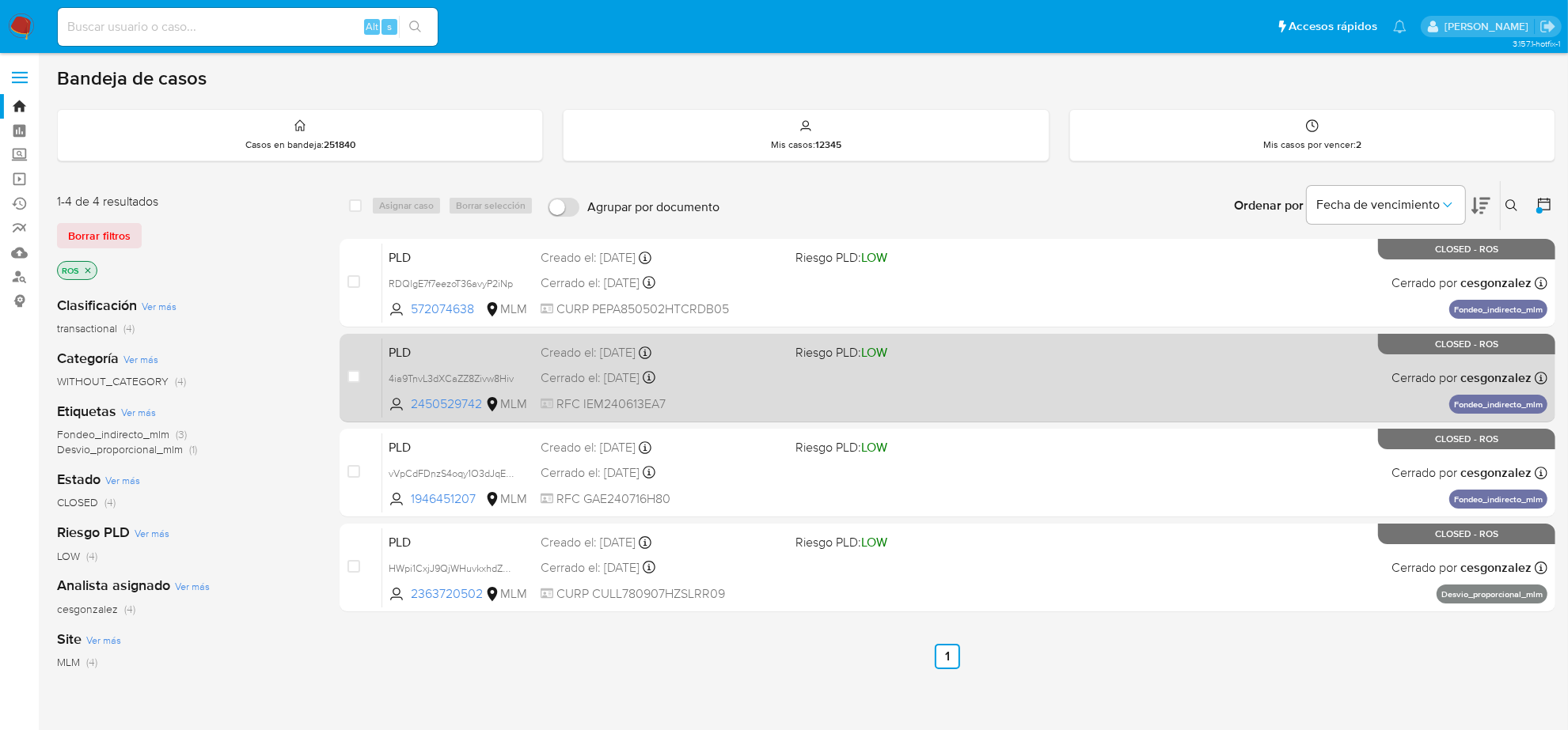
click at [714, 398] on span "RFC IEM240613EA7" at bounding box center [661, 405] width 242 height 18
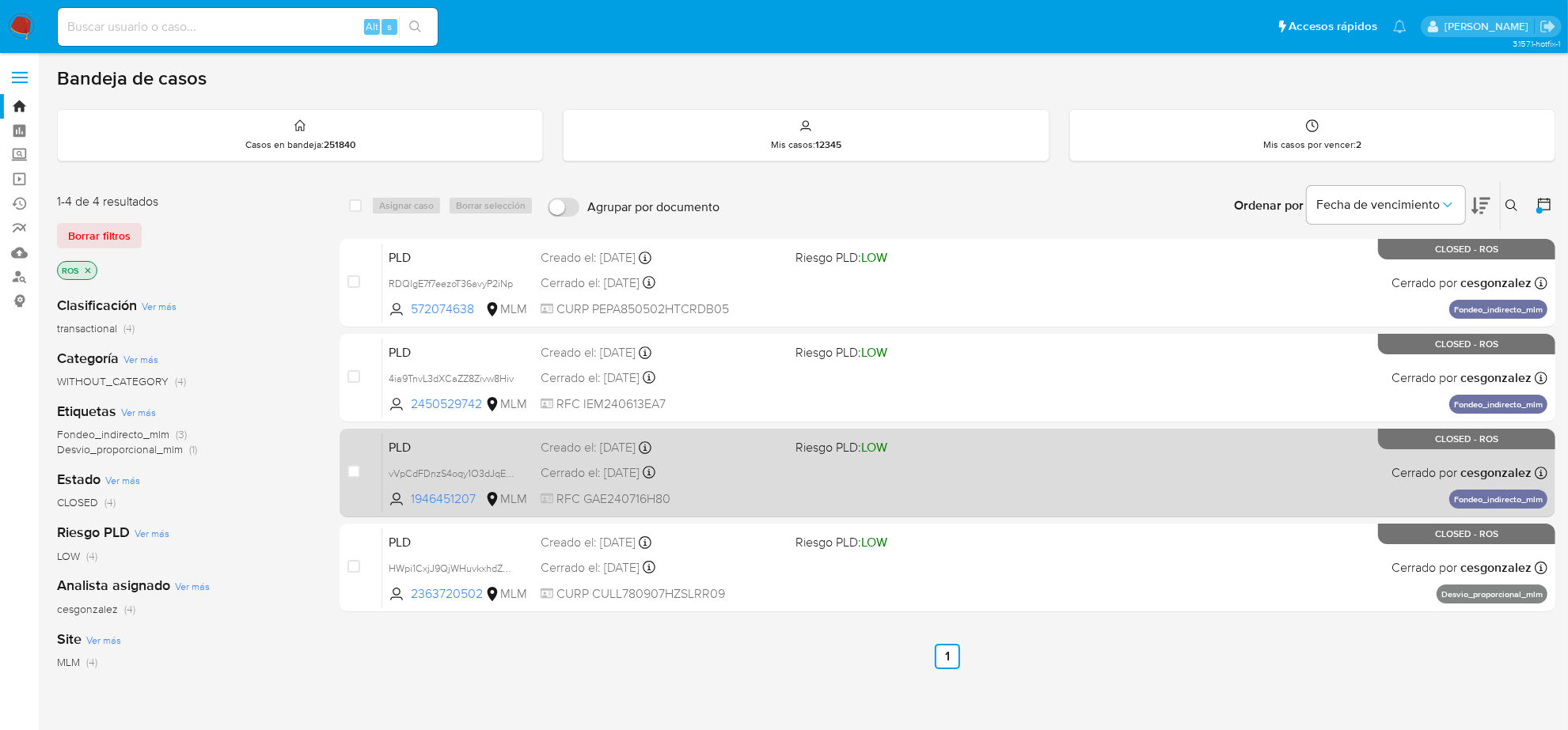
click at [796, 481] on div "PLD vVpCdFDnzS4oqy1O3dJqEljM 1946451207 MLM Riesgo PLD: LOW Creado el: 12/08/20…" at bounding box center [965, 472] width 1165 height 80
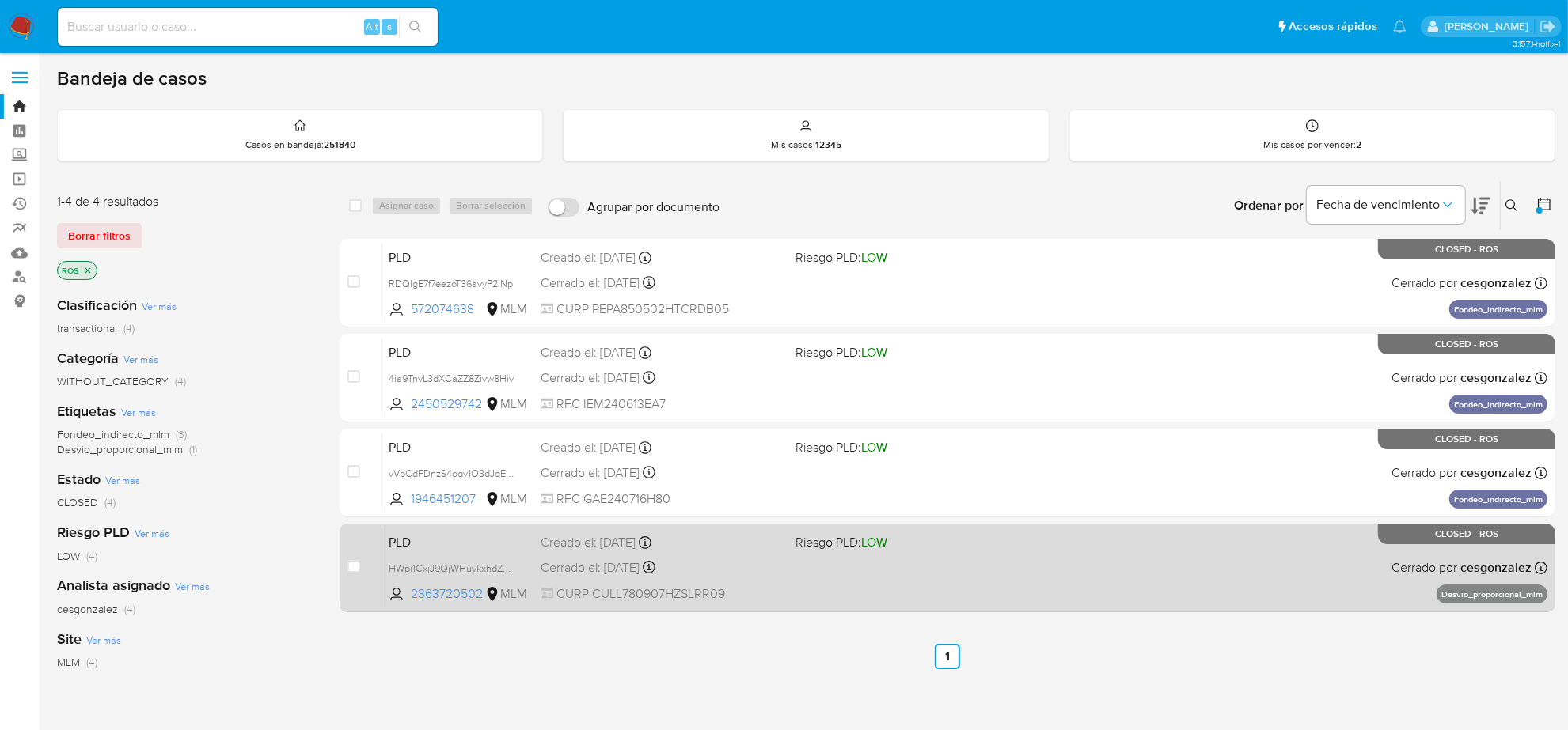
click at [643, 585] on span "CURP CULL780907HZSLRR09" at bounding box center [661, 594] width 242 height 18
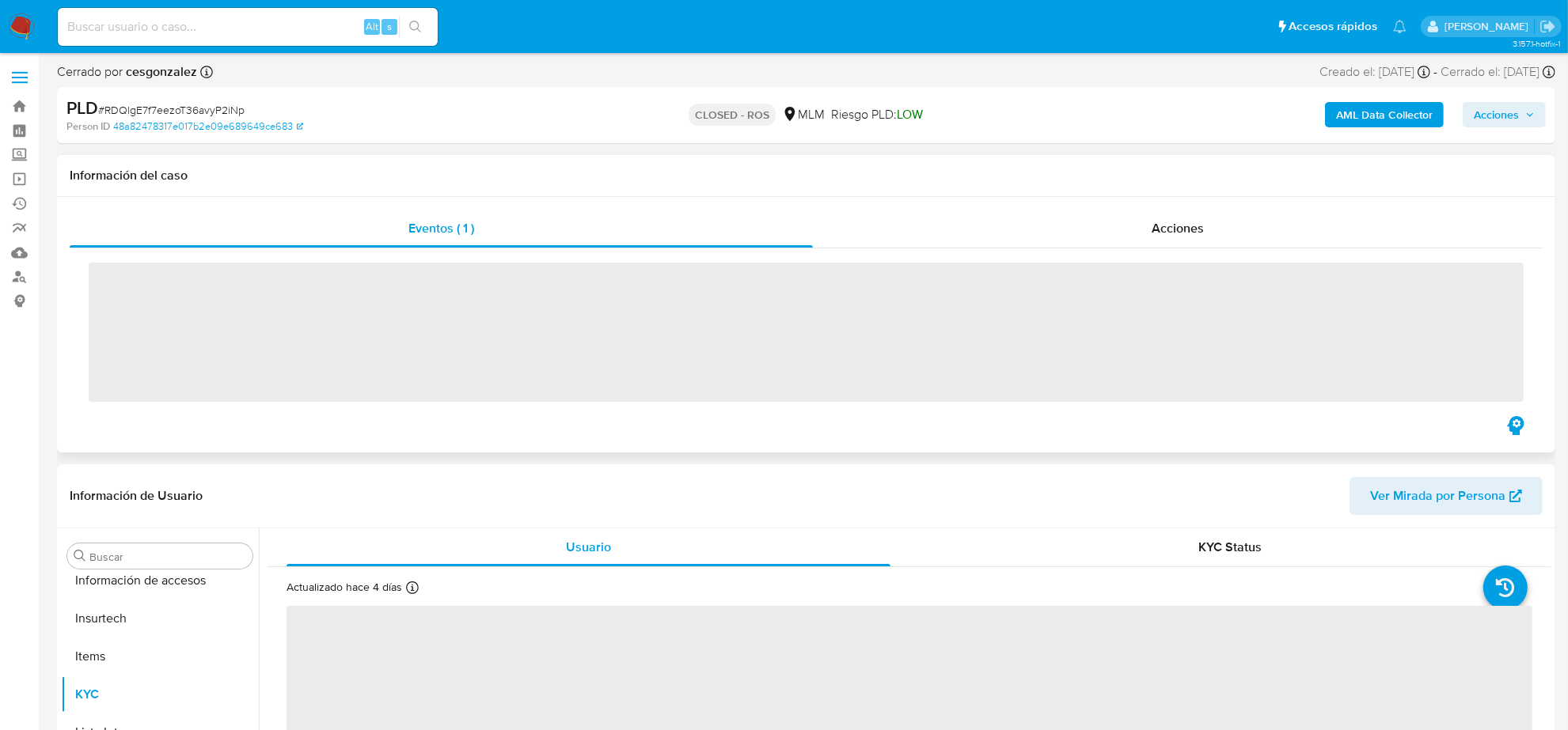
scroll to position [667, 0]
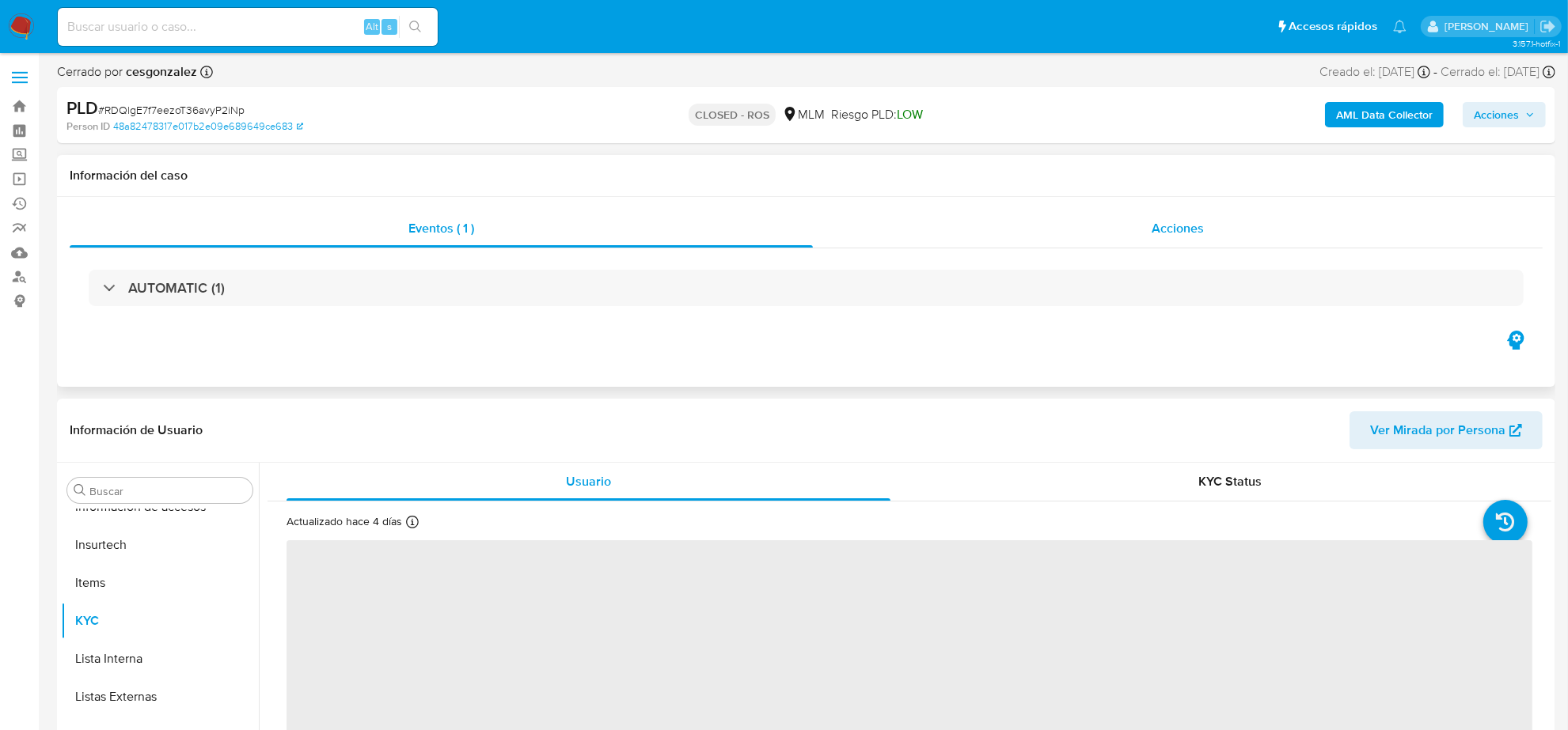
click at [1166, 222] on span "Acciones" at bounding box center [1177, 228] width 52 height 19
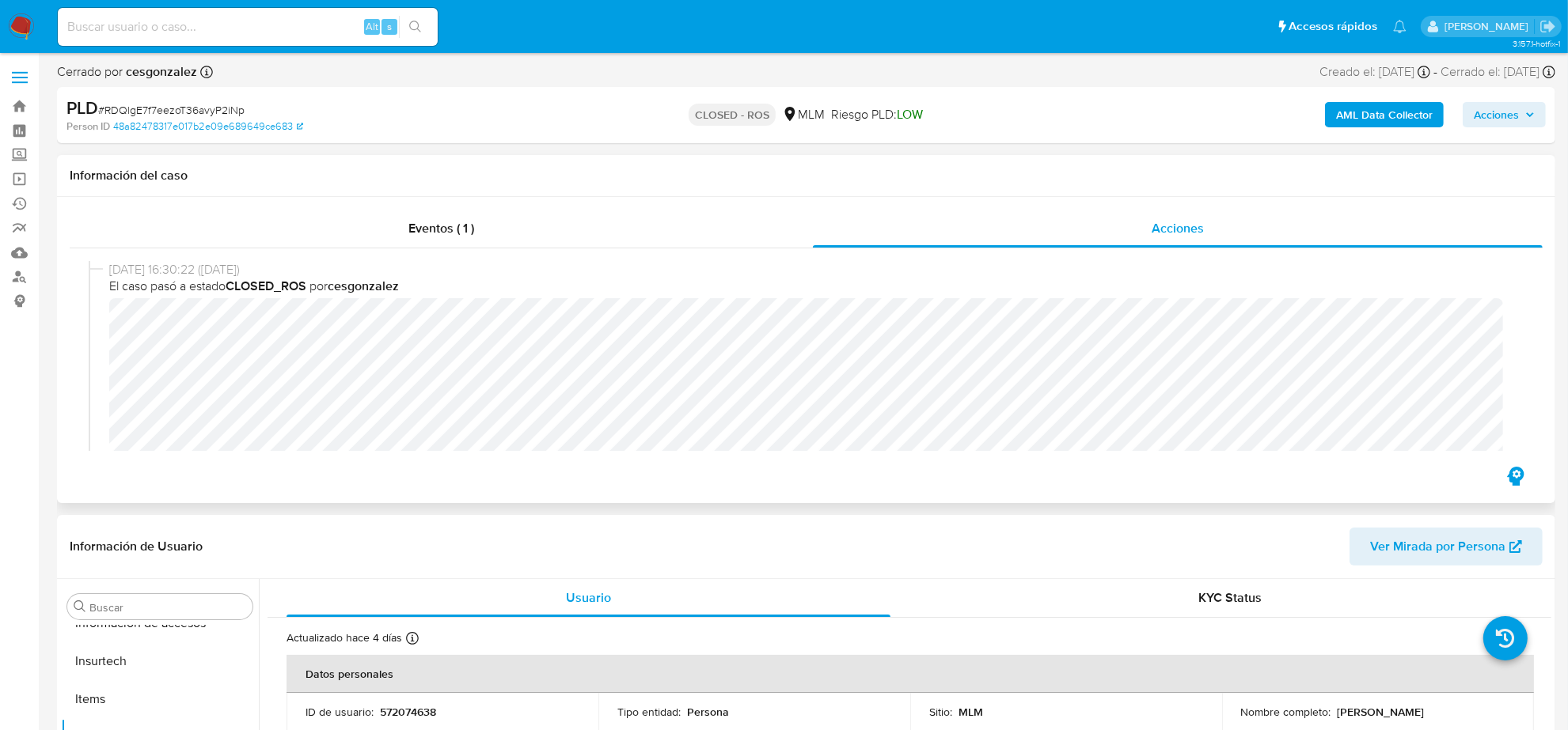
select select "10"
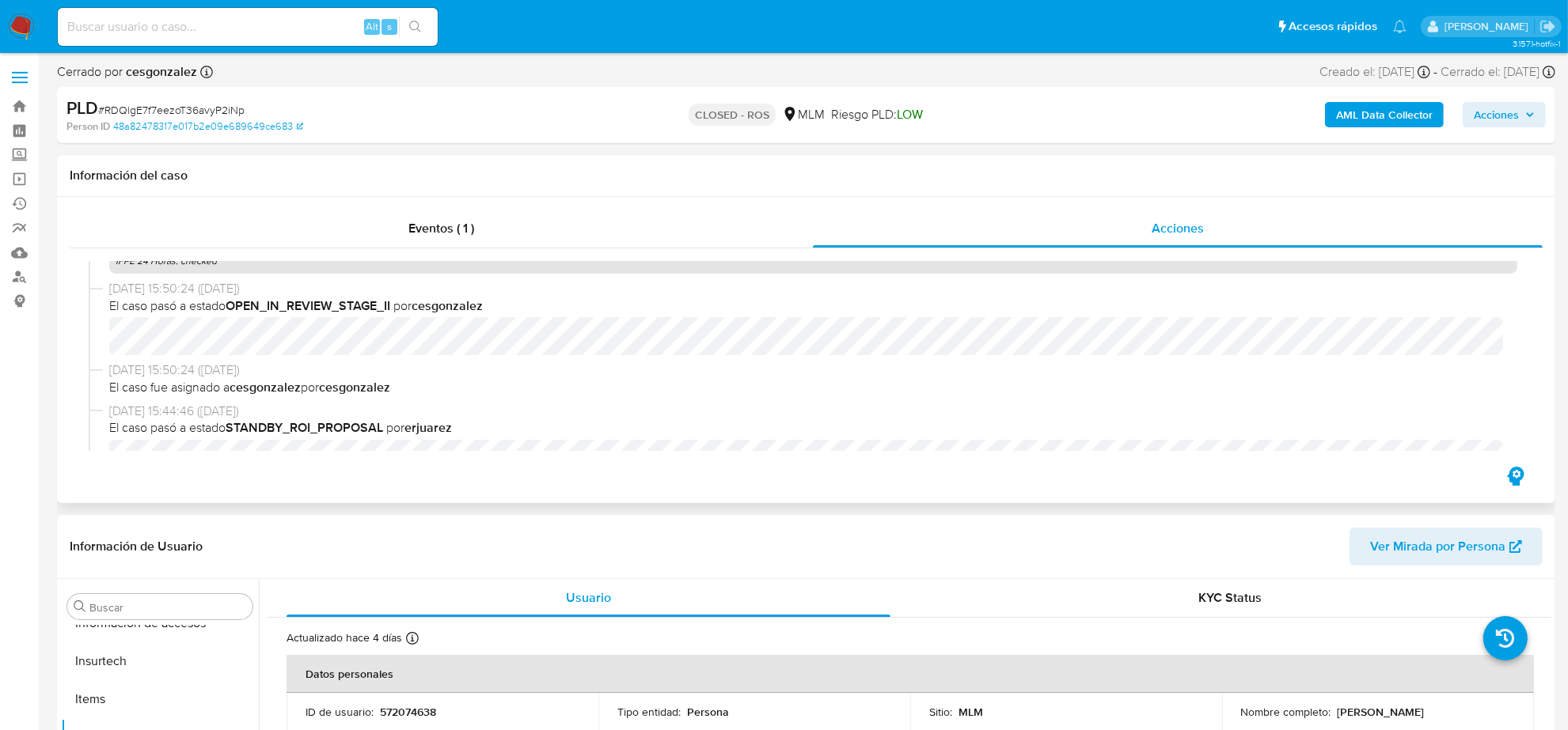
scroll to position [593, 0]
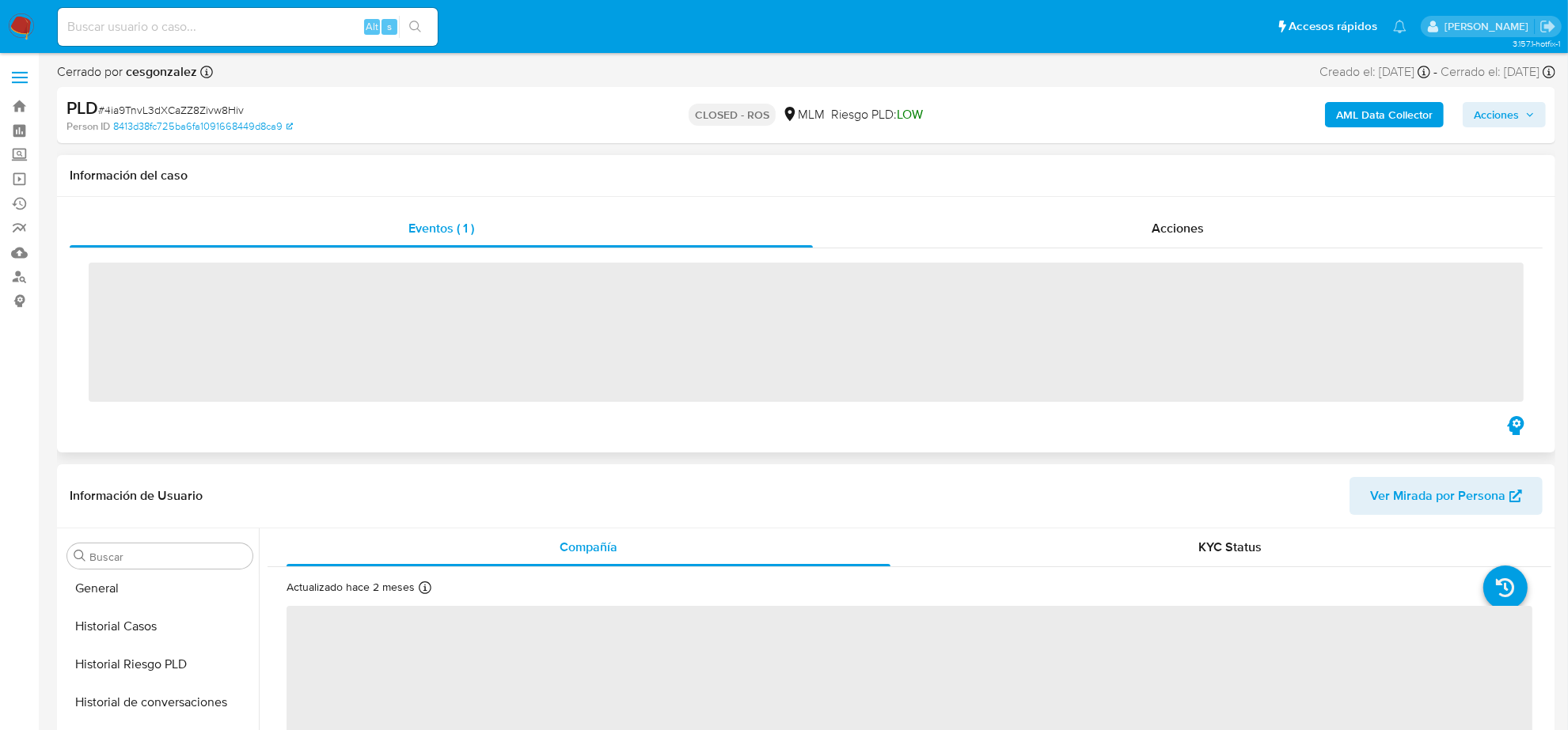
scroll to position [667, 0]
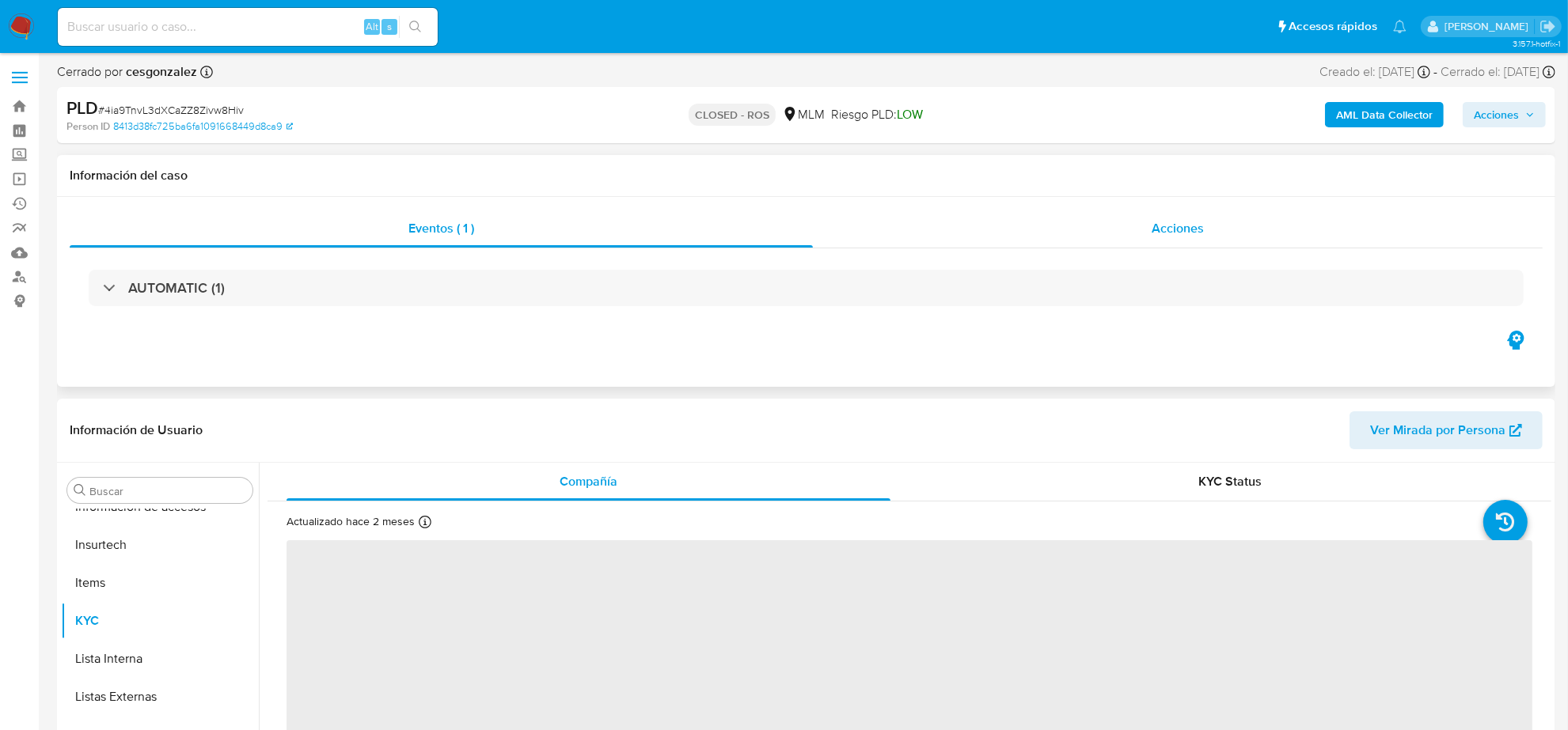
click at [1157, 235] on span "Acciones" at bounding box center [1177, 228] width 52 height 19
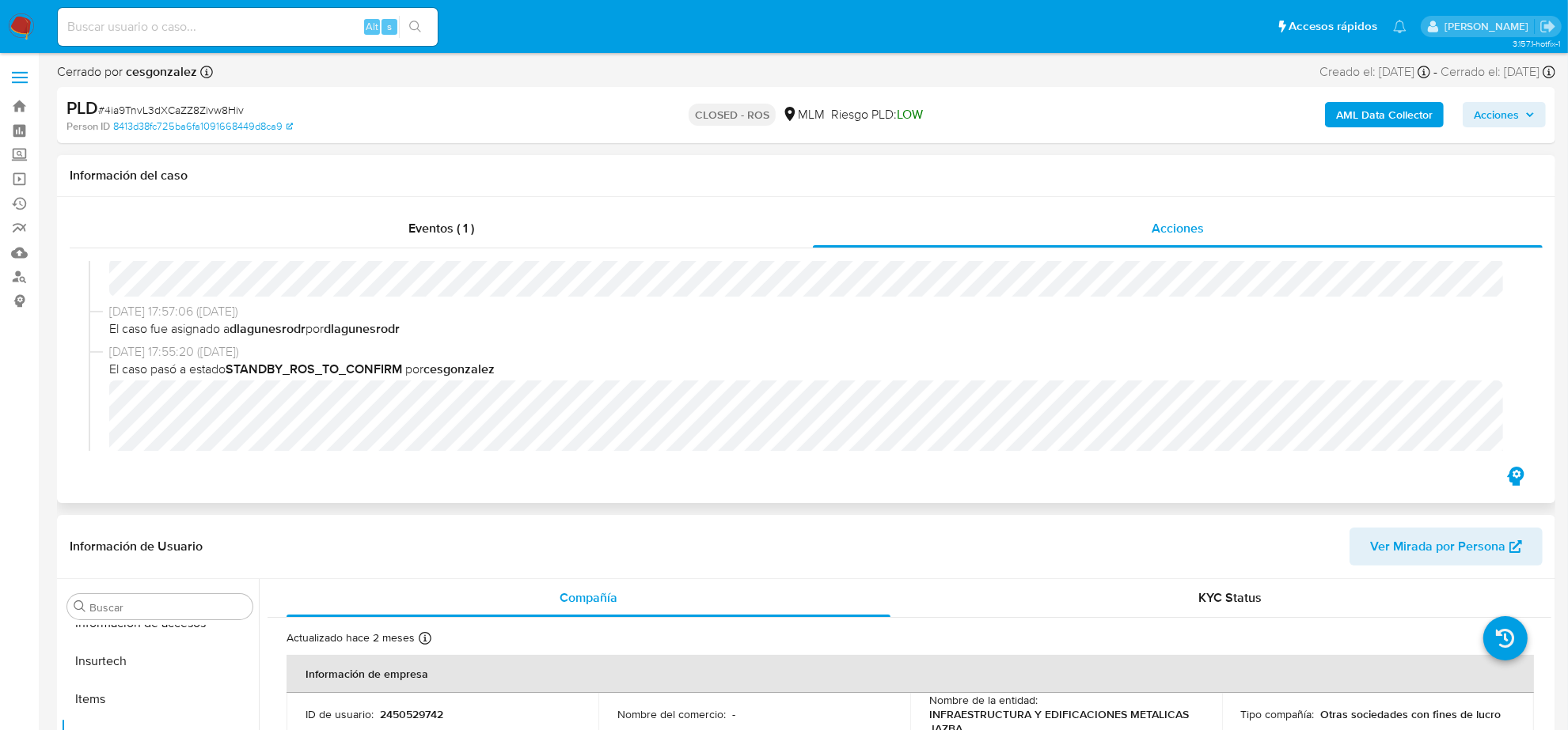
select select "10"
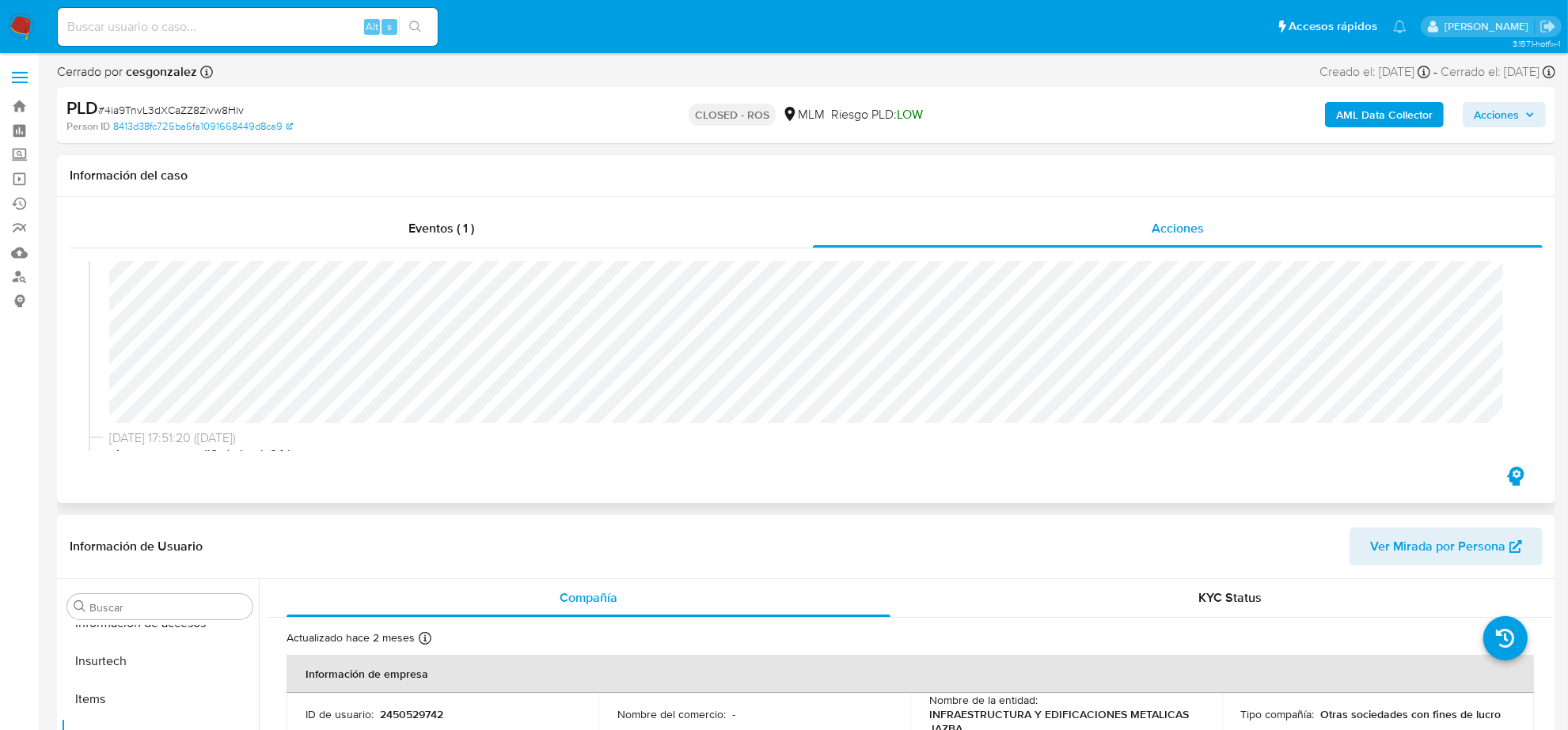
scroll to position [1088, 0]
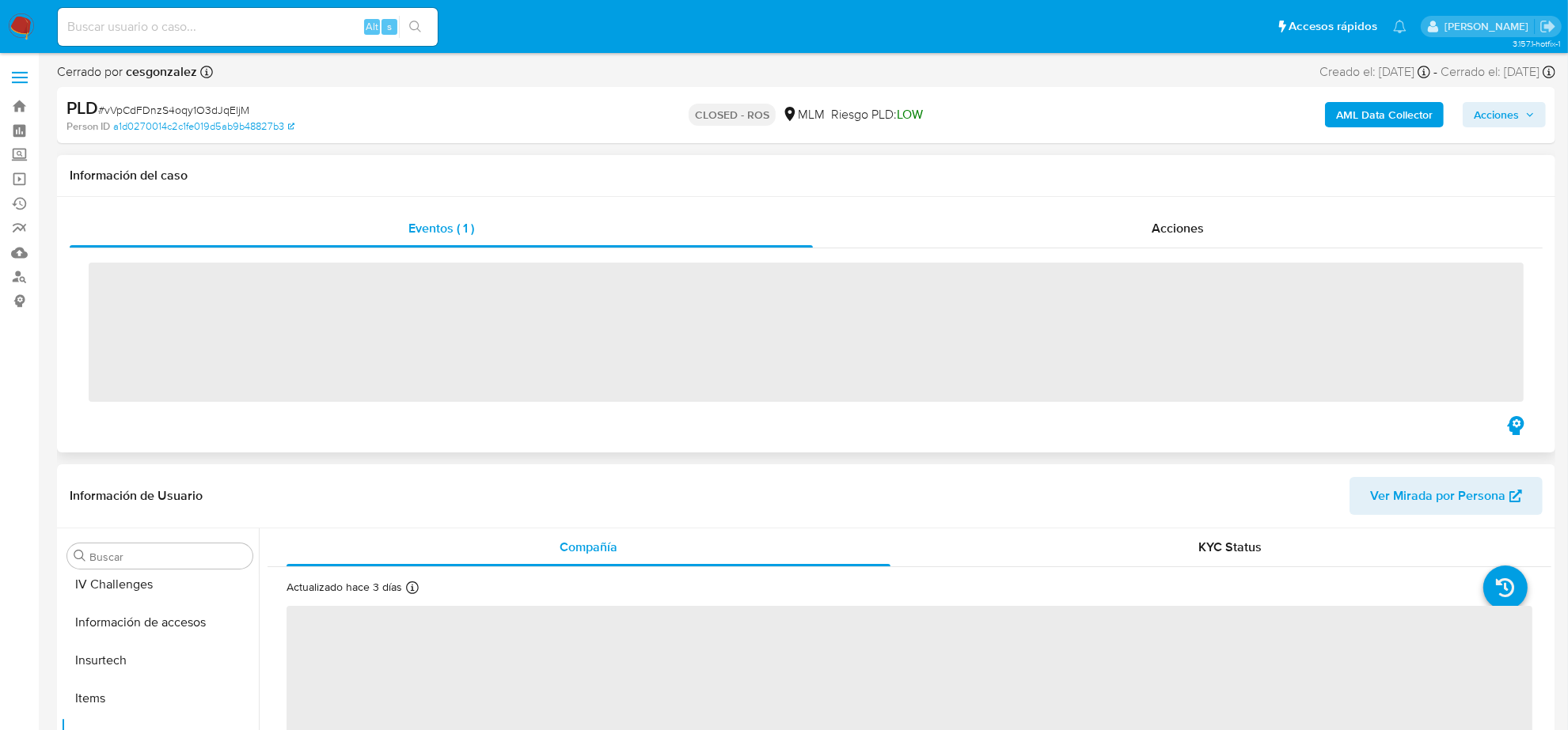
scroll to position [667, 0]
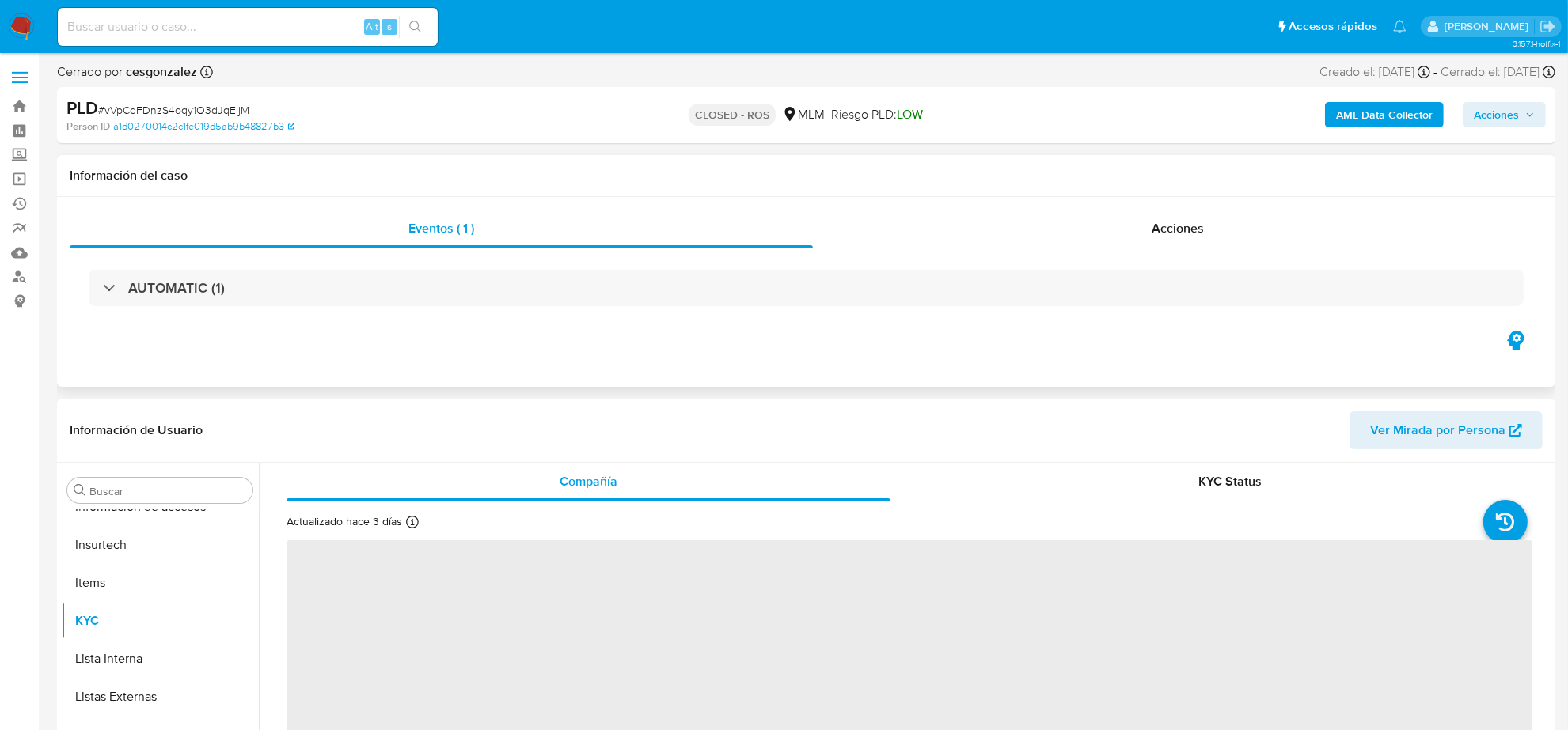
click at [1195, 204] on div "Eventos ( 1 ) Acciones AUTOMATIC (1)" at bounding box center [806, 292] width 1499 height 190
click at [1193, 221] on span "Acciones" at bounding box center [1177, 228] width 52 height 19
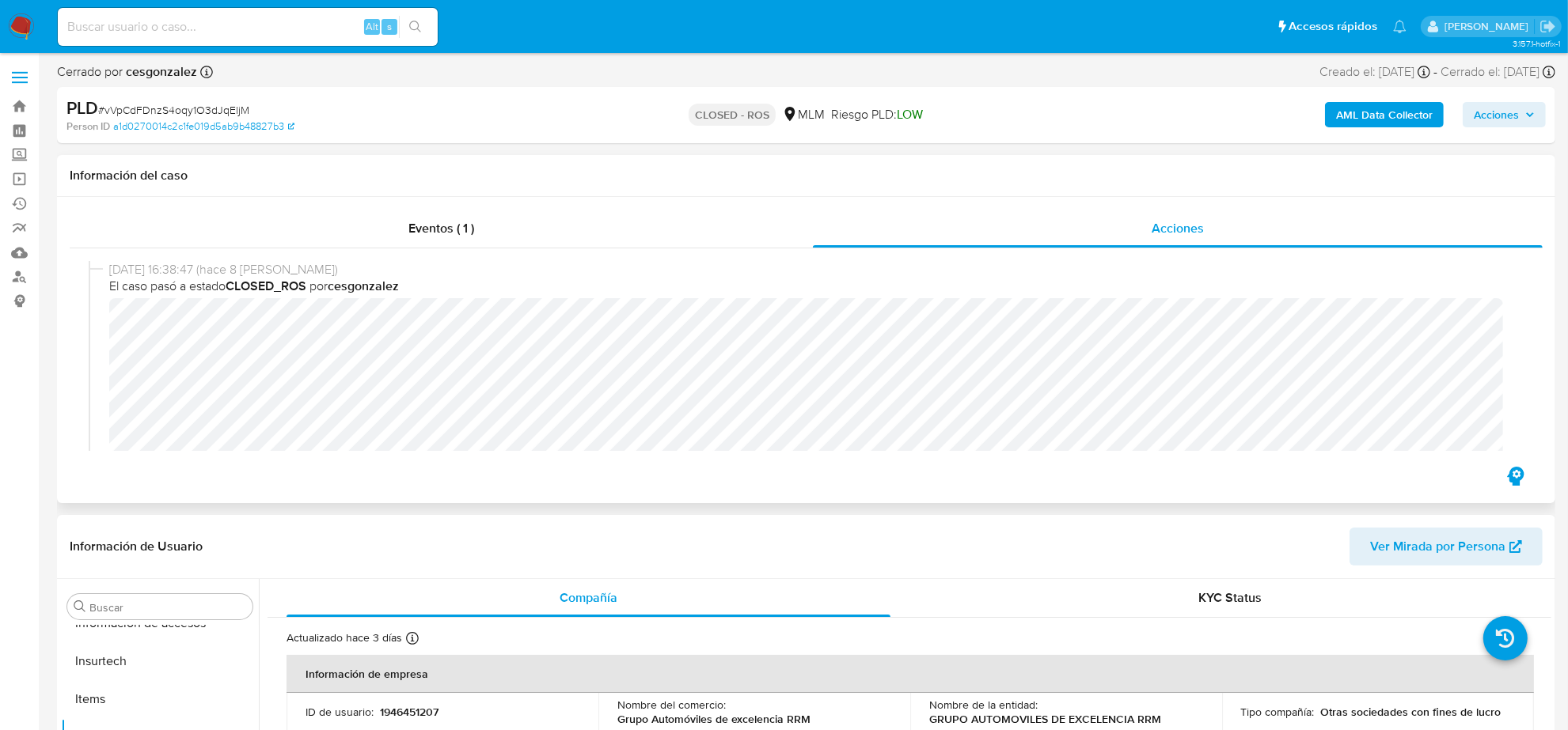
select select "10"
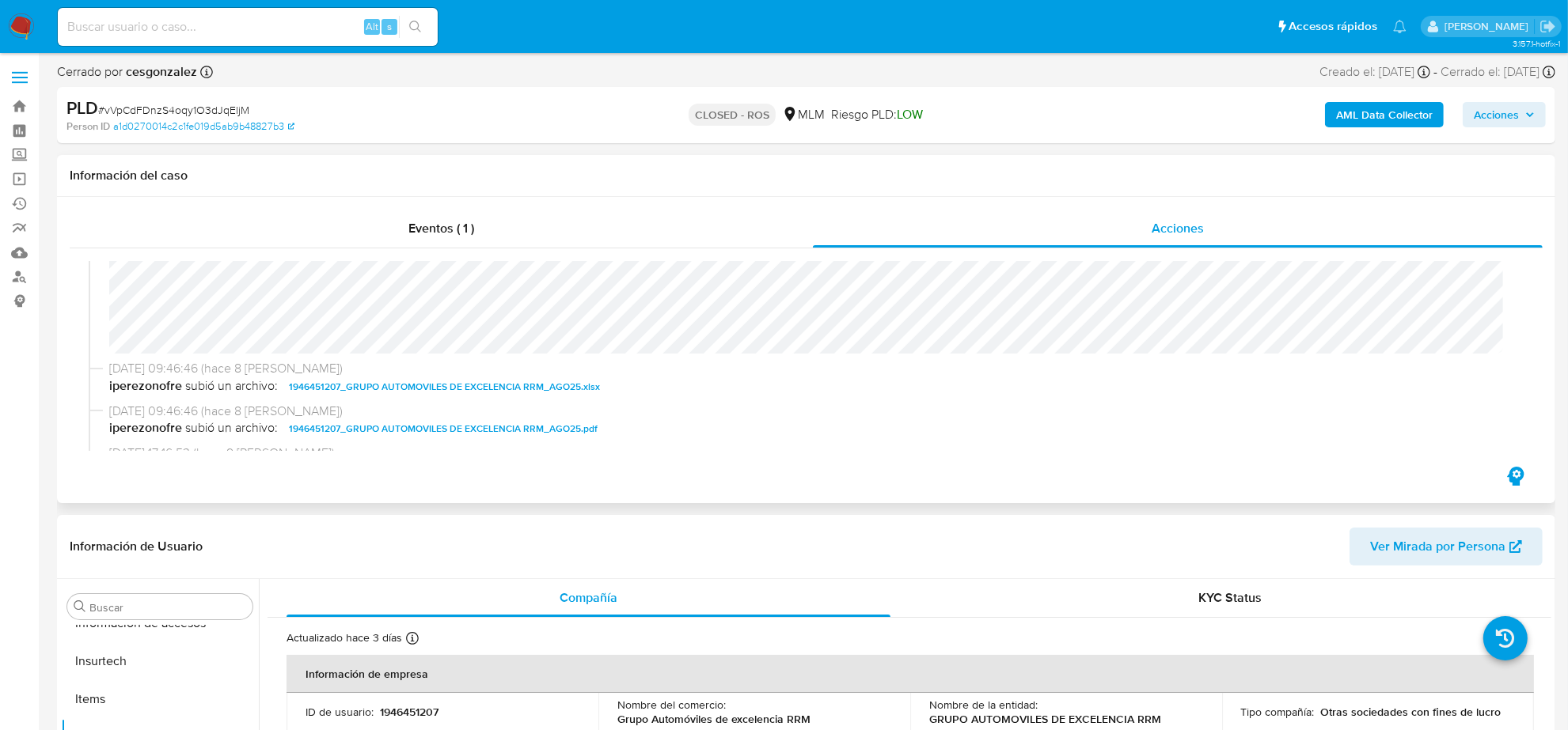
scroll to position [1088, 0]
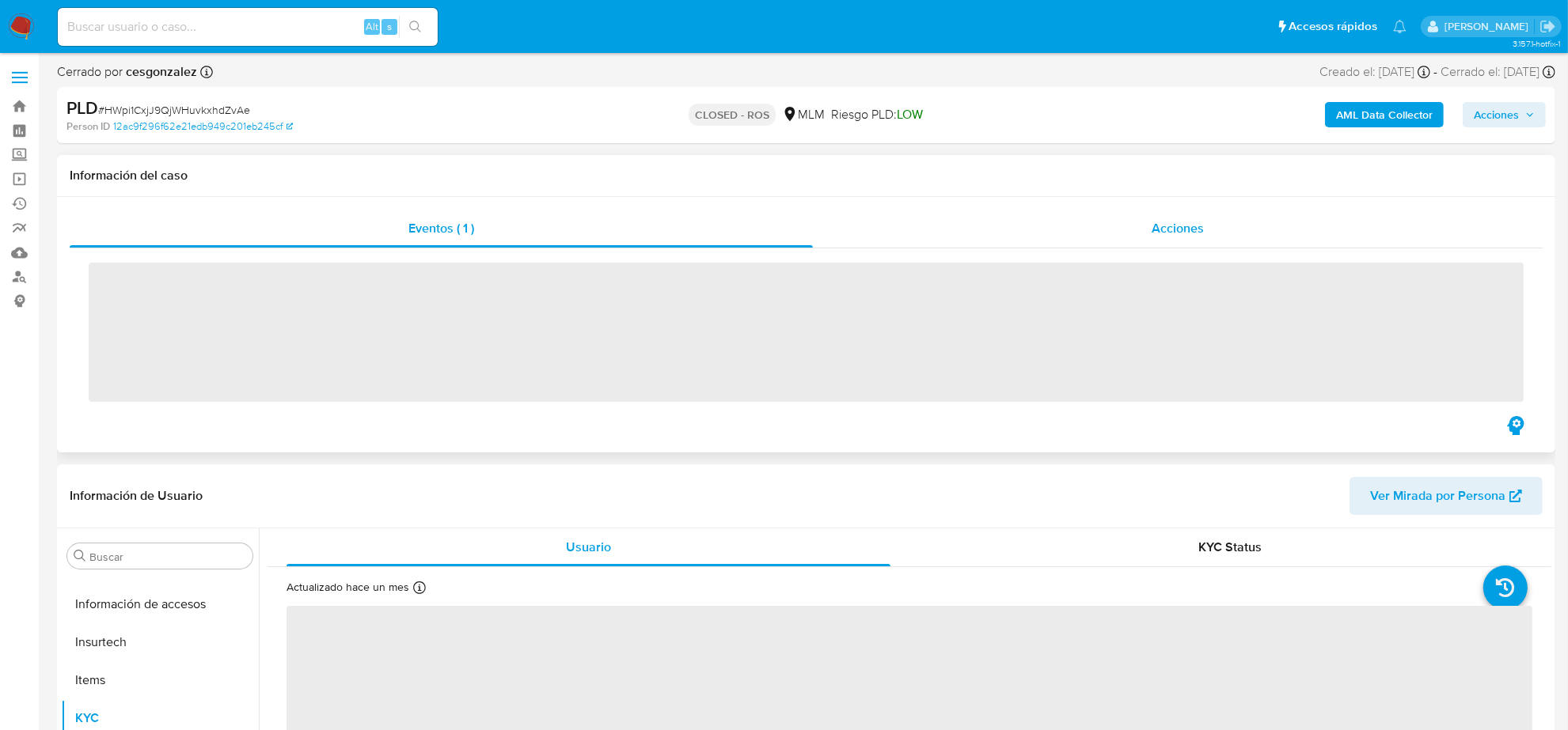
scroll to position [667, 0]
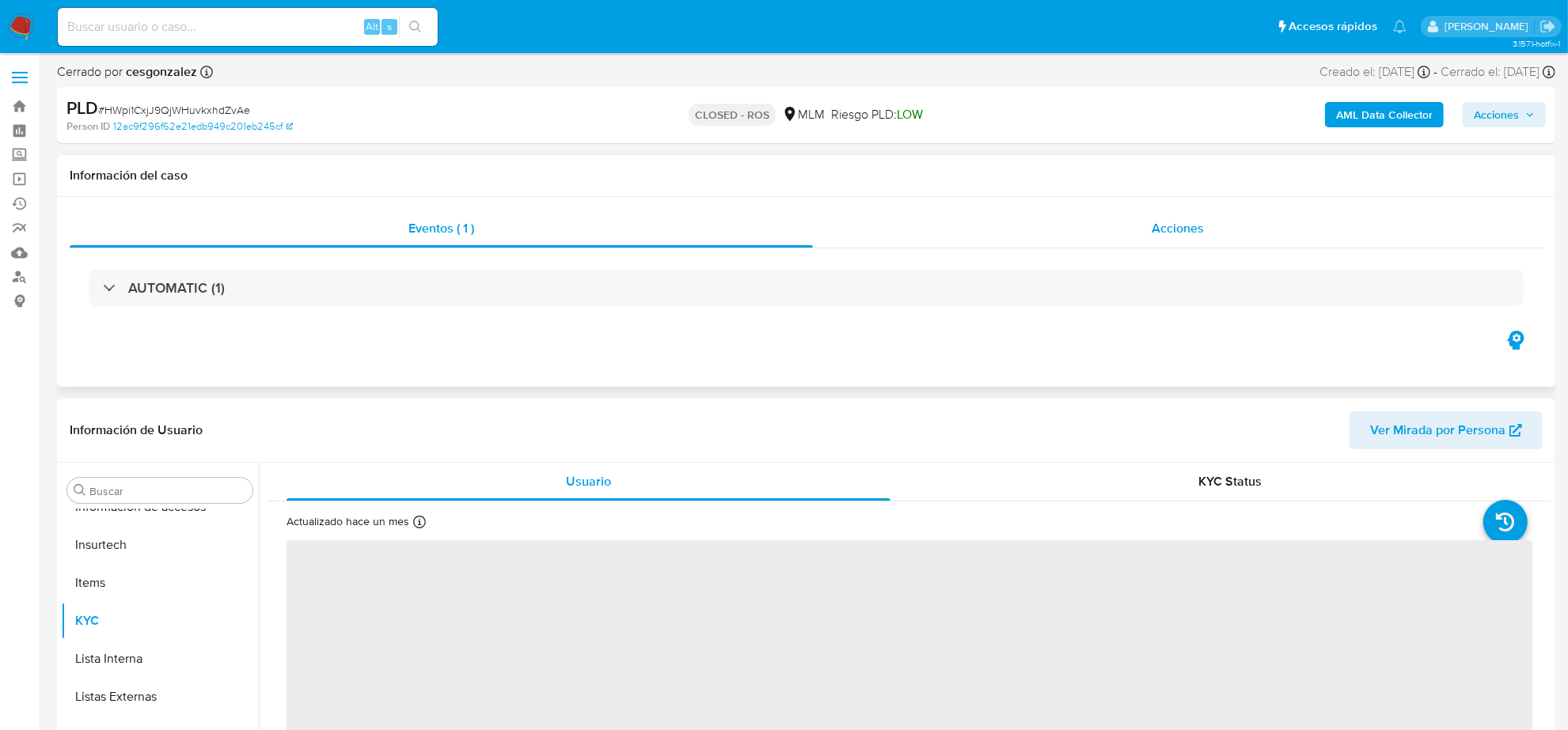
click at [1181, 219] on span "Acciones" at bounding box center [1177, 228] width 52 height 19
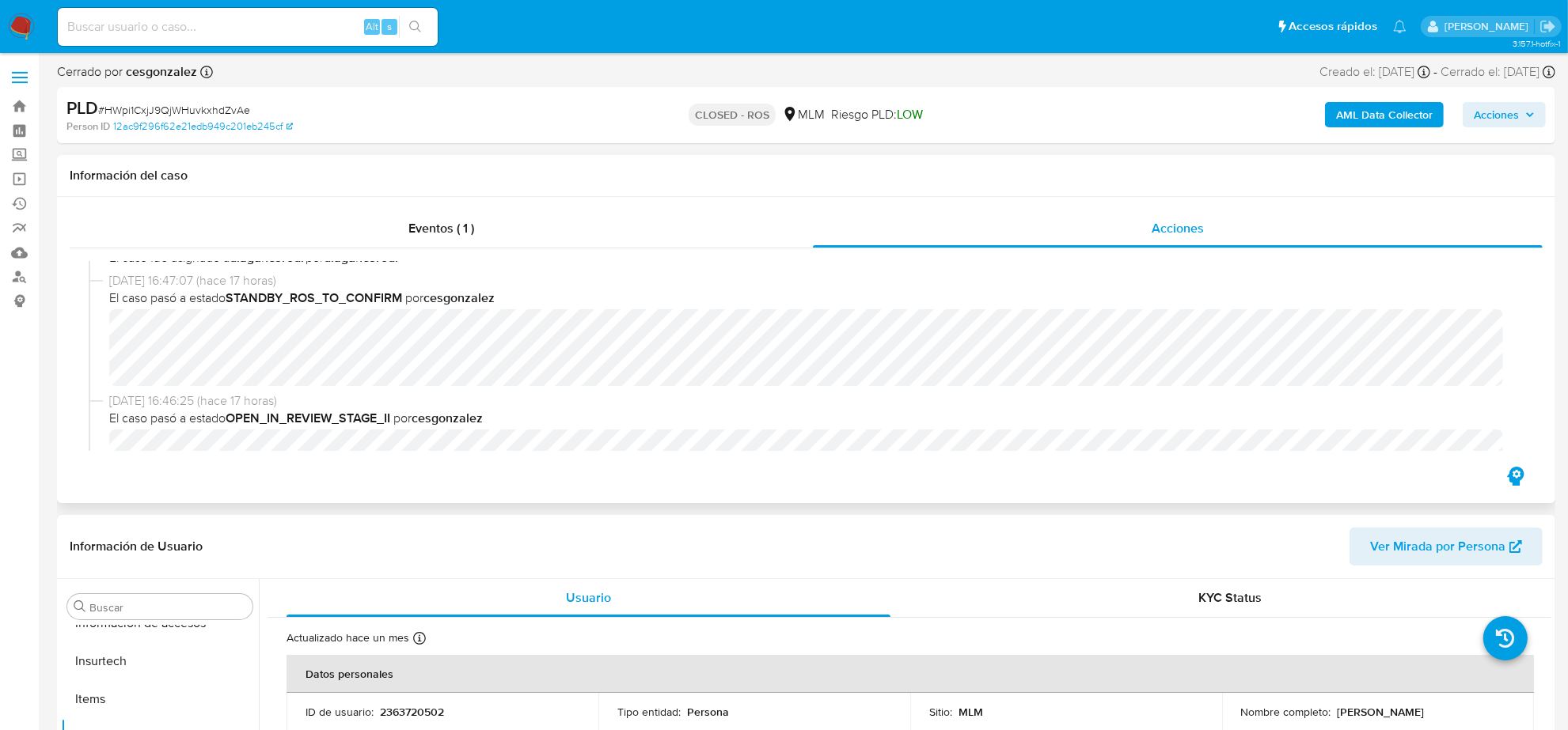
scroll to position [1088, 0]
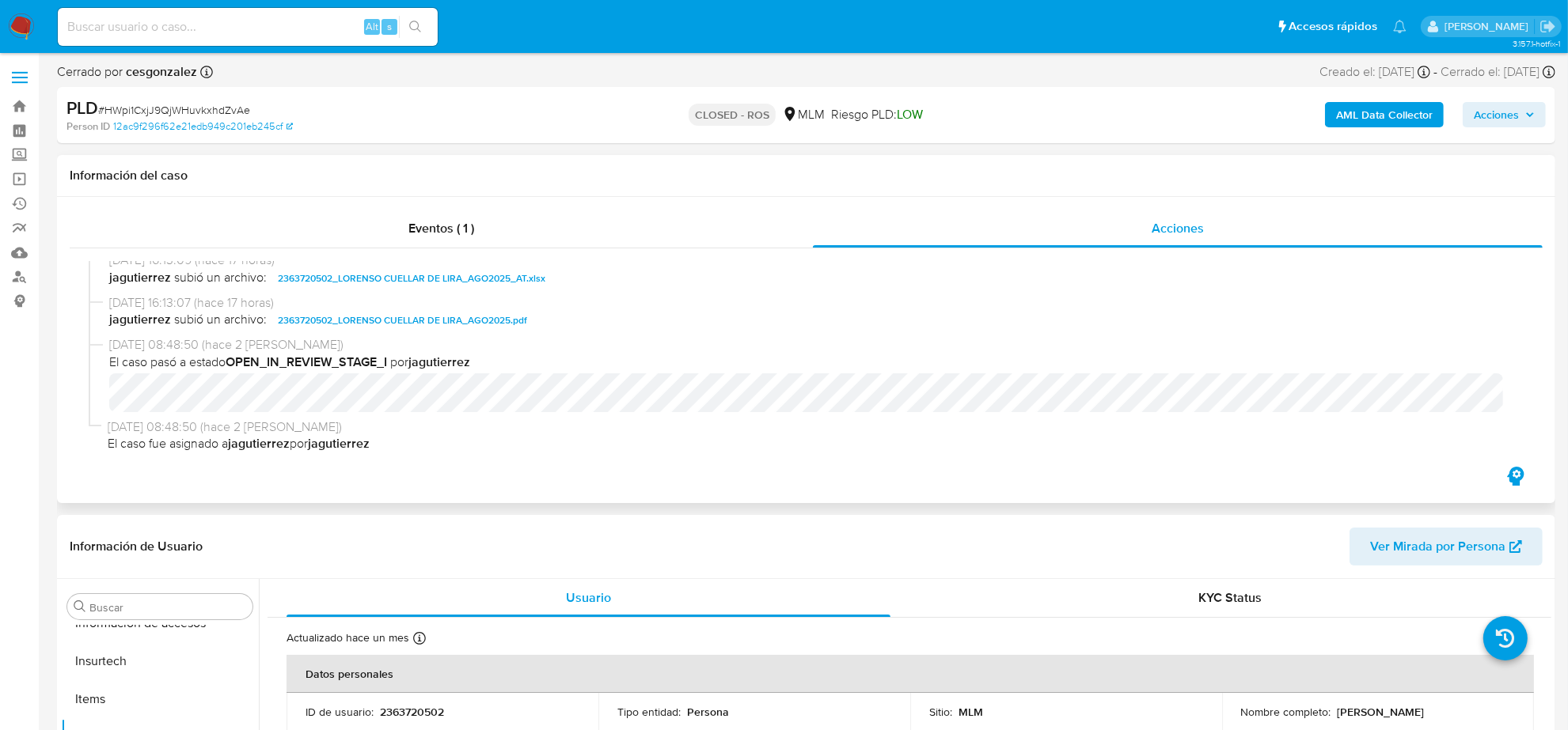
select select "10"
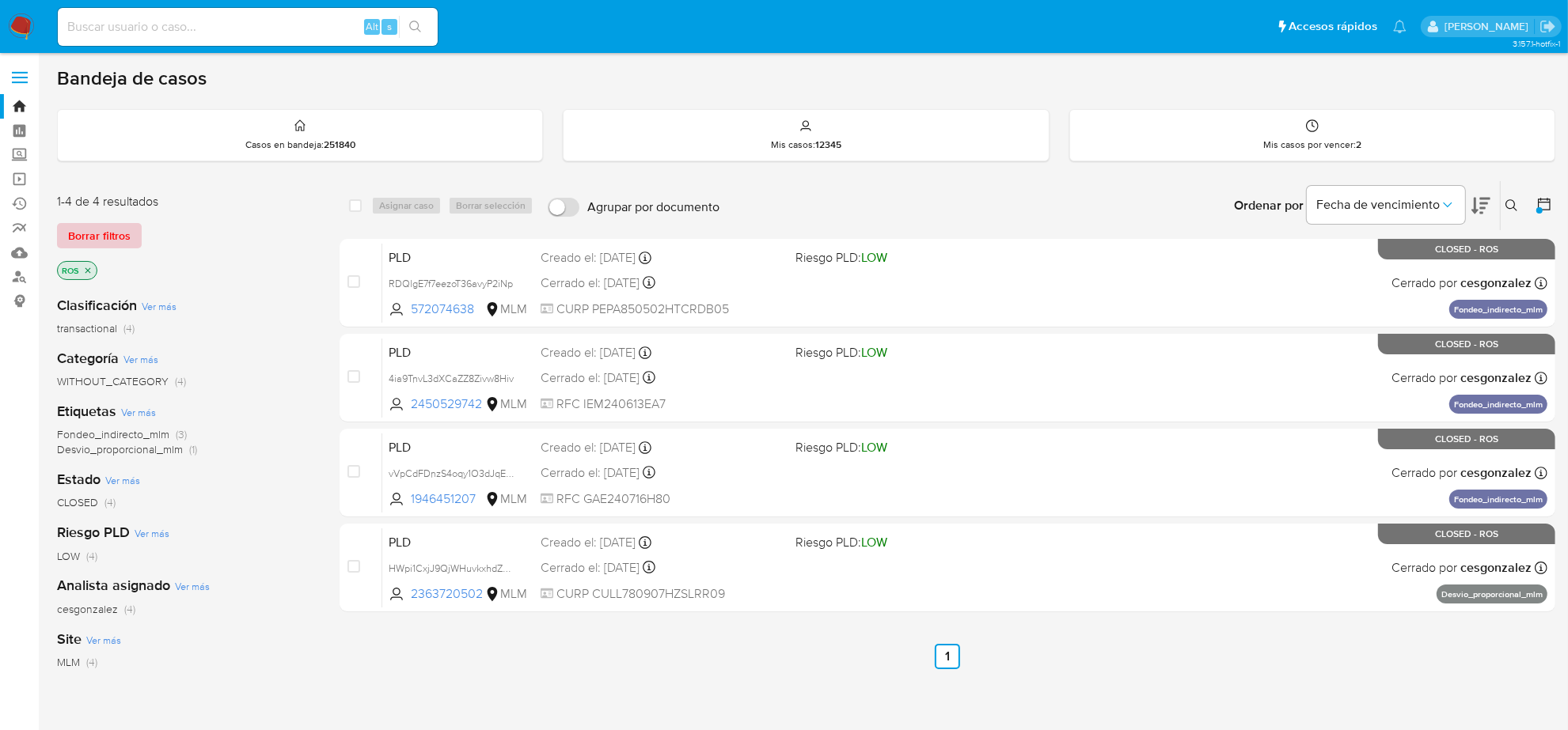
click at [112, 225] on span "Borrar filtros" at bounding box center [100, 236] width 63 height 23
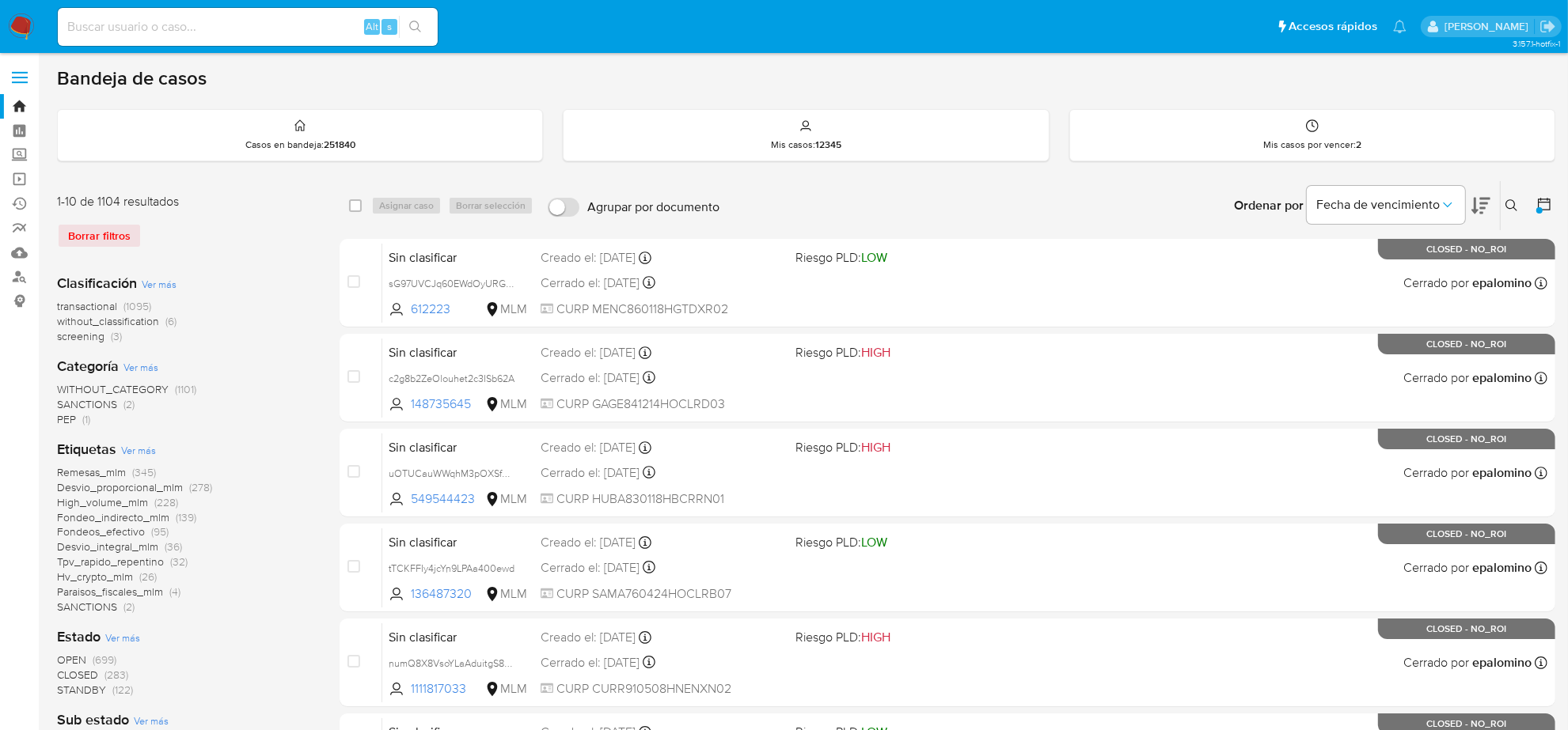
click at [17, 20] on img at bounding box center [21, 27] width 27 height 27
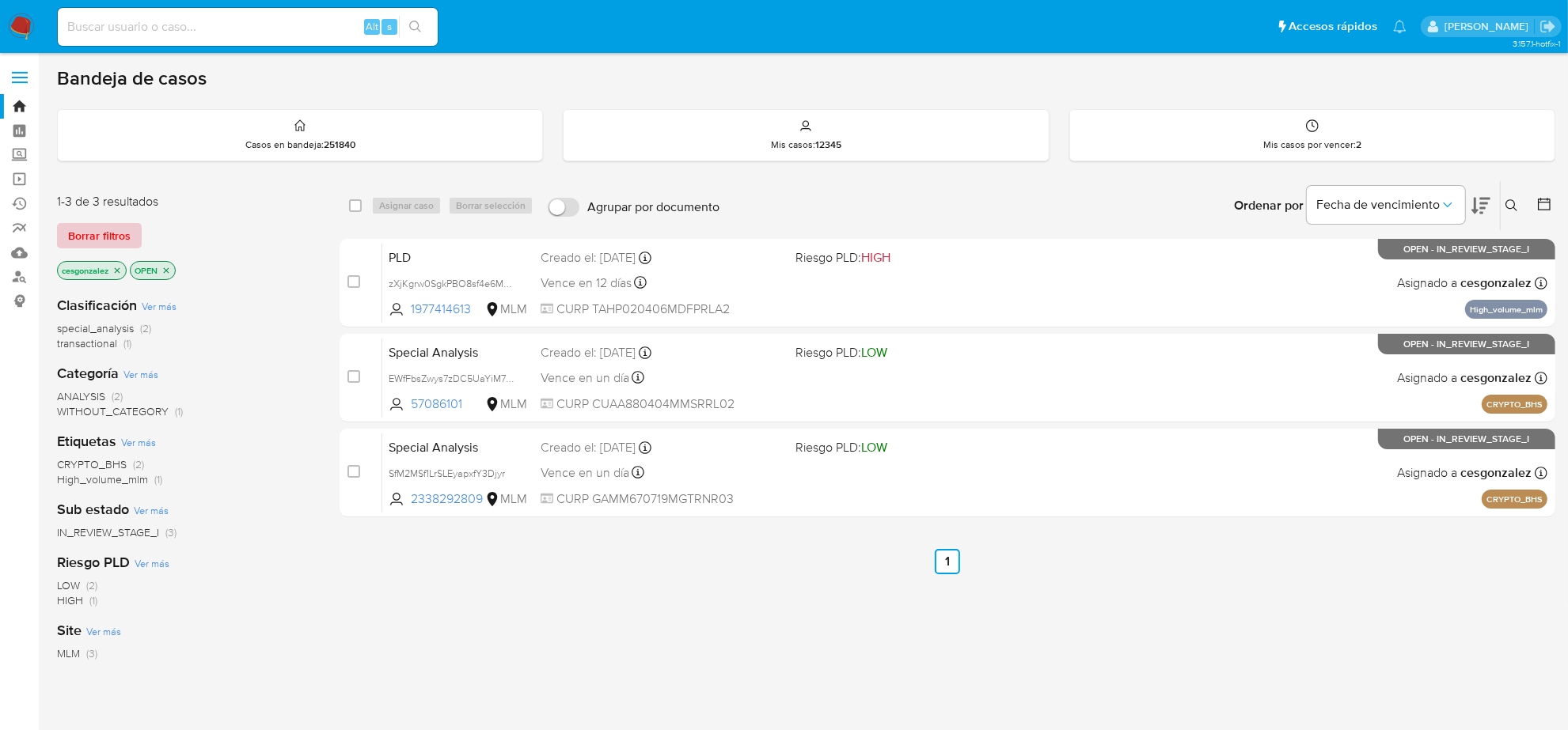
click at [79, 225] on span "Borrar filtros" at bounding box center [100, 236] width 63 height 23
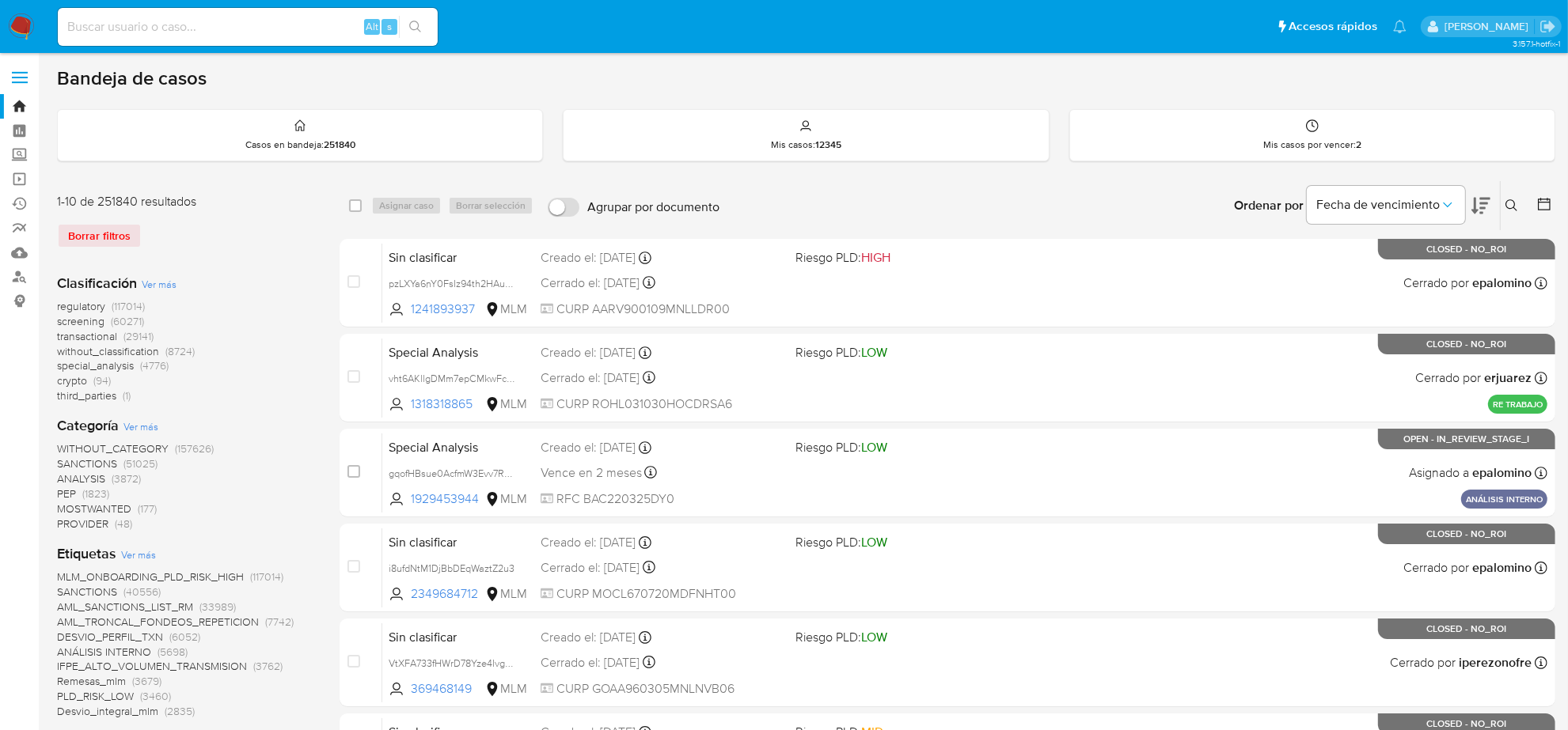
click at [1514, 204] on icon at bounding box center [1512, 206] width 13 height 13
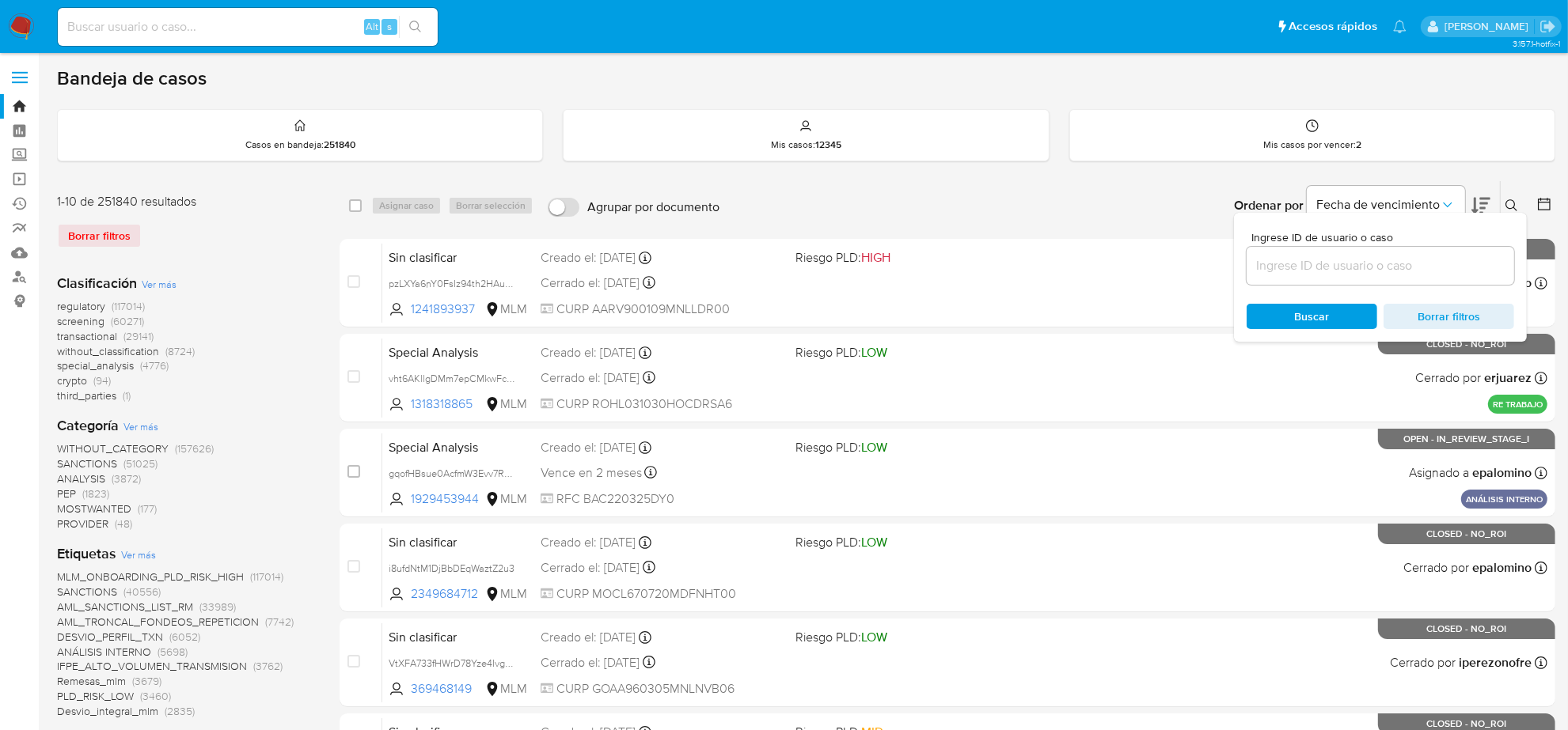
click at [1362, 269] on input at bounding box center [1380, 266] width 267 height 21
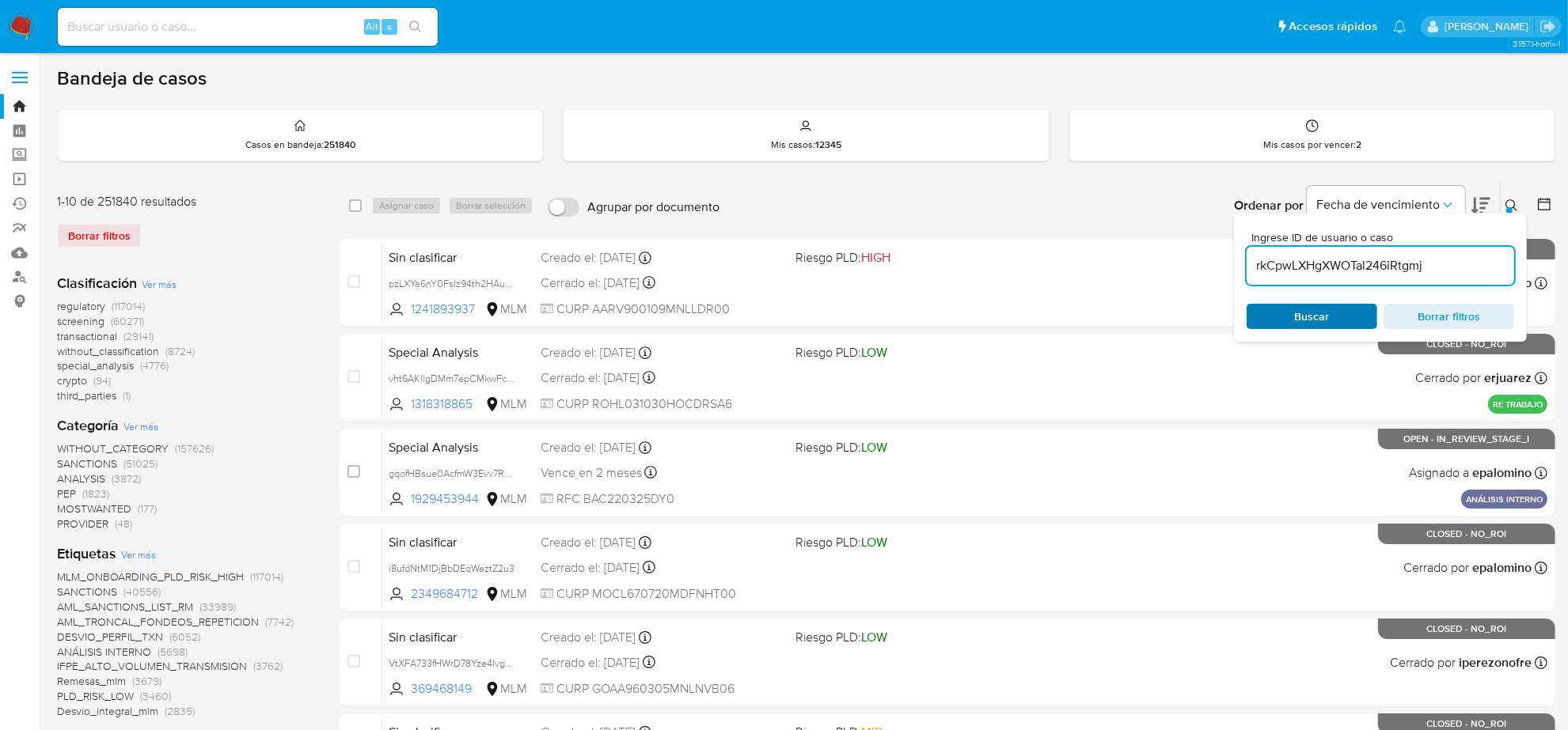
type input "rkCpwLXHgXWOTal246iRtgmj"
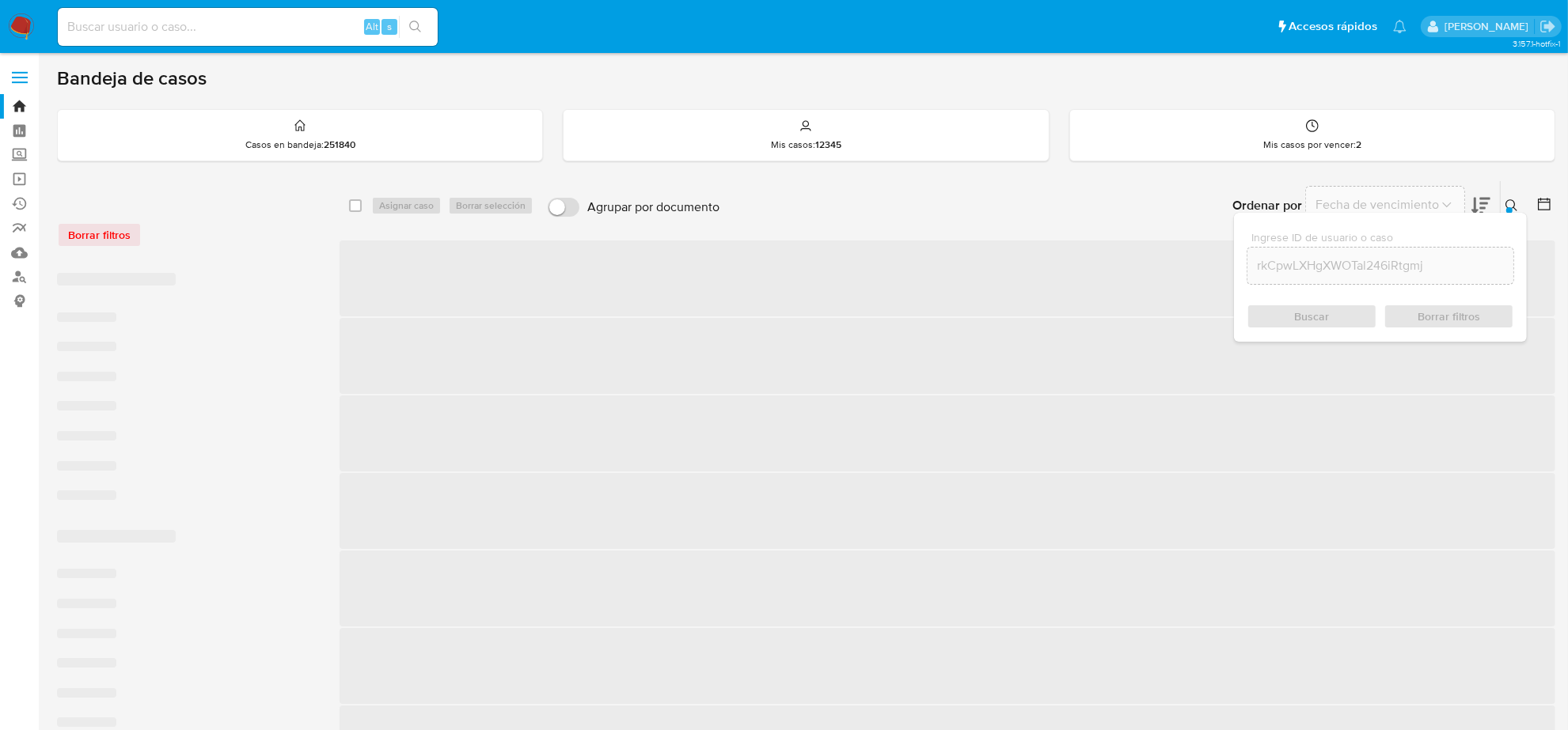
click at [1354, 311] on div "Buscar Borrar filtros" at bounding box center [1380, 316] width 267 height 25
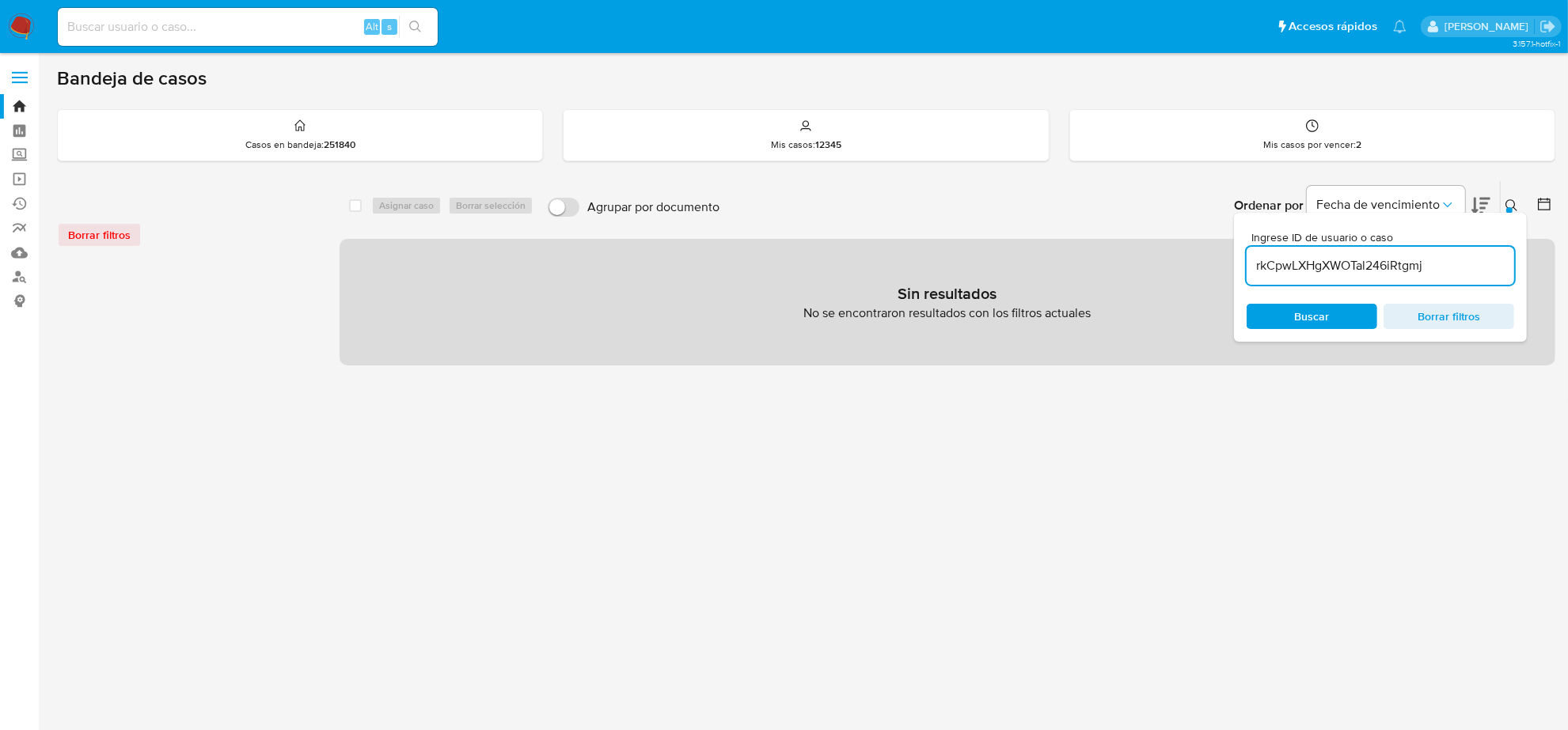
click at [97, 232] on div "Borrar filtros" at bounding box center [184, 234] width 254 height 25
click at [1312, 326] on span "Buscar" at bounding box center [1312, 316] width 35 height 25
click at [1312, 322] on span "Buscar" at bounding box center [1312, 316] width 35 height 25
click at [129, 232] on div "Borrar filtros" at bounding box center [184, 234] width 254 height 25
click at [1490, 314] on span "Borrar filtros" at bounding box center [1449, 316] width 109 height 23
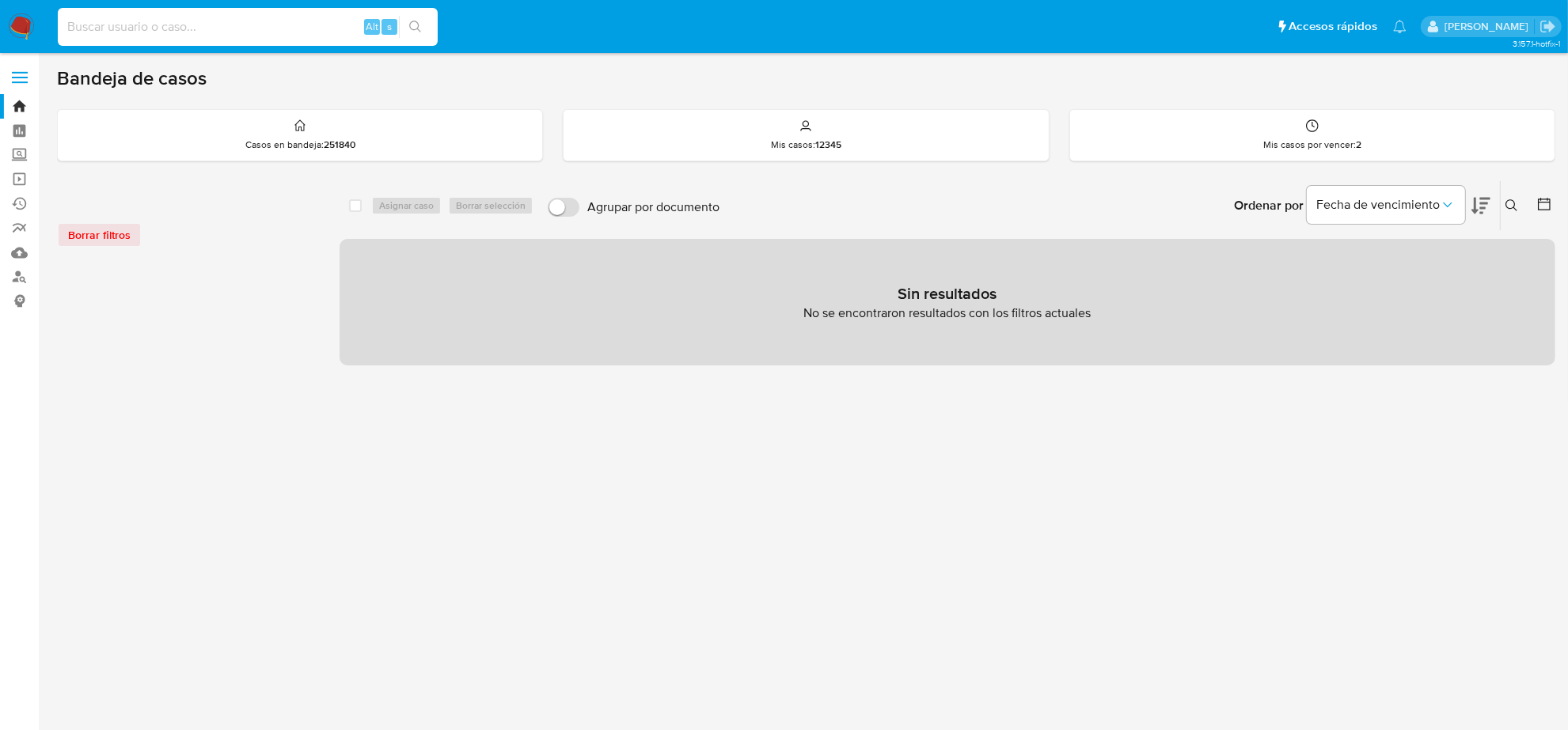
click at [105, 26] on input at bounding box center [248, 27] width 380 height 21
paste input "rkCpwLXHgXWOTal246iRtgmj"
type input "rkCpwLXHgXWOTal246iRtgmj"
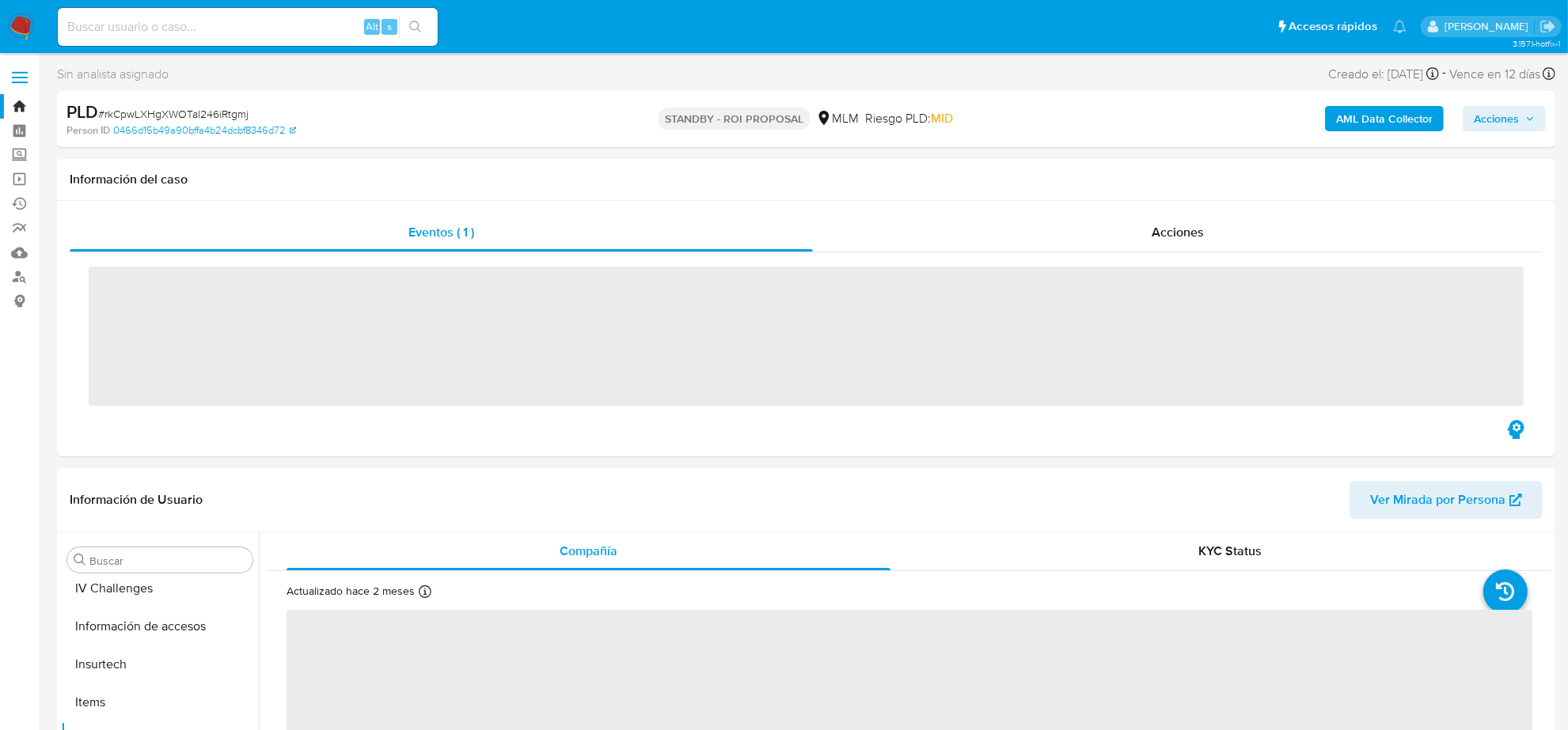
scroll to position [667, 0]
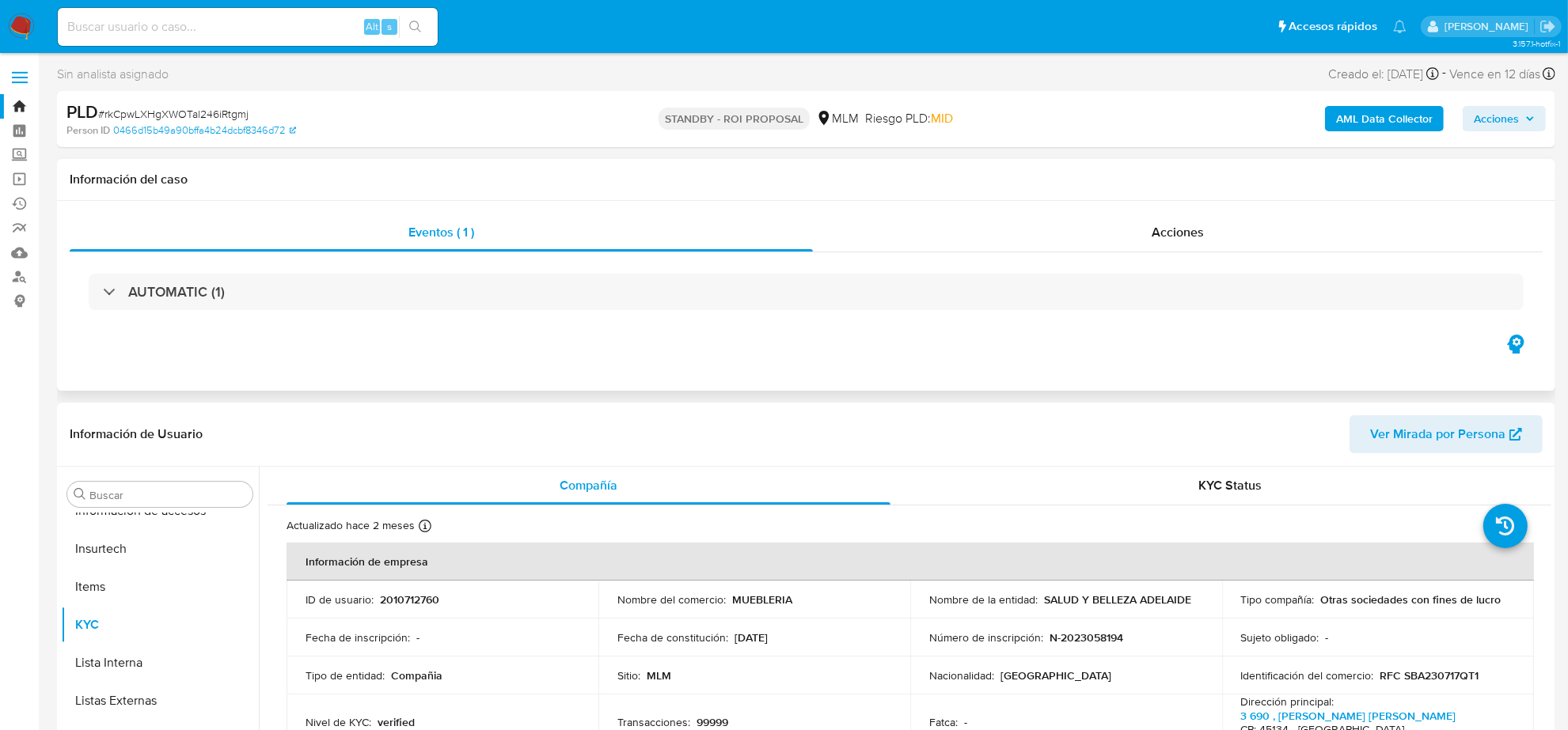
select select "10"
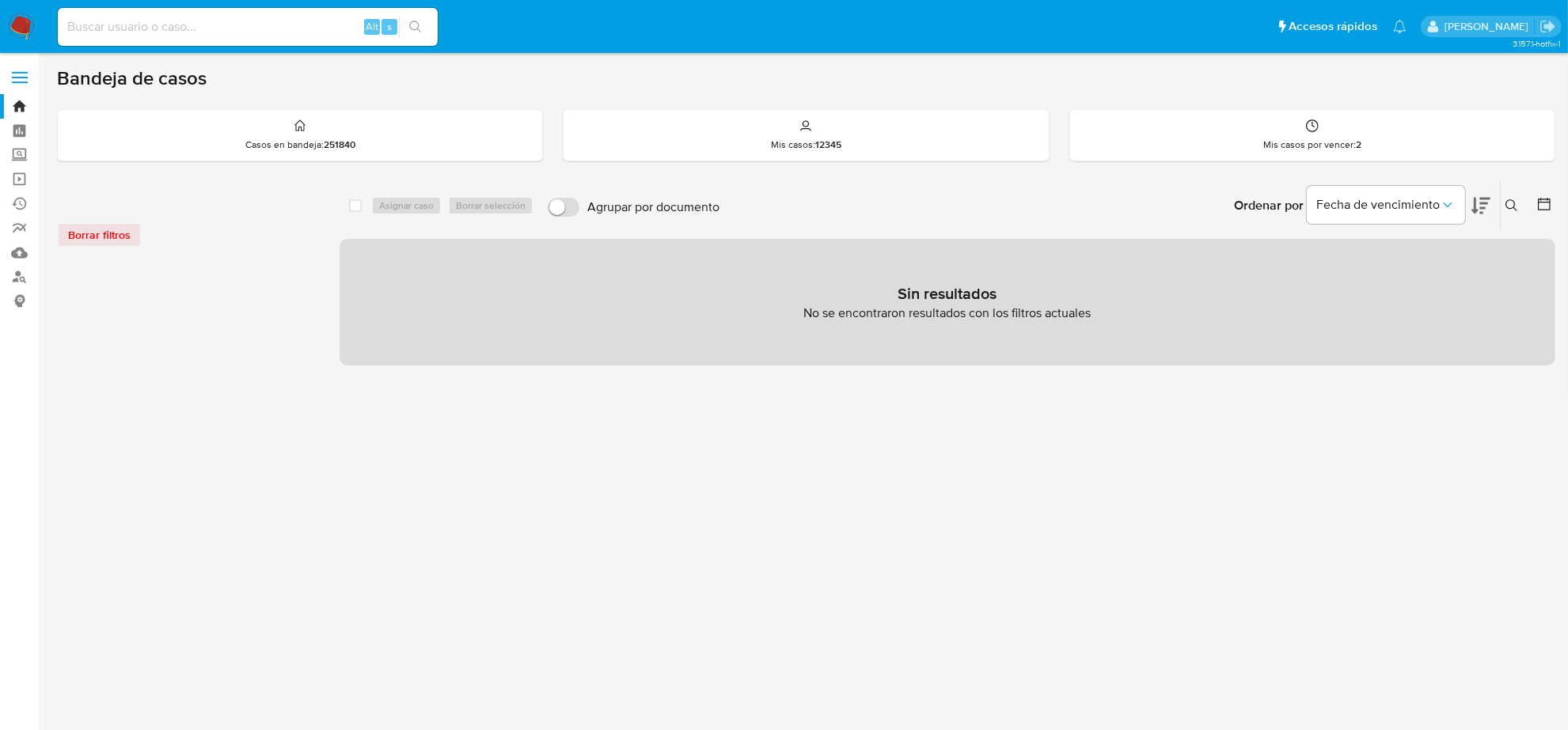
click at [22, 29] on img at bounding box center [21, 27] width 27 height 27
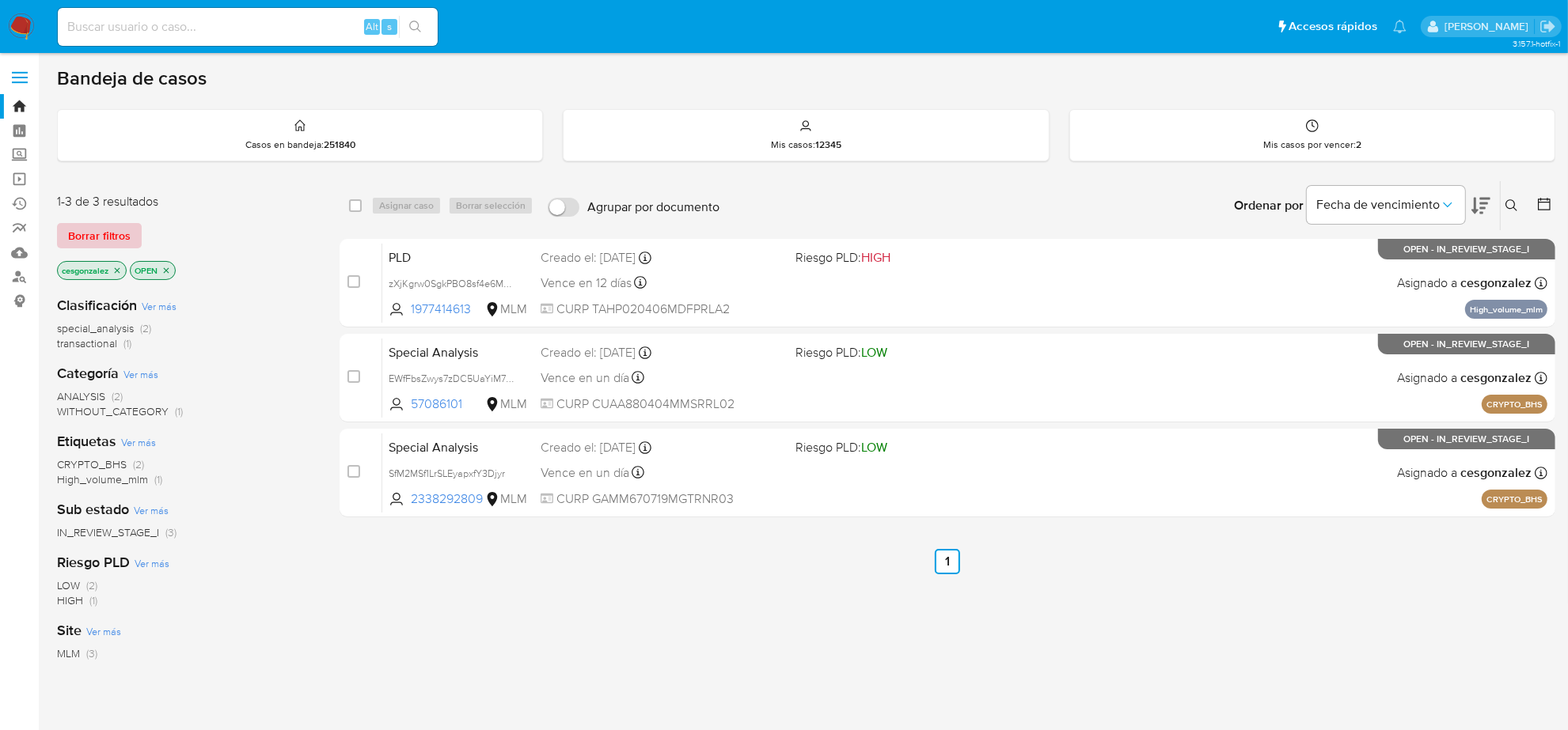
click at [122, 231] on span "Borrar filtros" at bounding box center [100, 236] width 63 height 23
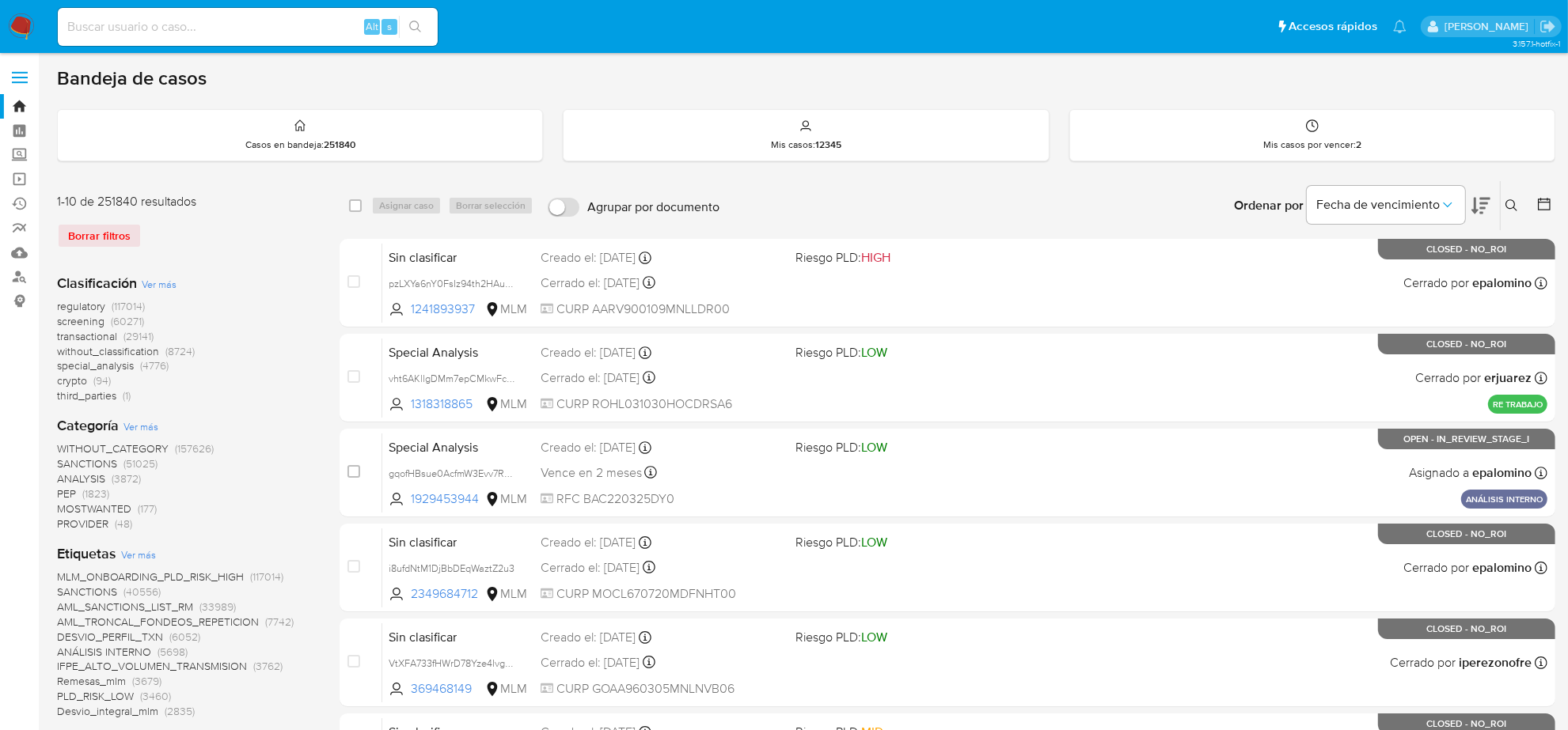
click at [1512, 204] on icon at bounding box center [1512, 206] width 13 height 13
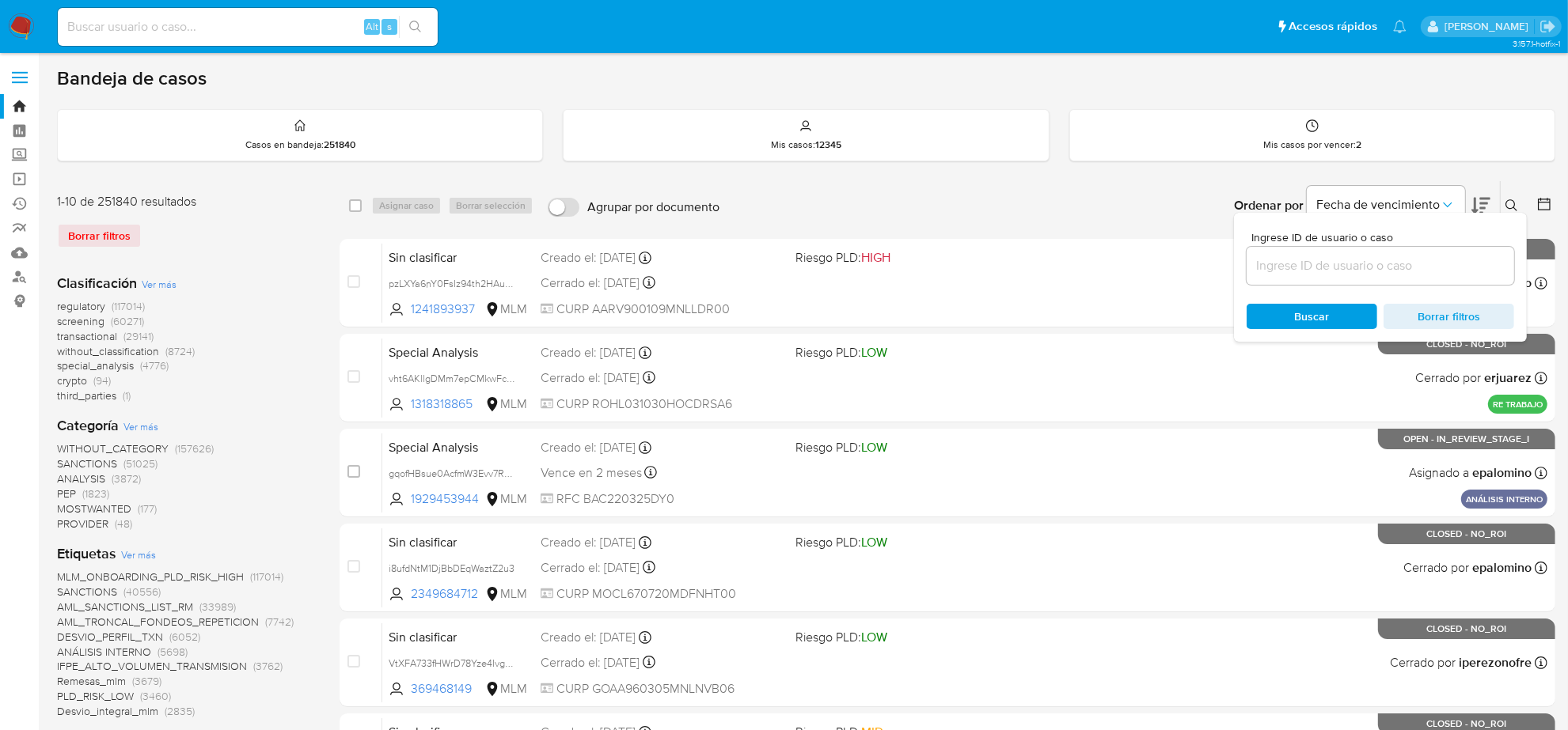
click at [1330, 278] on div at bounding box center [1380, 266] width 267 height 38
click at [1329, 271] on input at bounding box center [1380, 266] width 267 height 21
paste input "rkCpwLXHgXWOTal246iRtgmj"
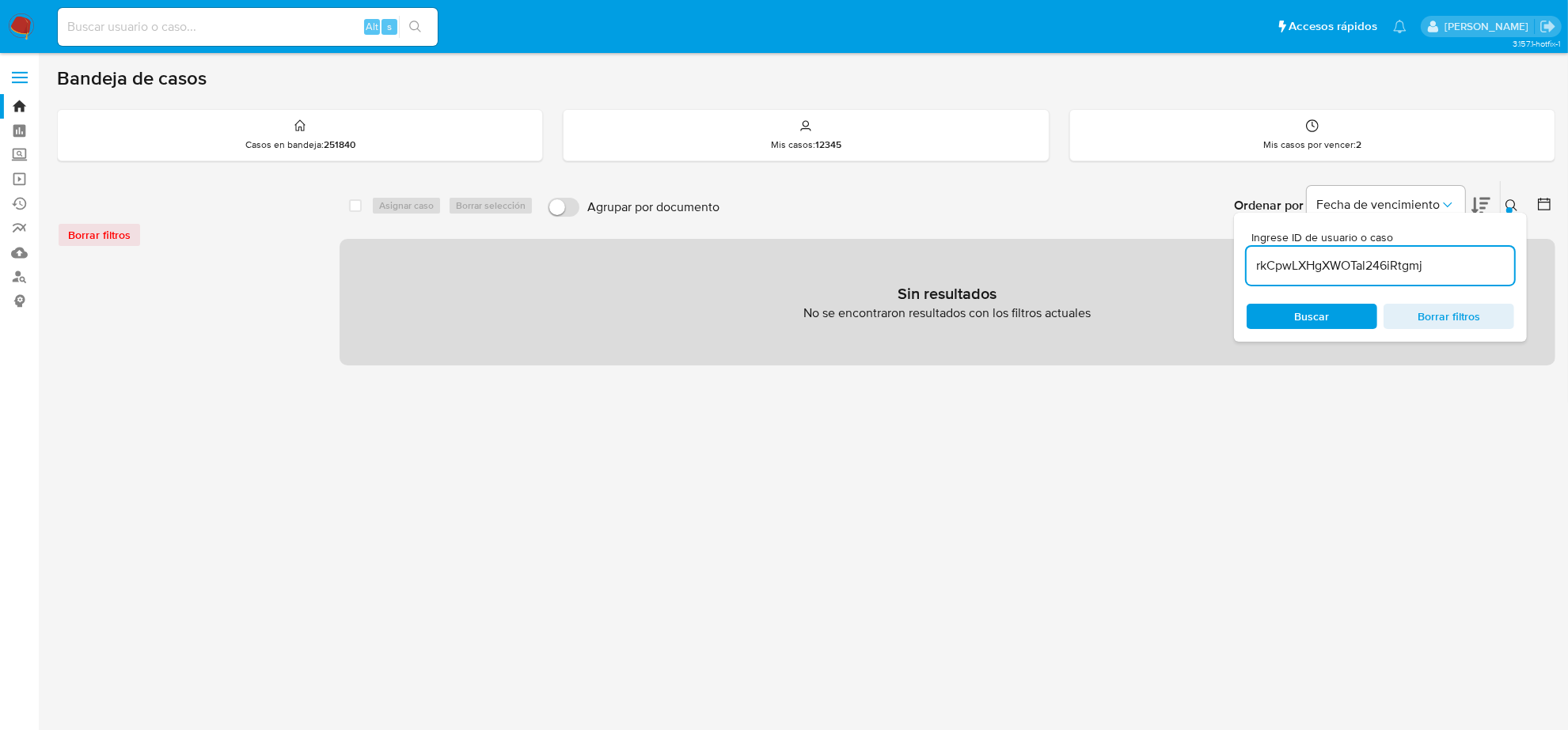
click at [1467, 259] on input "rkCpwLXHgXWOTal246iRtgmj" at bounding box center [1380, 266] width 267 height 21
type input "rkCpwLXHgXWOTal246iRtgmj"
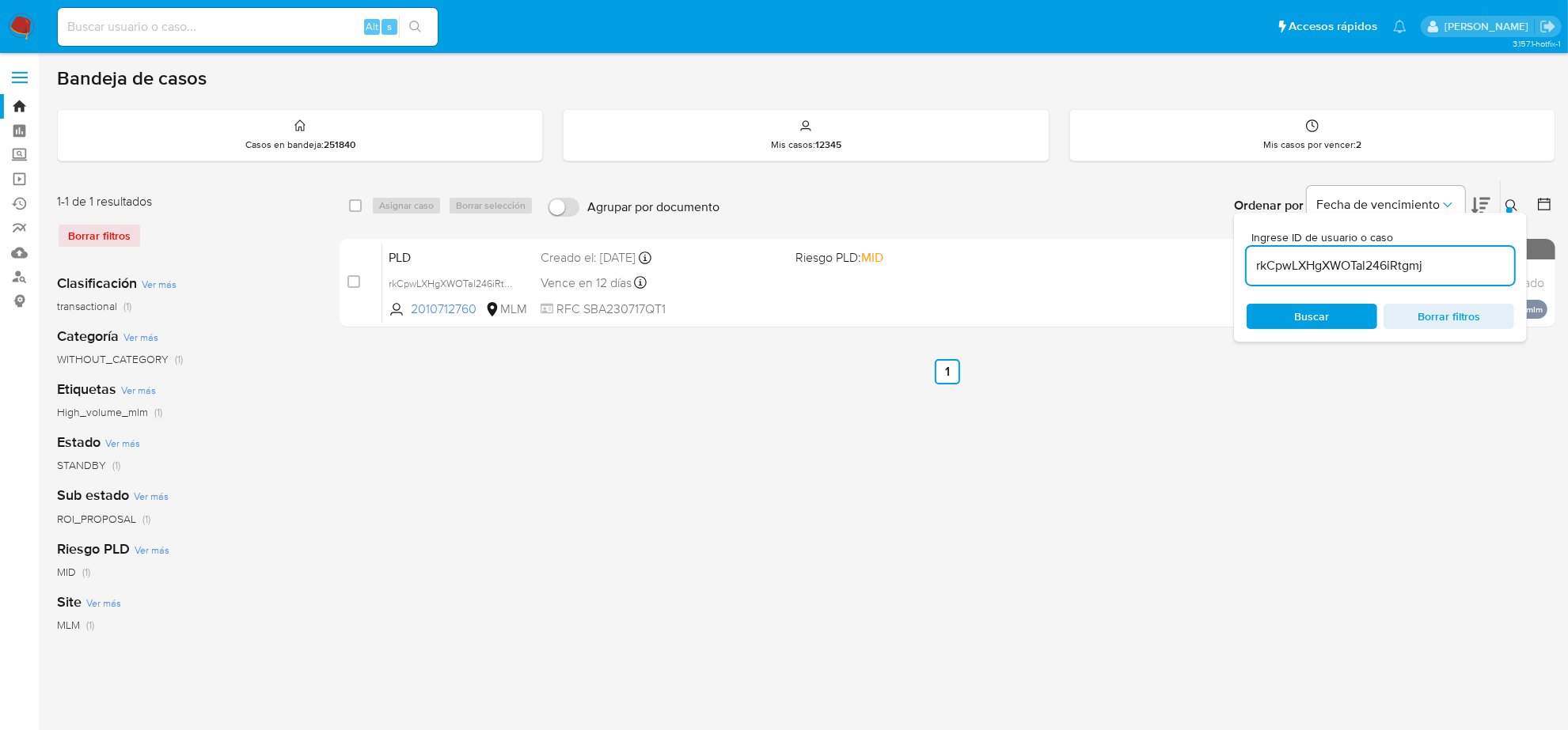
click at [868, 468] on div "select-all-cases-checkbox Asignar caso Borrar selección Agrupar por documento O…" at bounding box center [948, 527] width 1216 height 695
click at [1515, 202] on icon at bounding box center [1512, 206] width 13 height 13
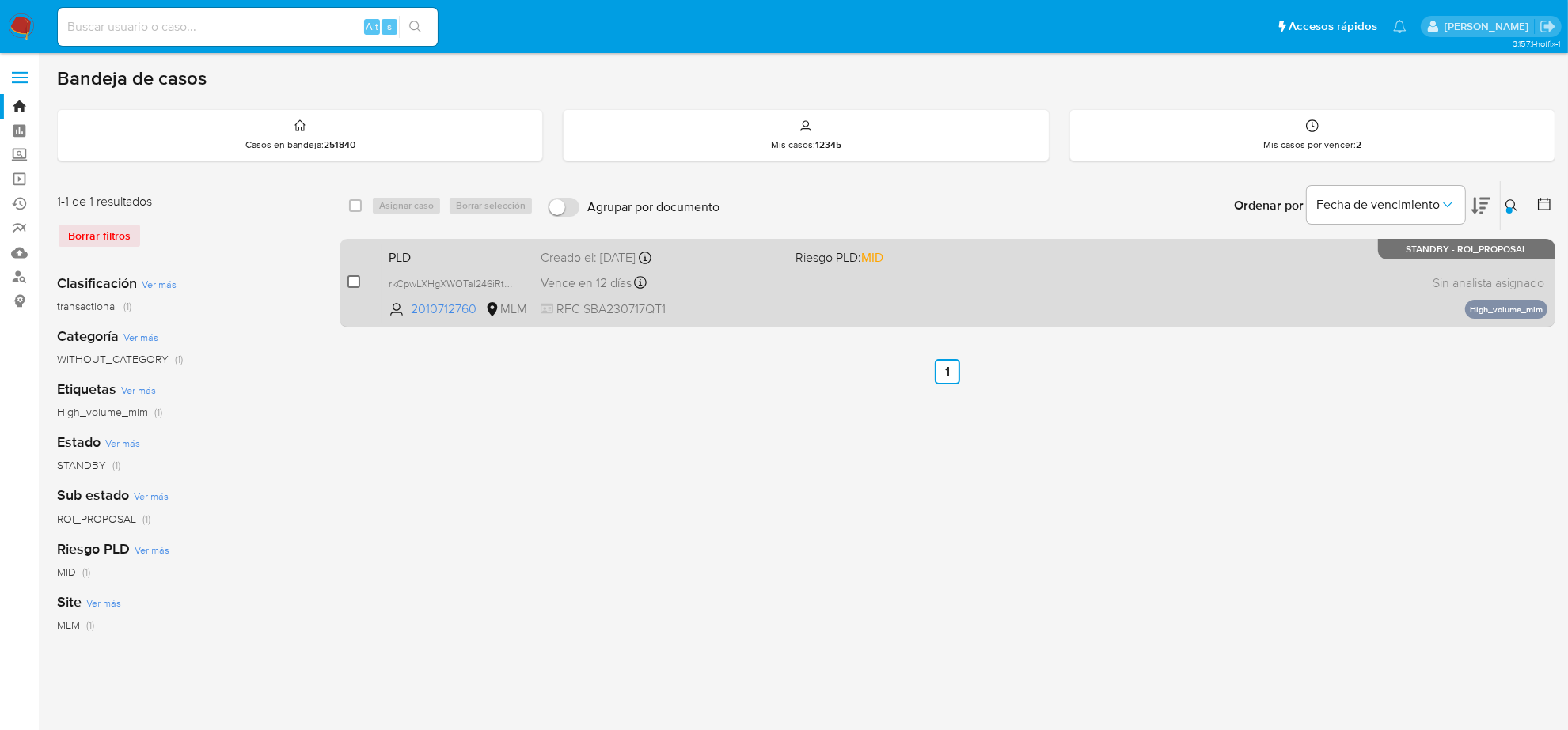
click at [353, 278] on input "checkbox" at bounding box center [354, 282] width 13 height 13
checkbox input "true"
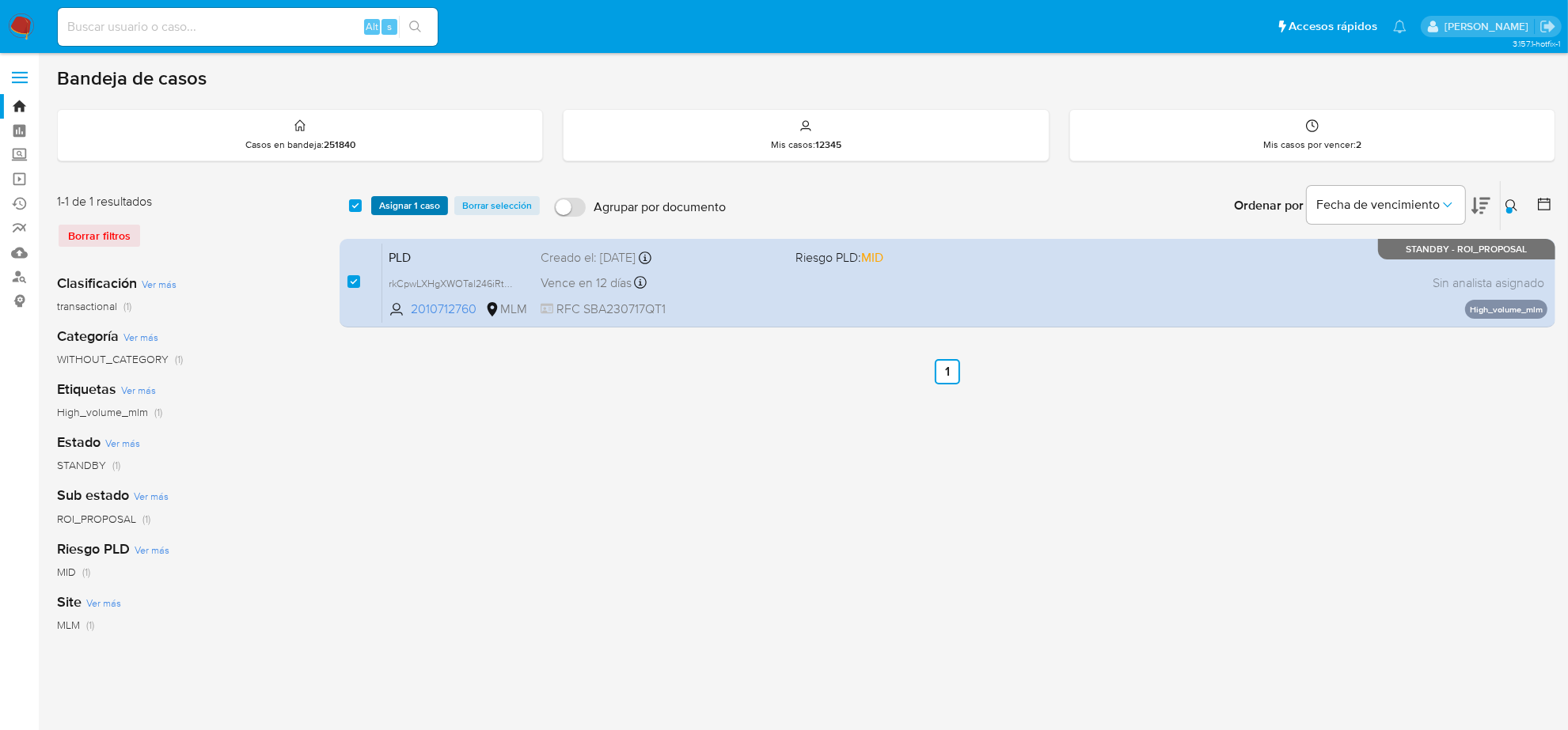
click at [424, 207] on span "Asignar 1 caso" at bounding box center [410, 206] width 61 height 16
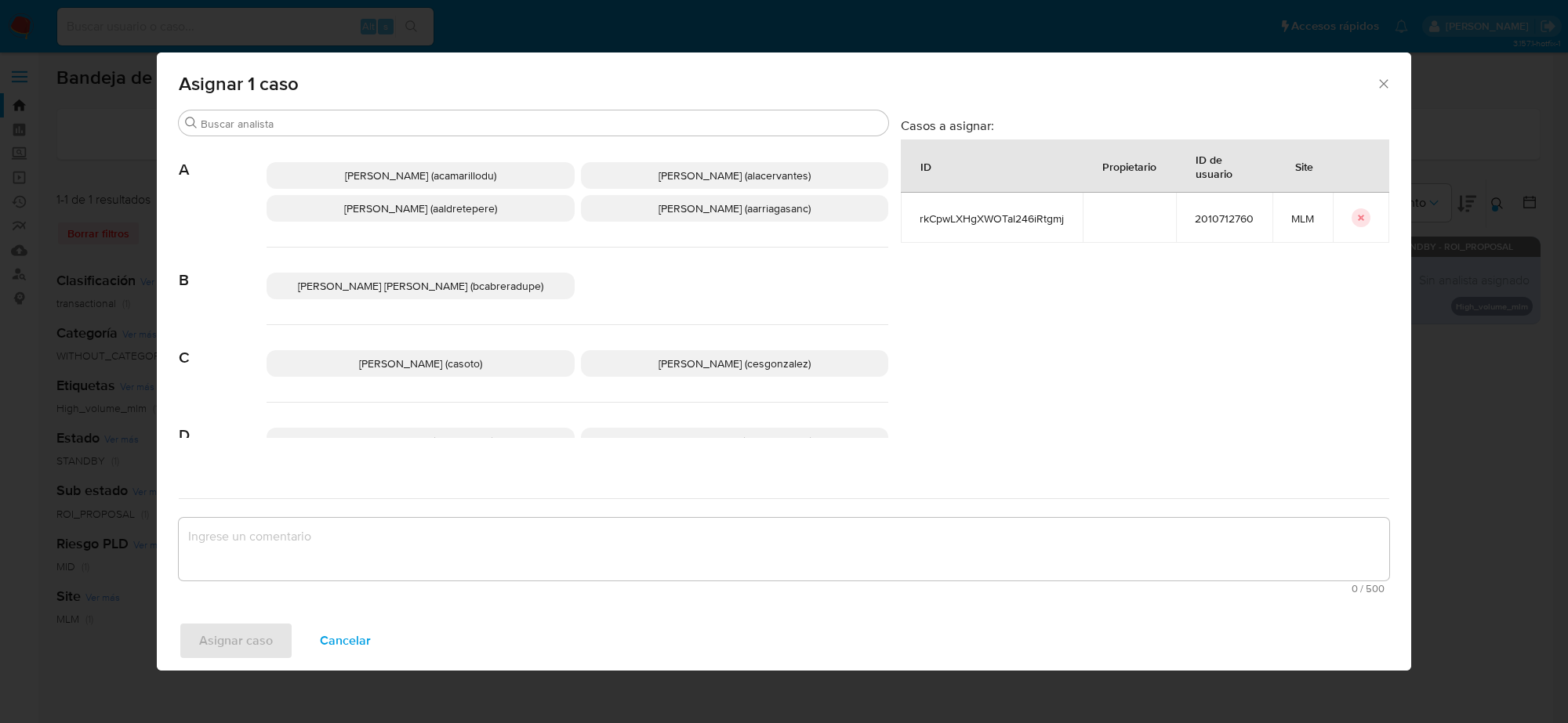
click at [704, 367] on span "Cesar Gonzalez (cesgonzalez)" at bounding box center [735, 363] width 152 height 16
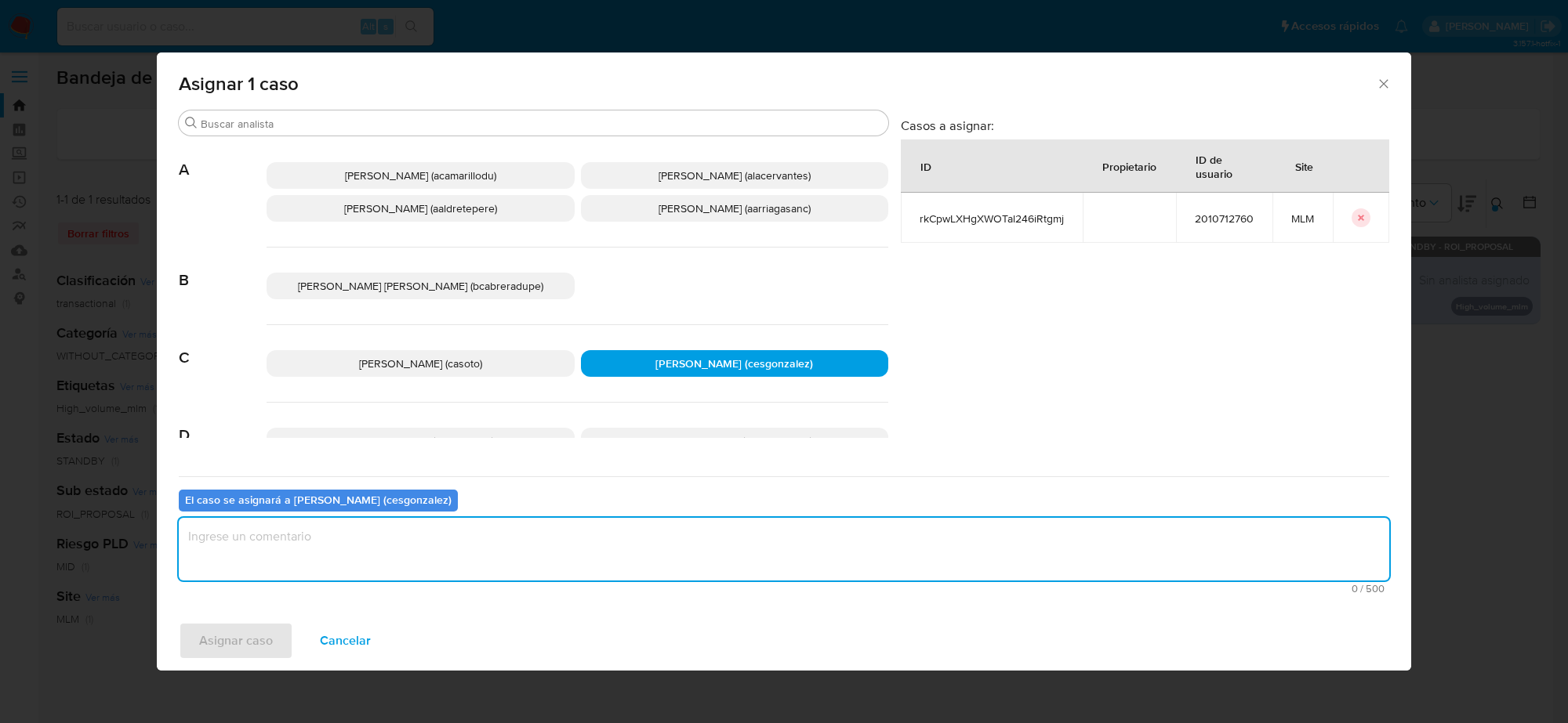
click at [262, 570] on textarea "assign-modal" at bounding box center [784, 549] width 1211 height 63
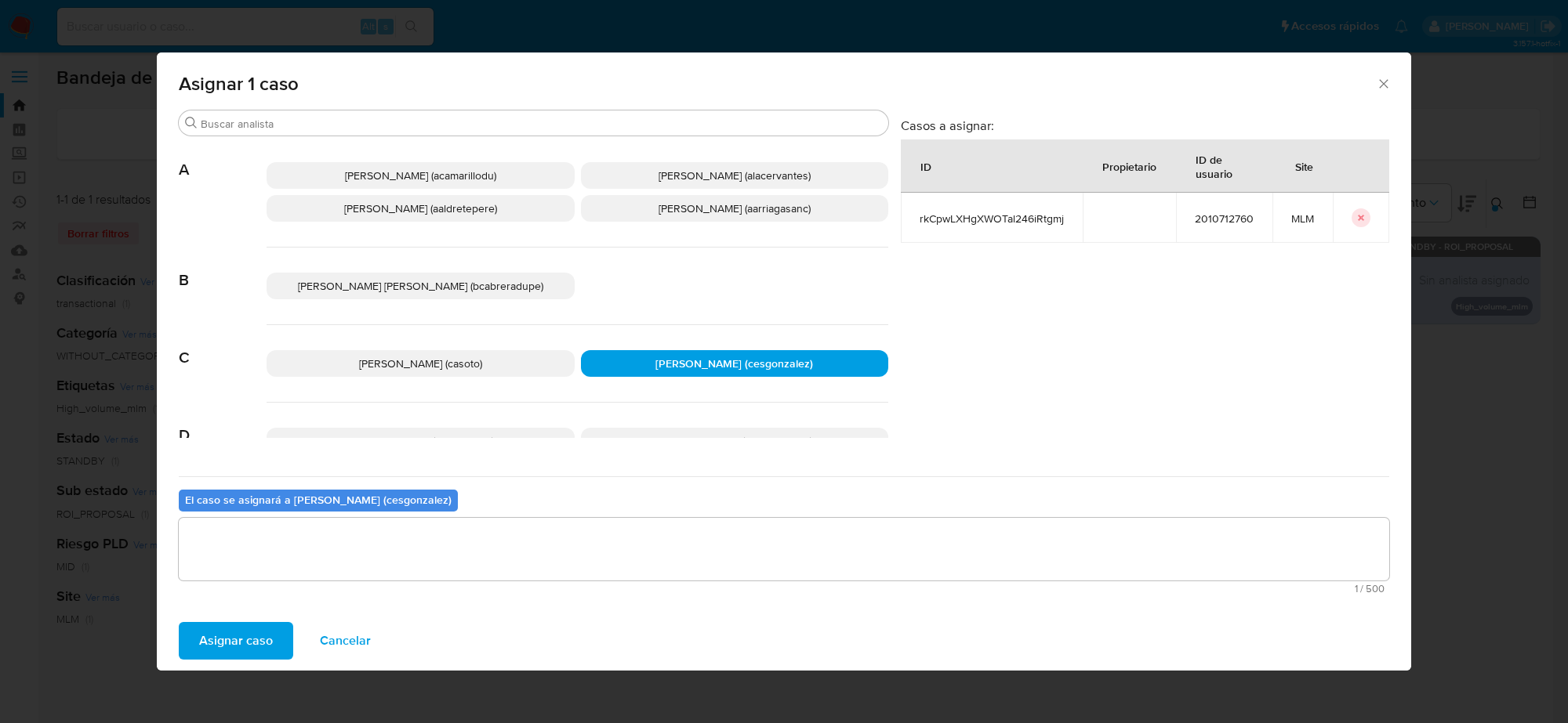
click at [234, 652] on span "Asignar caso" at bounding box center [236, 641] width 73 height 34
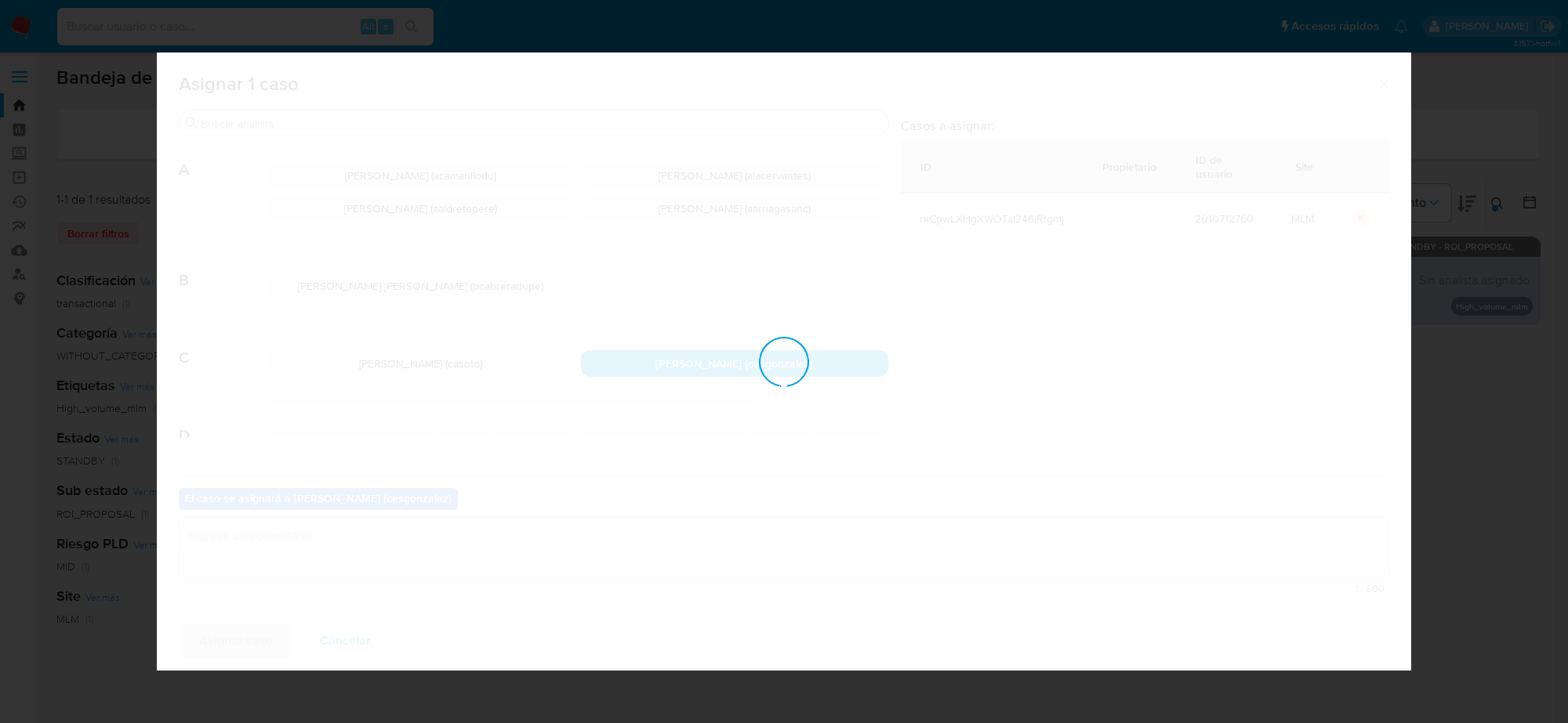
checkbox input "false"
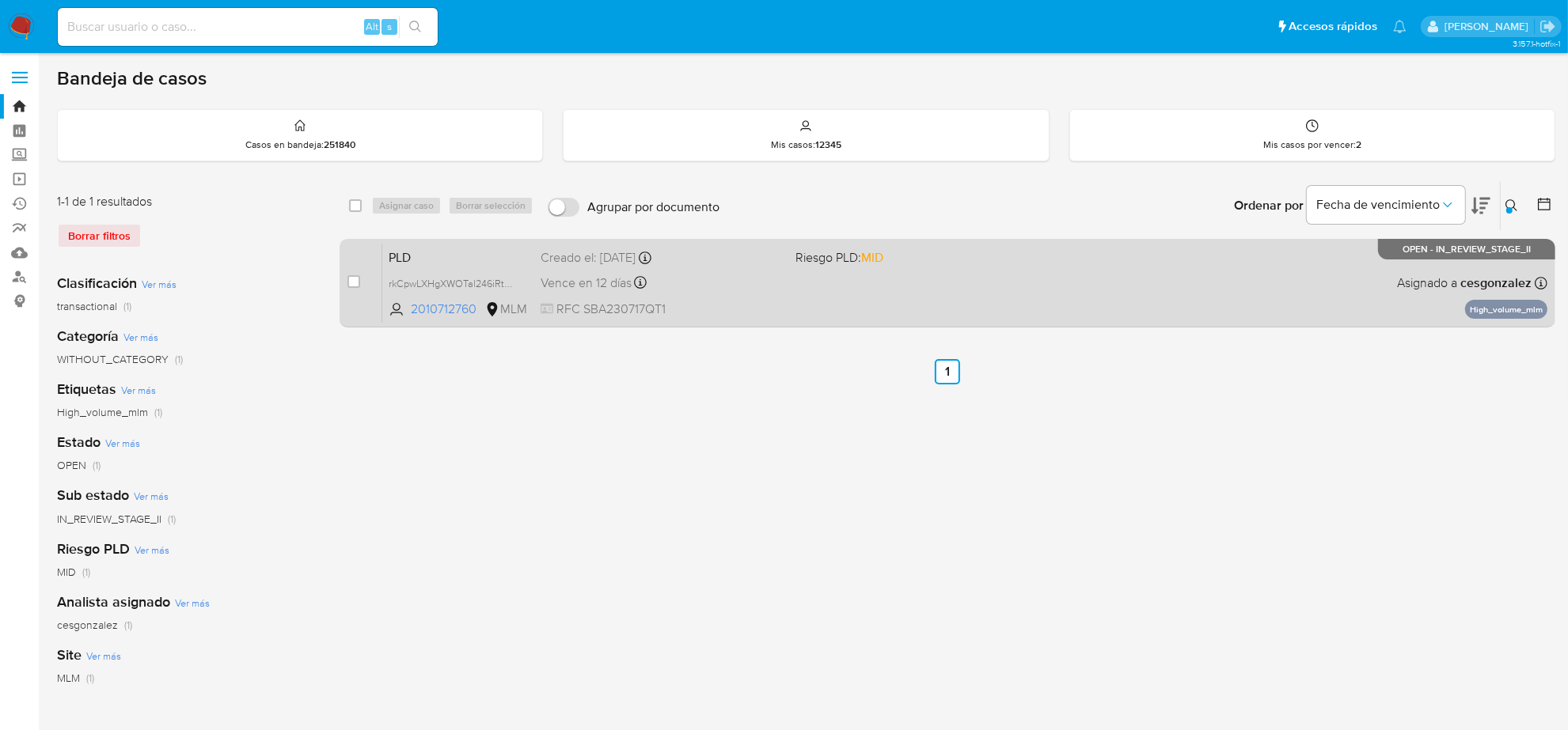
click at [728, 287] on div "Vence en 12 días Vence el 10/09/2025 02:08:36" at bounding box center [661, 283] width 242 height 22
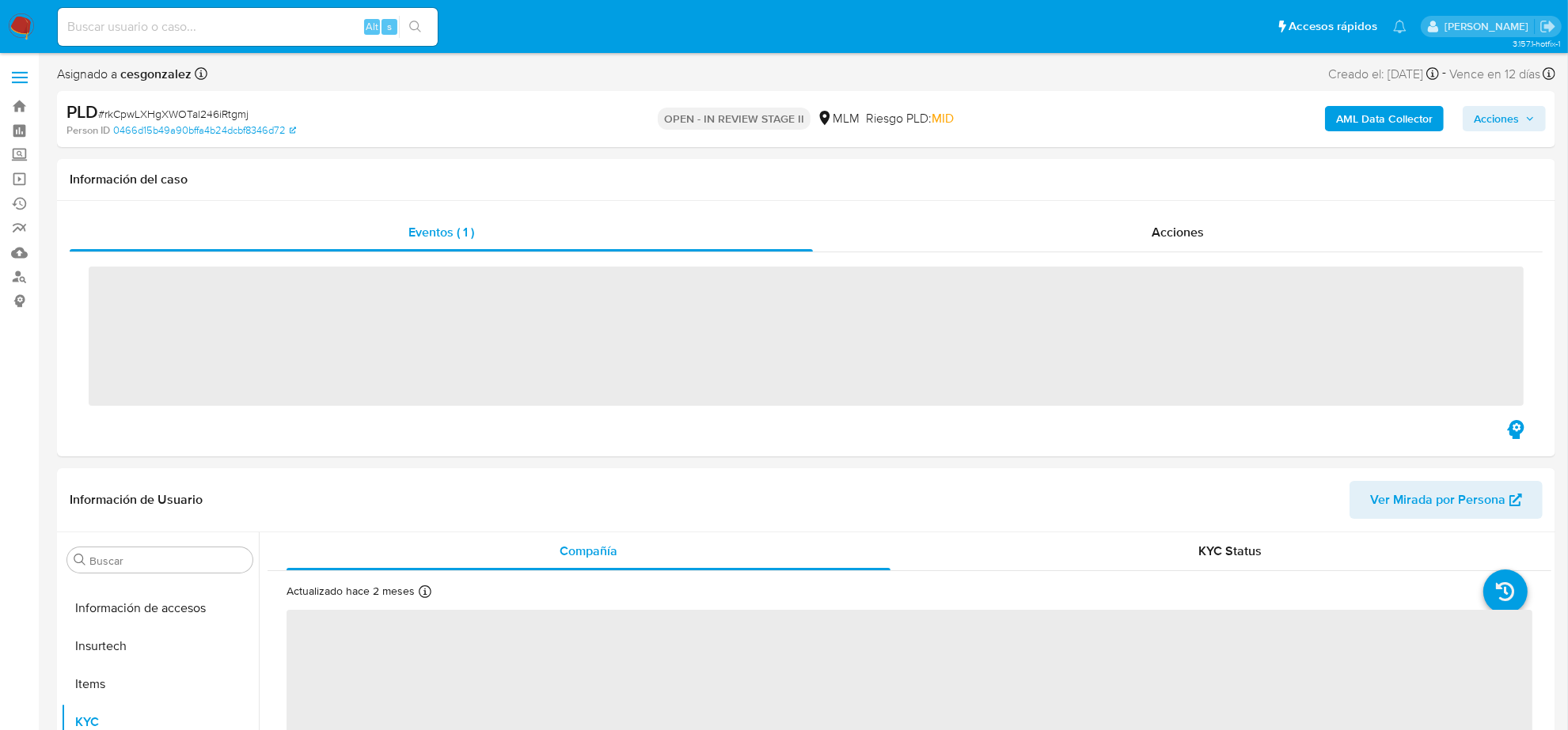
scroll to position [667, 0]
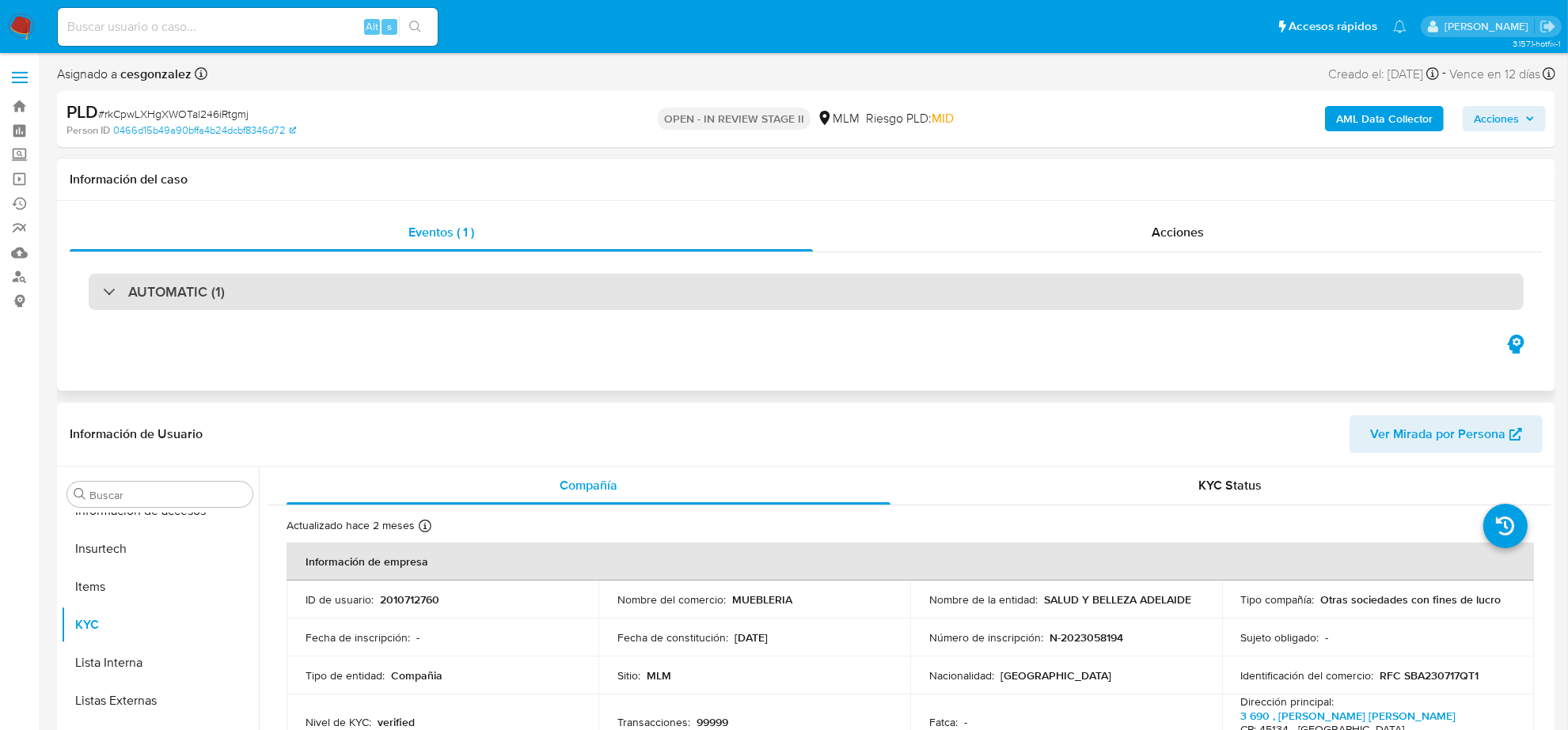
select select "10"
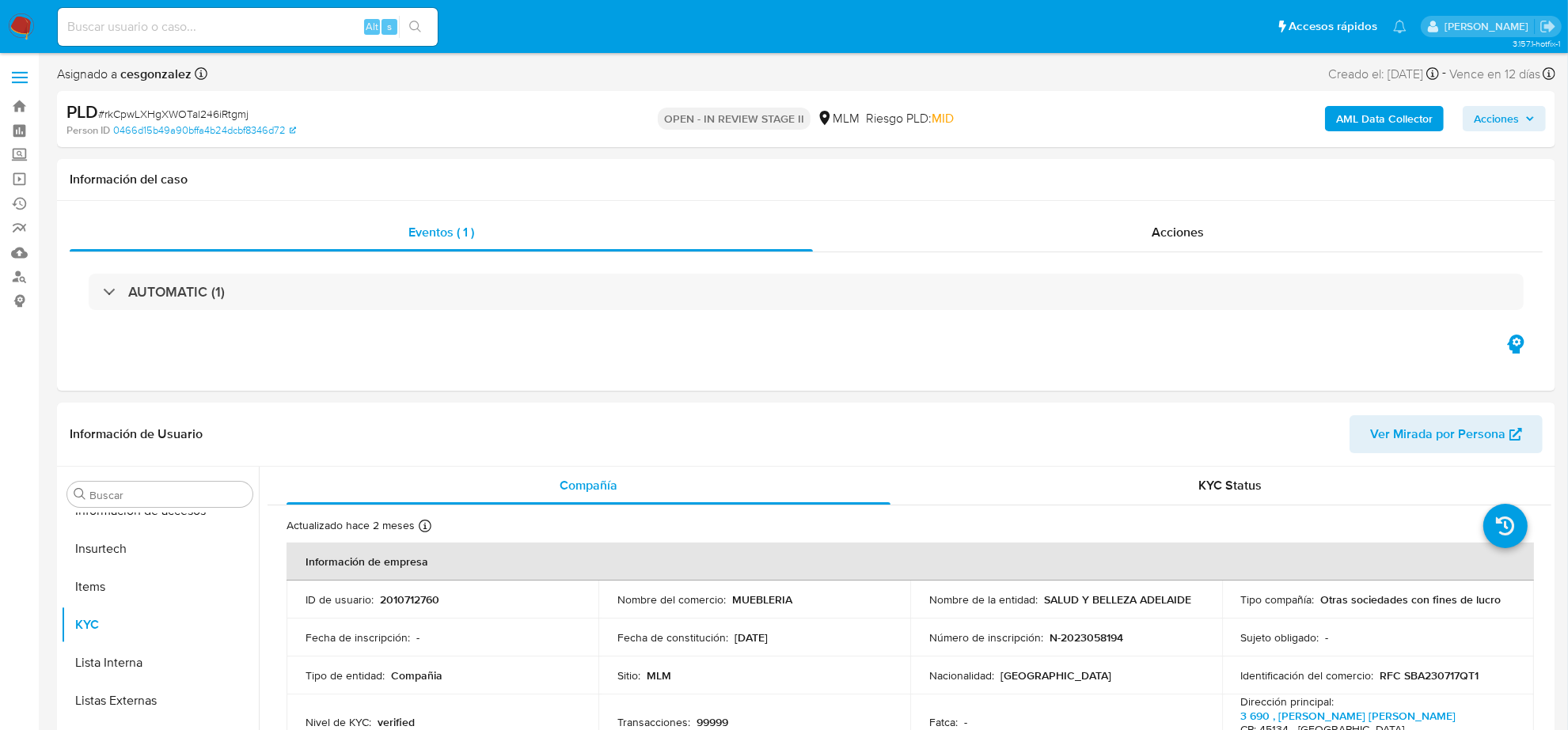
click at [1522, 122] on span "Acciones" at bounding box center [1504, 119] width 61 height 23
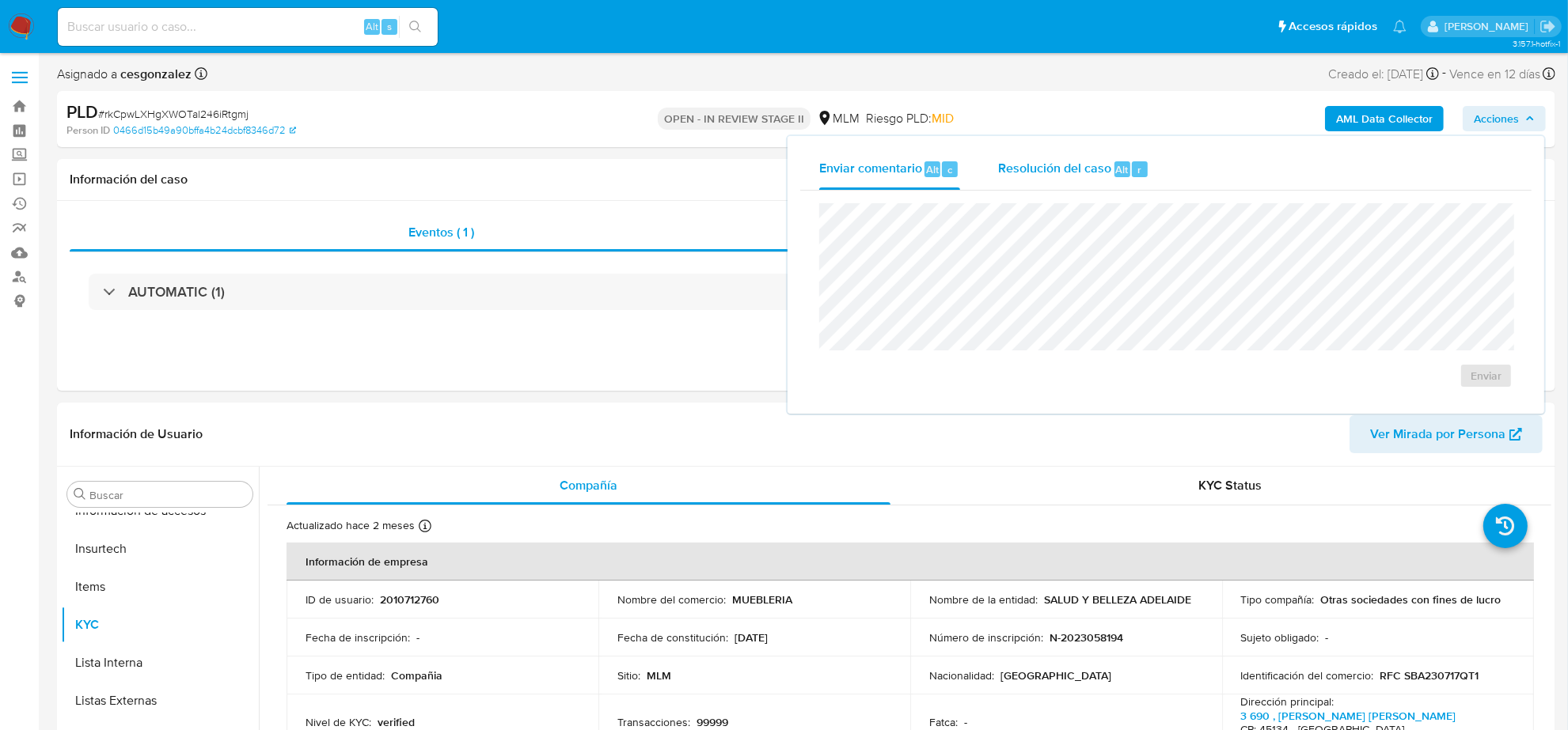
click at [1021, 157] on div "Resolución del caso Alt r" at bounding box center [1074, 169] width 151 height 41
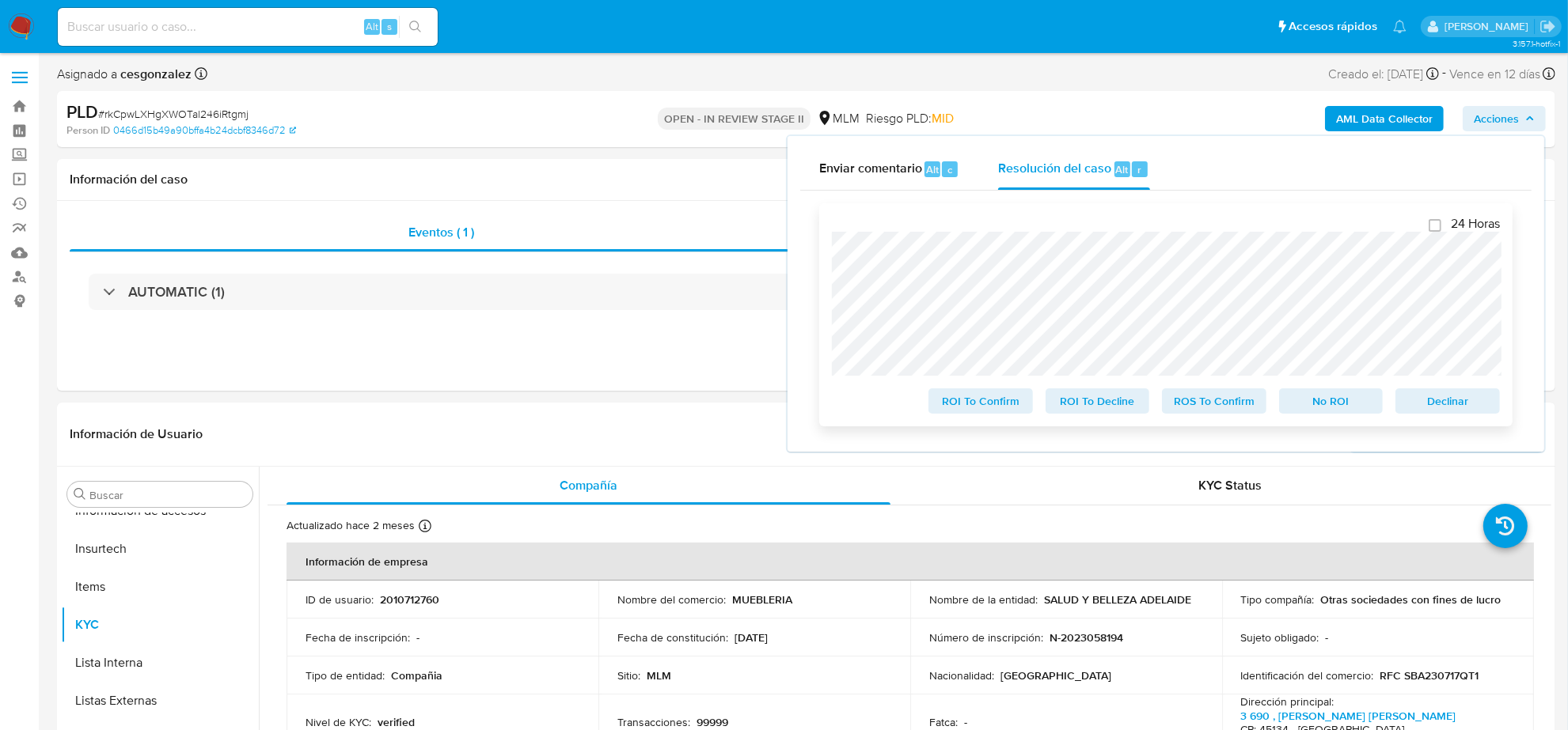
click at [1483, 399] on span "Declinar" at bounding box center [1448, 402] width 82 height 23
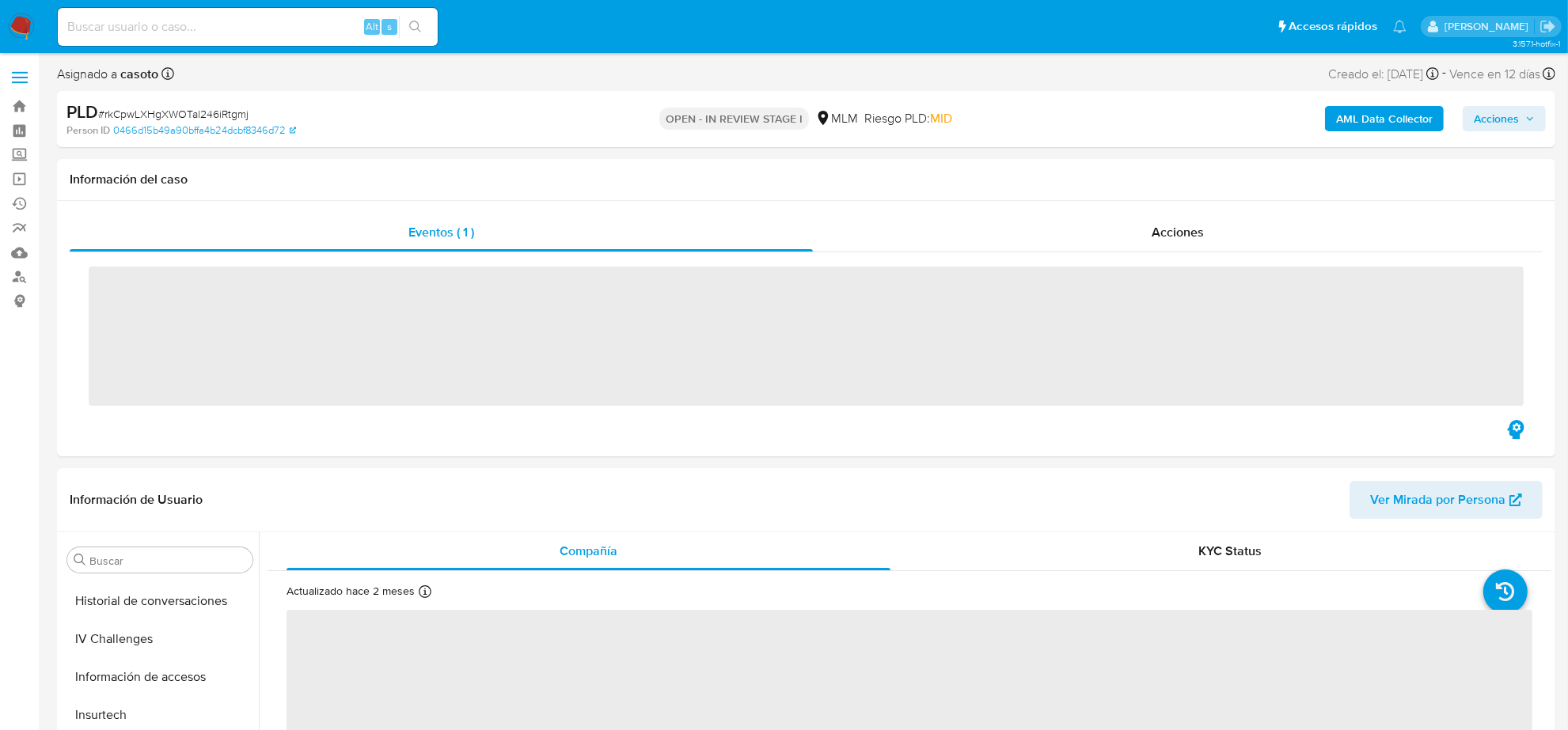
scroll to position [667, 0]
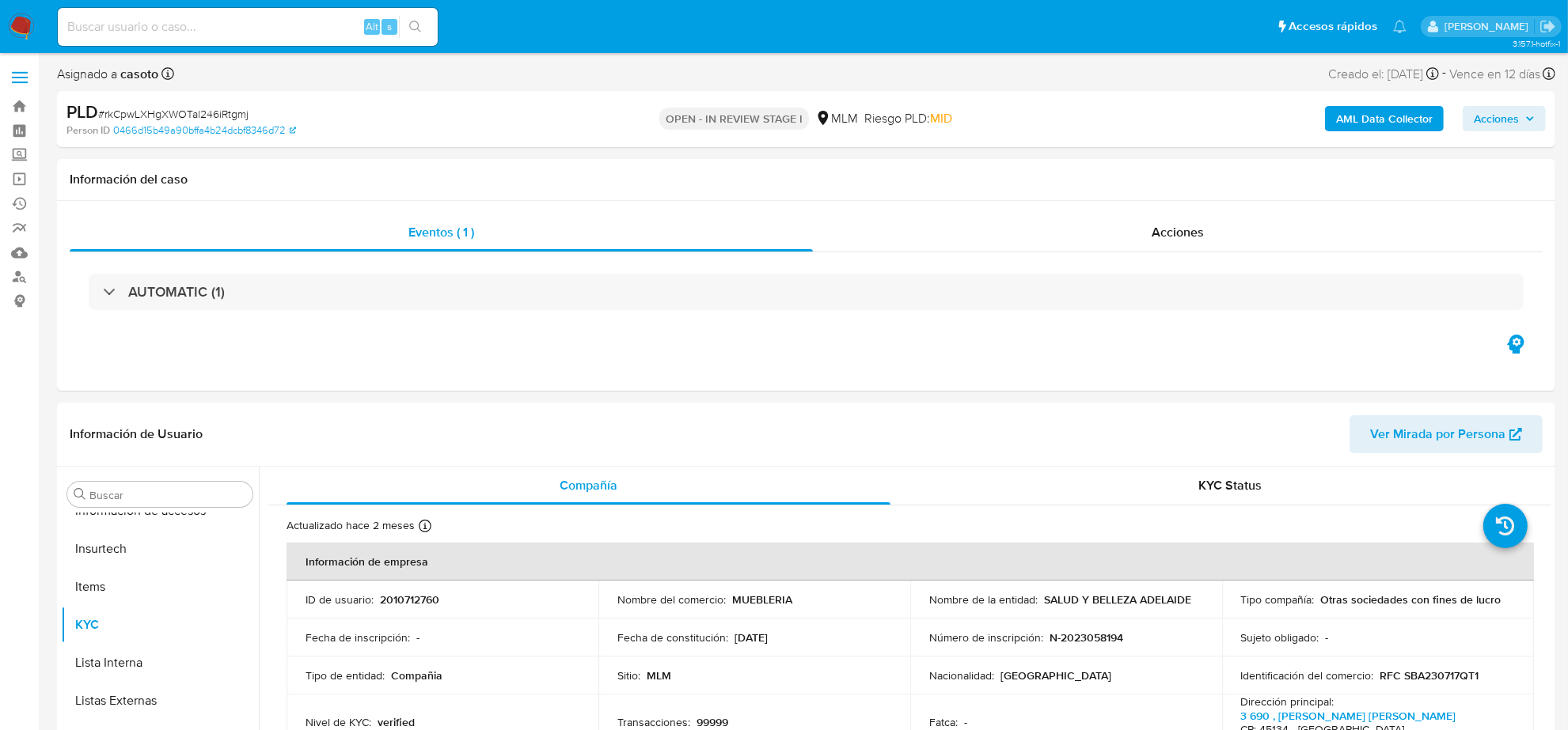
select select "10"
